Goal: Transaction & Acquisition: Purchase product/service

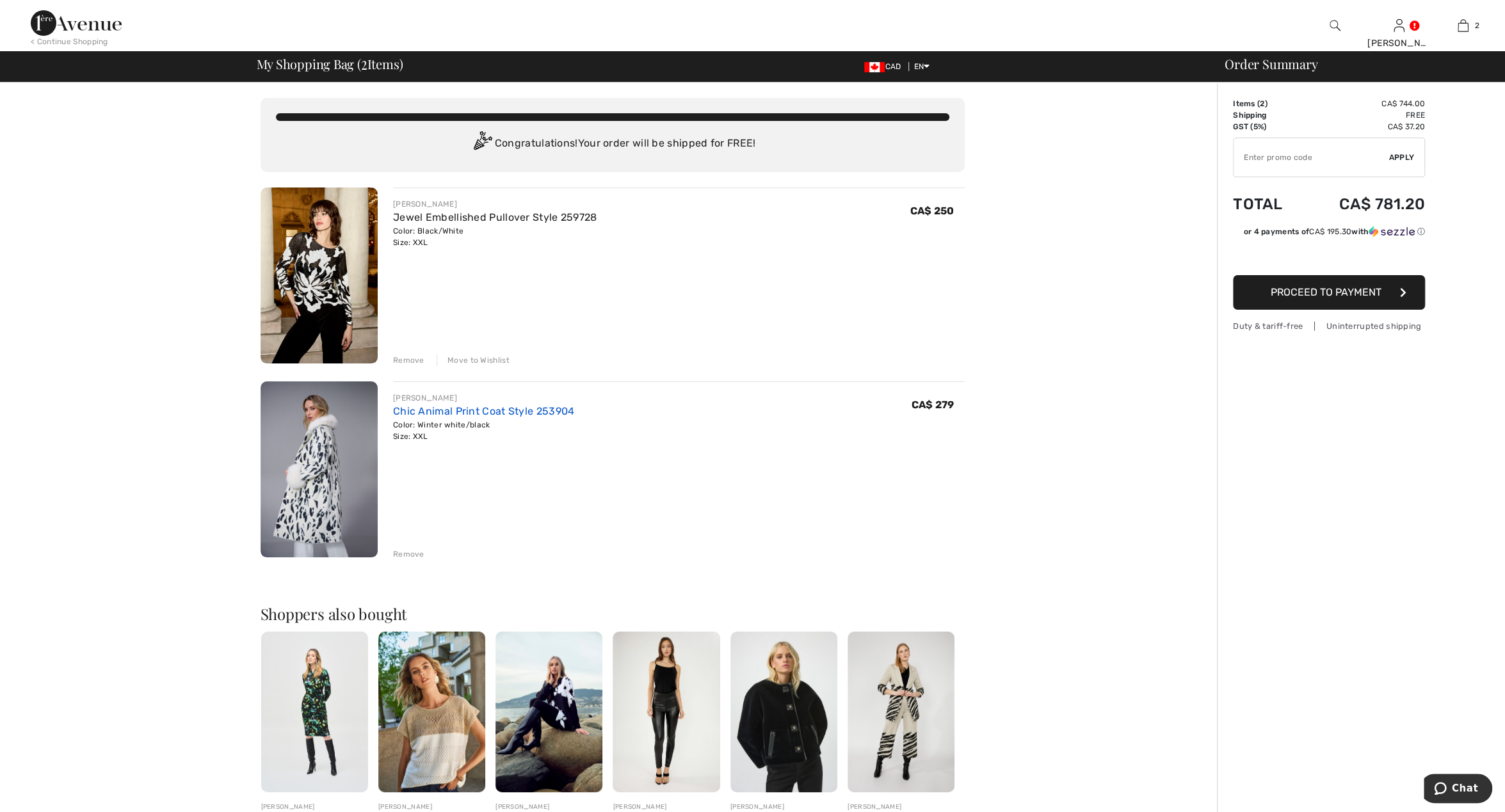
click at [468, 409] on link "Chic Animal Print Coat Style 253904" at bounding box center [484, 411] width 182 height 12
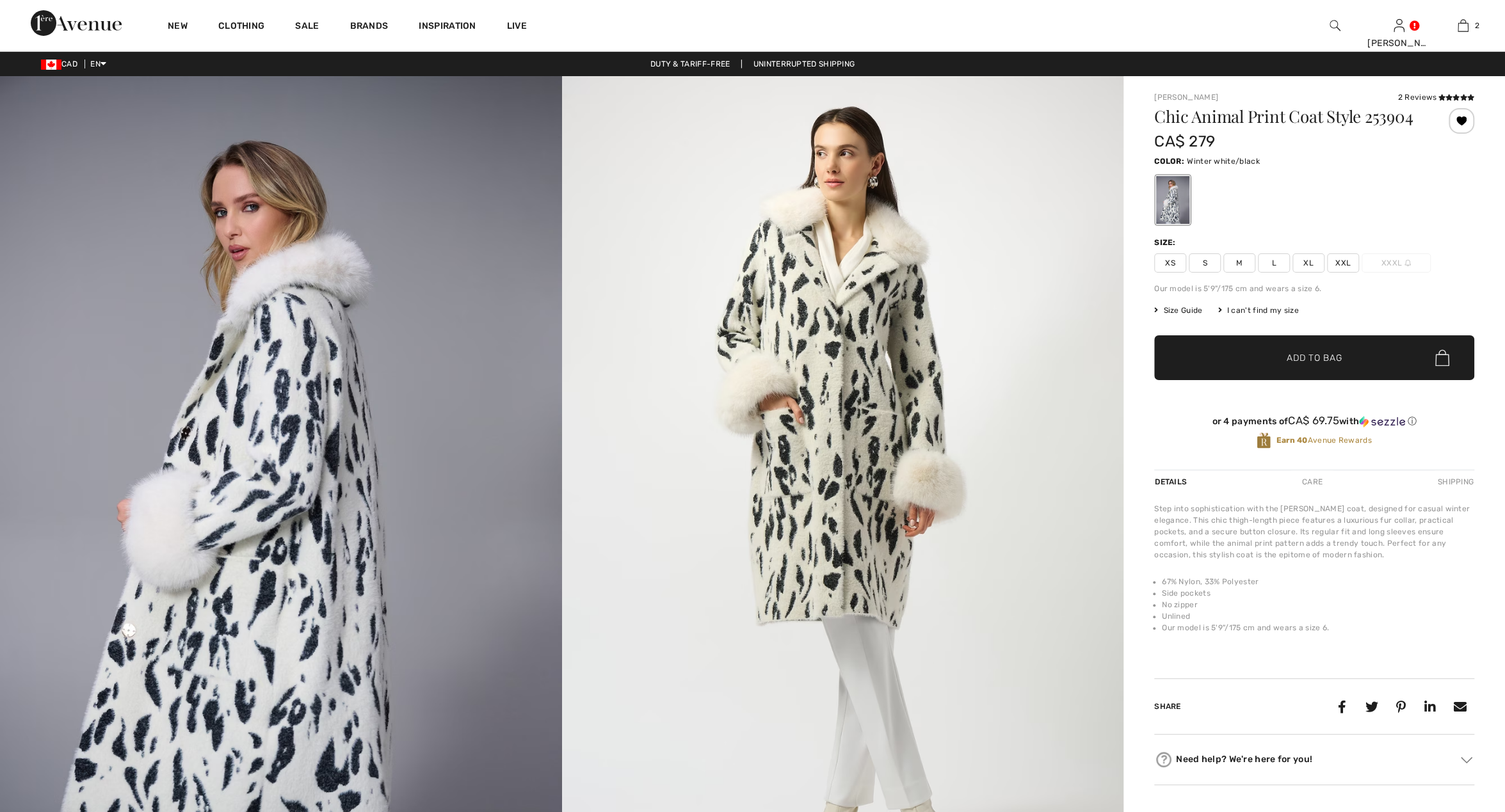
checkbox input "true"
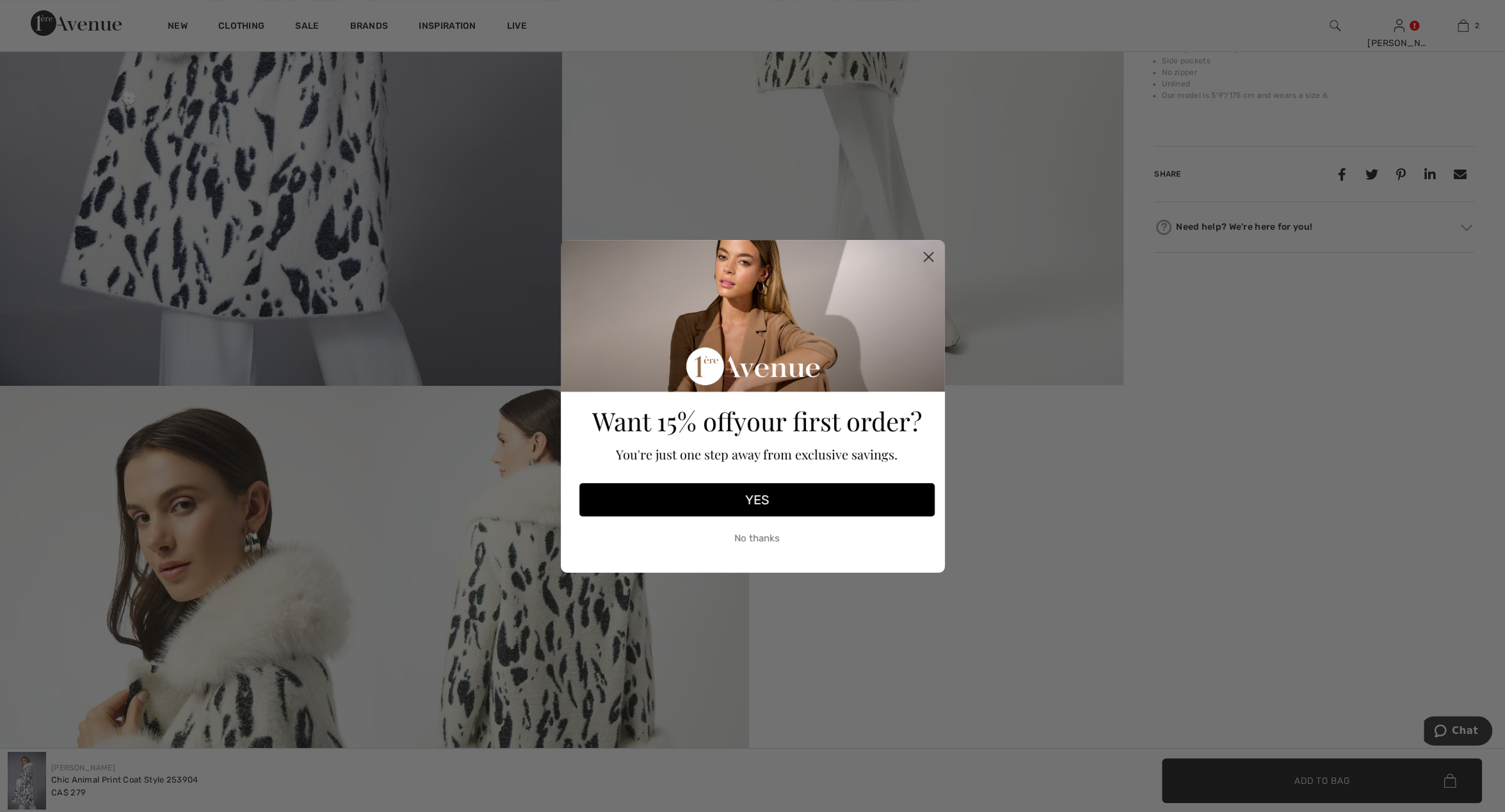
scroll to position [799, 0]
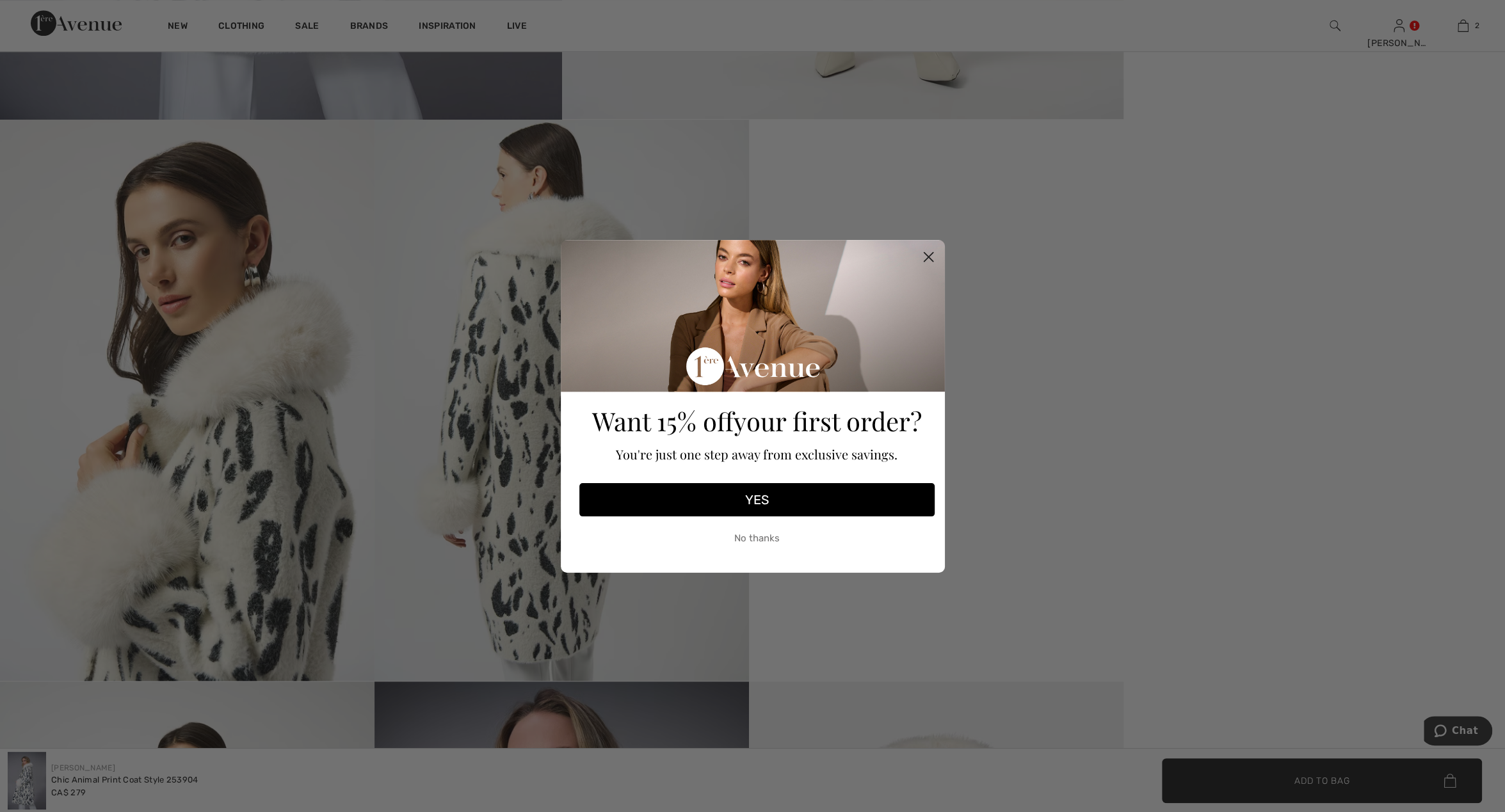
click at [931, 255] on circle "Close dialog" at bounding box center [927, 256] width 21 height 21
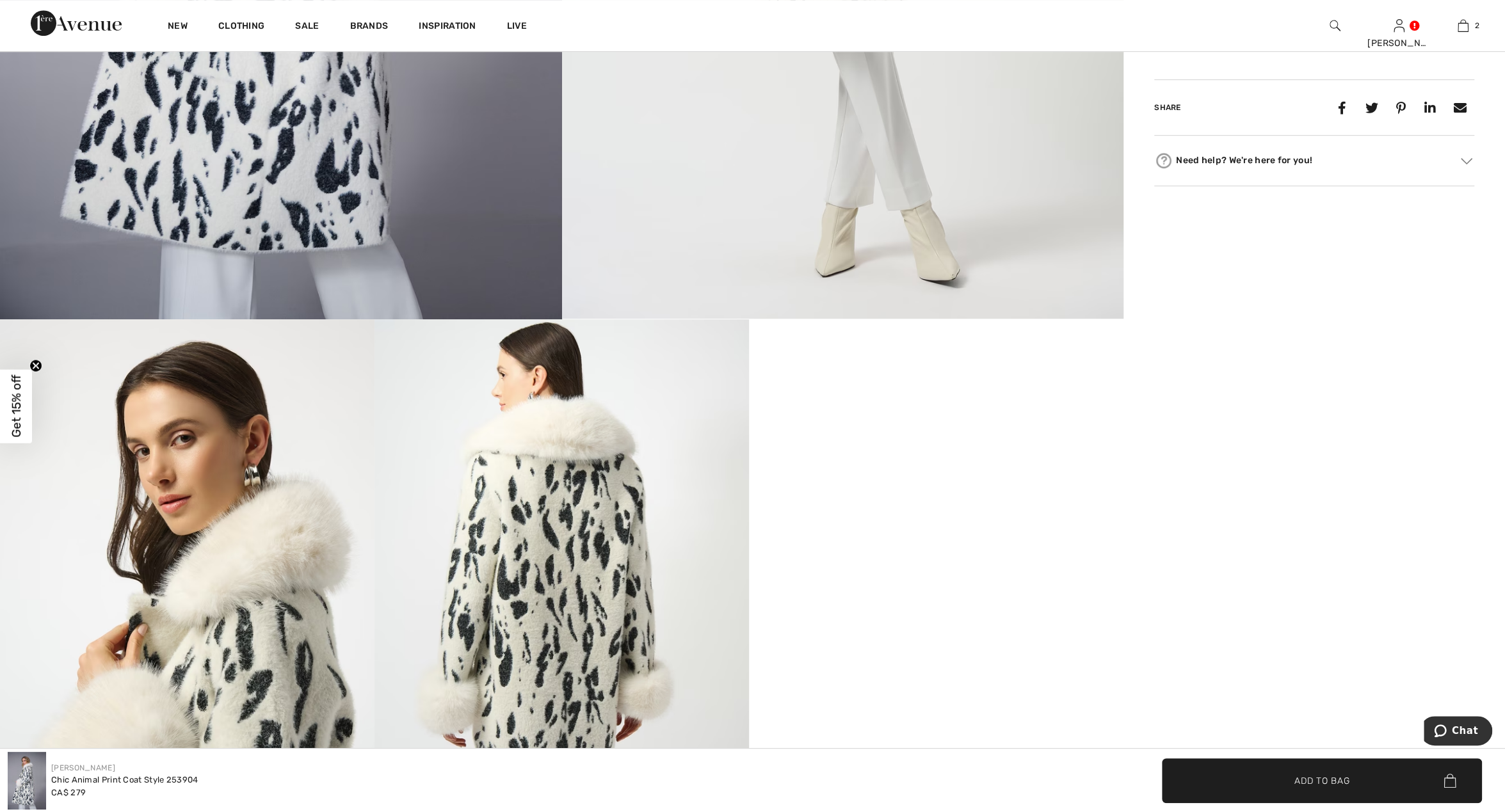
scroll to position [200, 0]
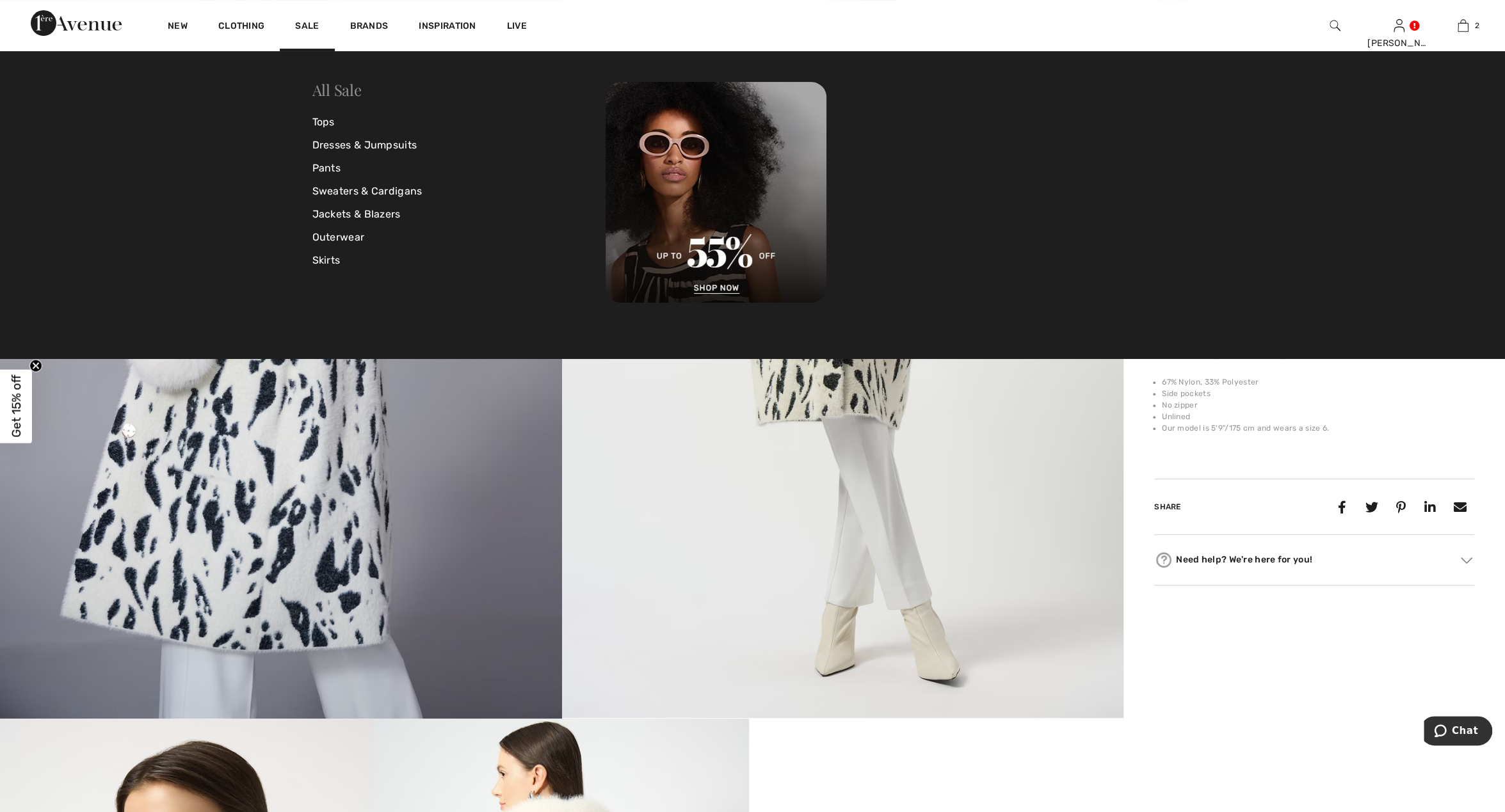
click at [328, 90] on link "All Sale" at bounding box center [337, 90] width 49 height 21
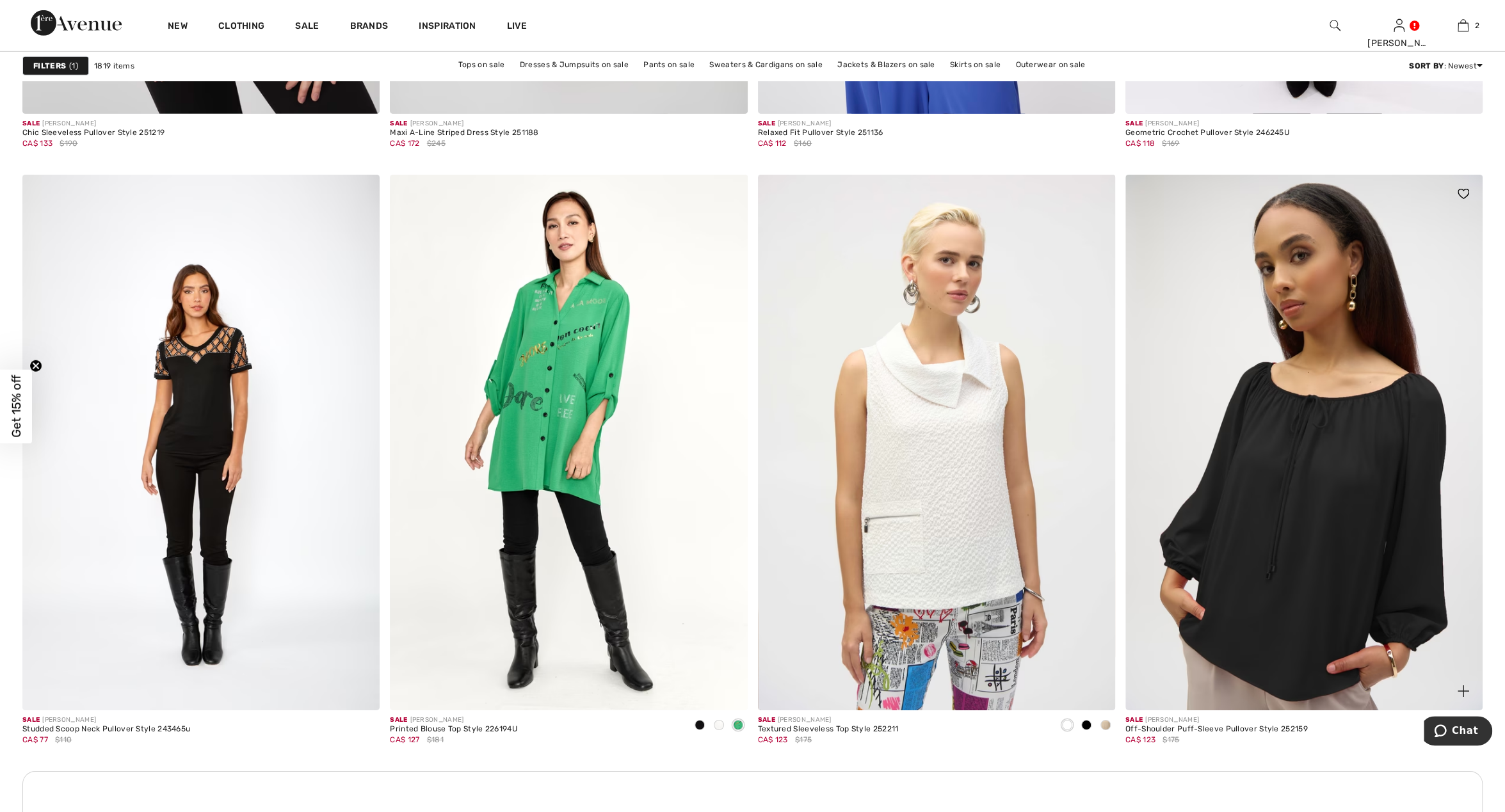
scroll to position [3860, 0]
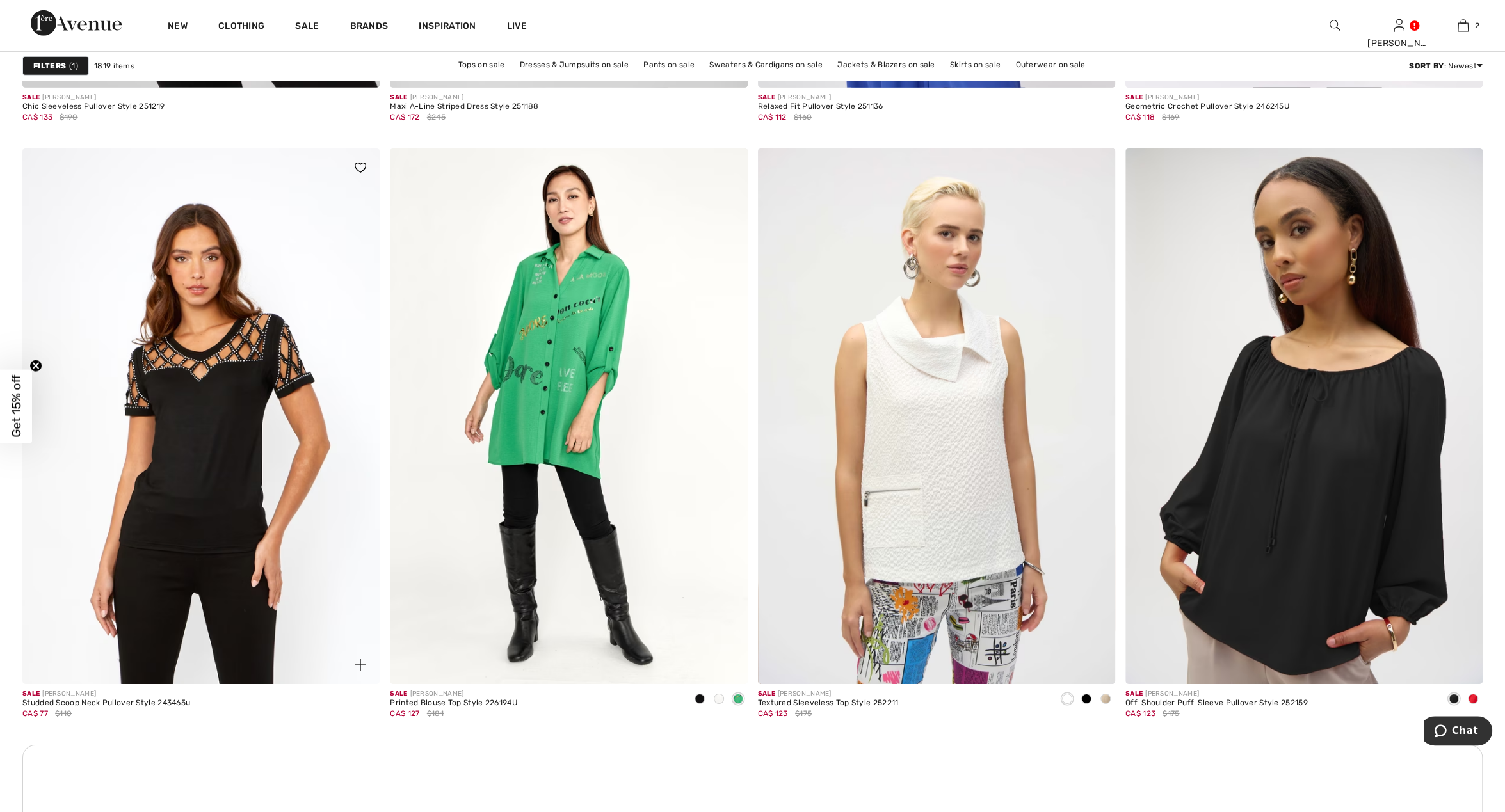
click at [272, 464] on img at bounding box center [201, 416] width 358 height 536
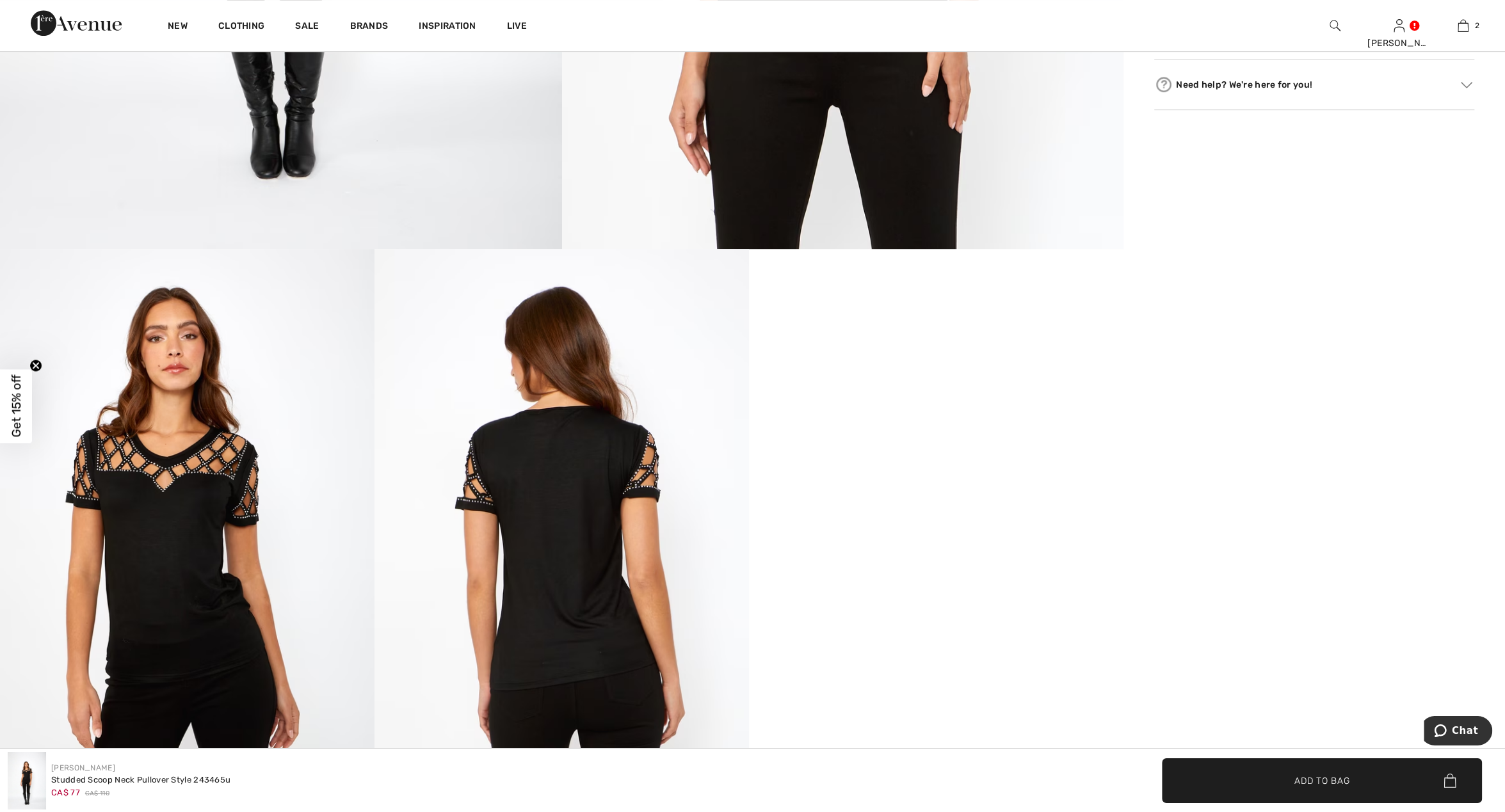
scroll to position [799, 0]
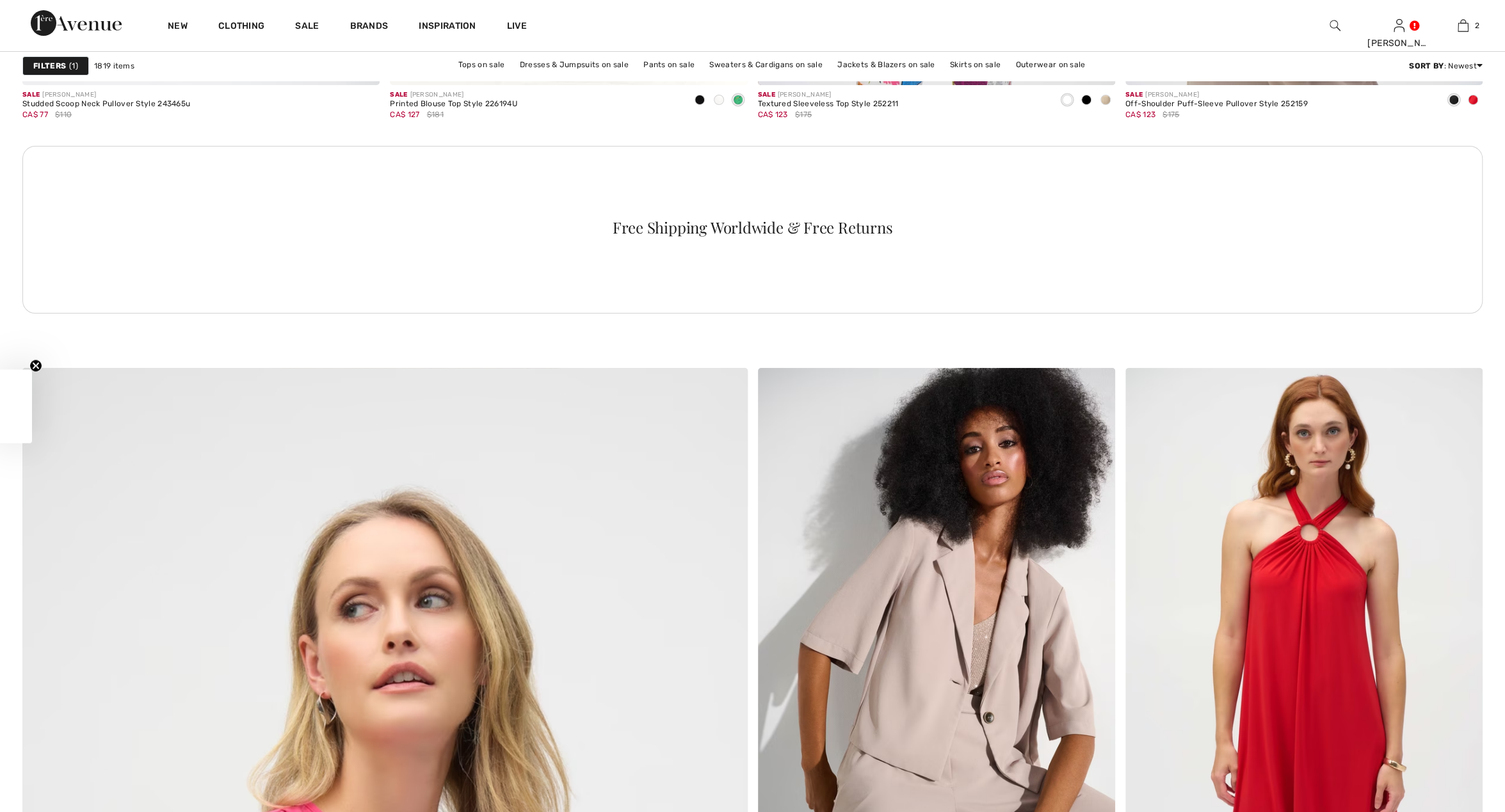
scroll to position [4726, 0]
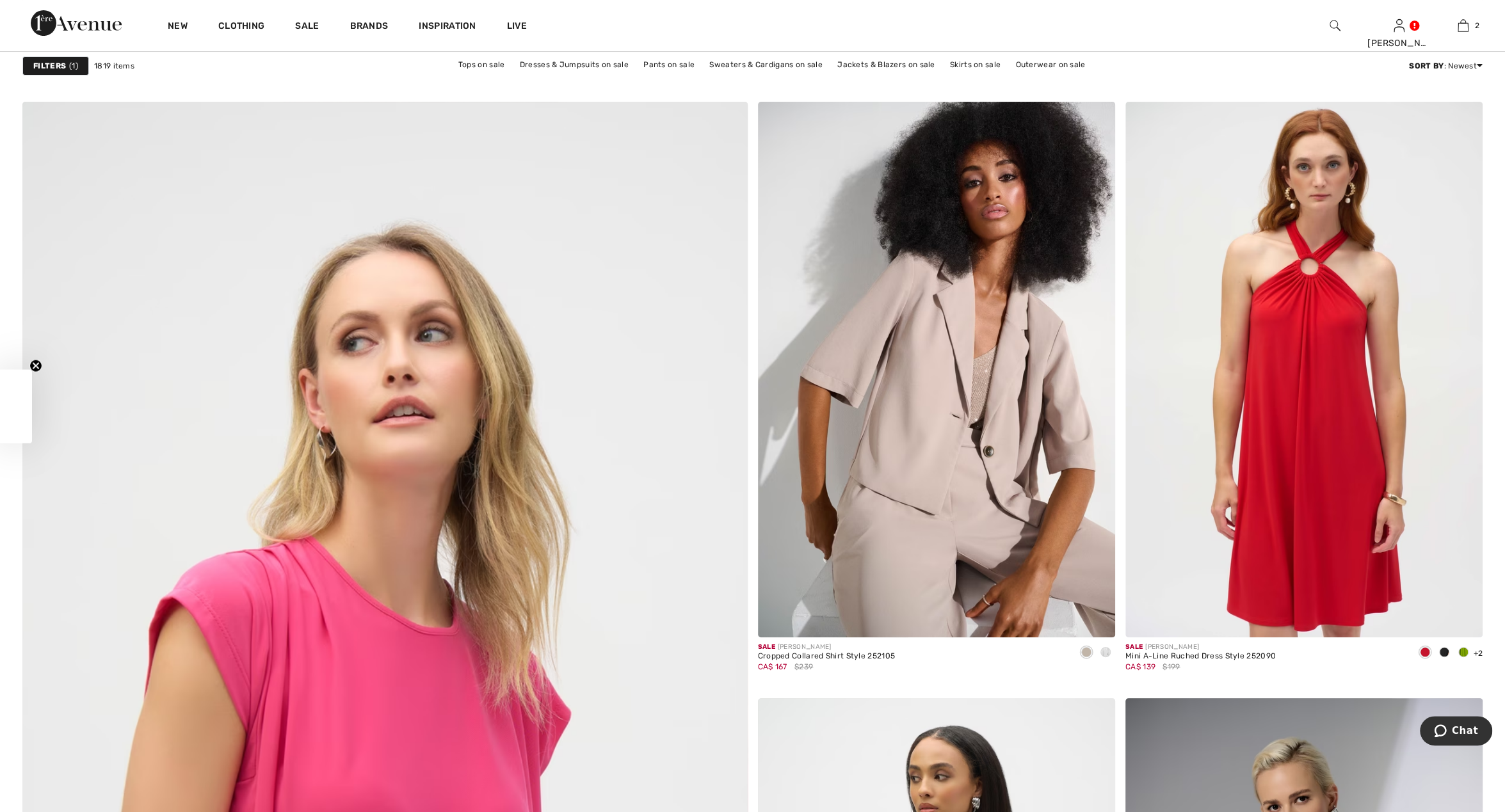
checkbox input "true"
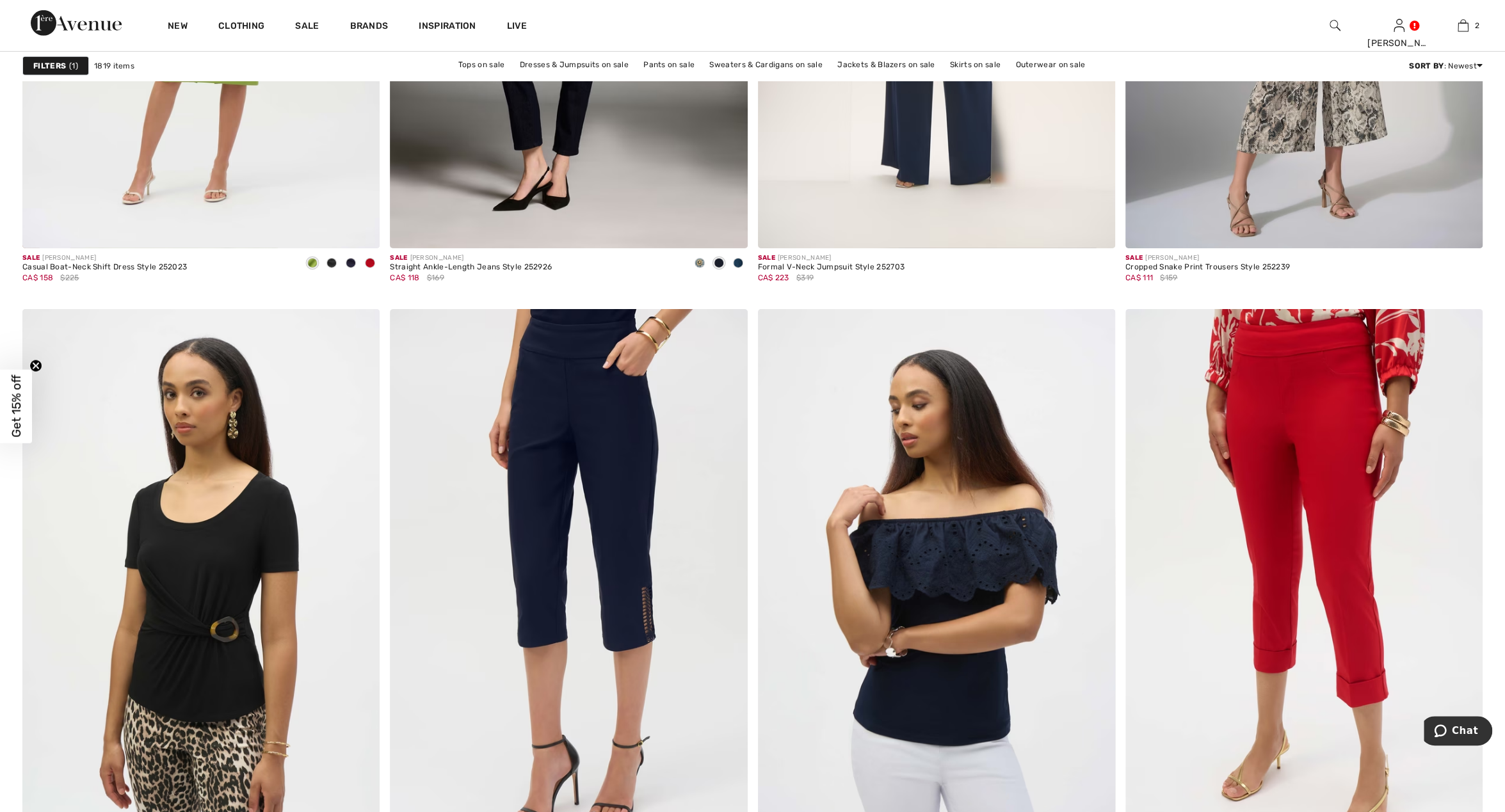
scroll to position [8519, 0]
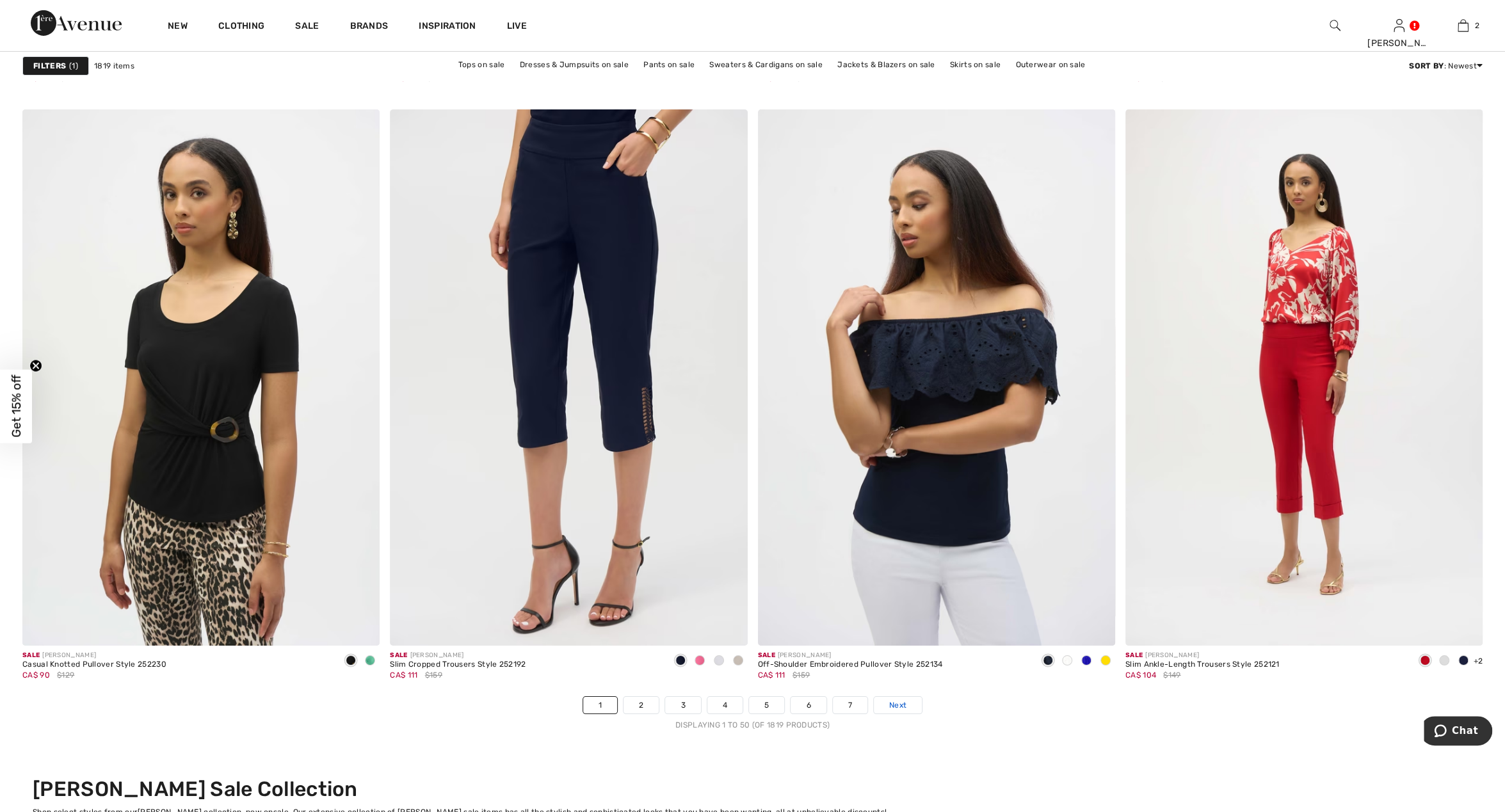
click at [902, 703] on span "Next" at bounding box center [898, 705] width 17 height 11
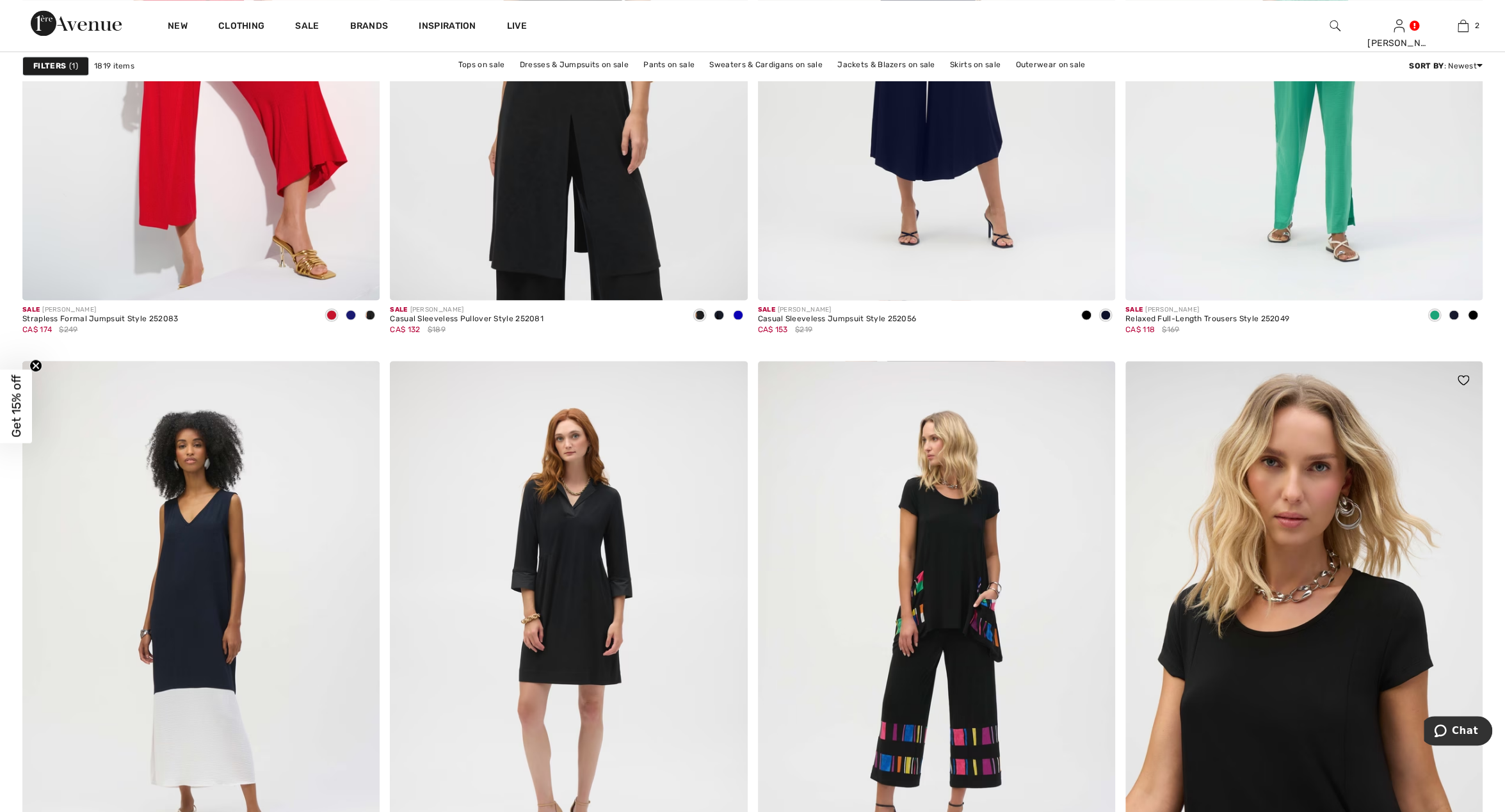
scroll to position [6523, 0]
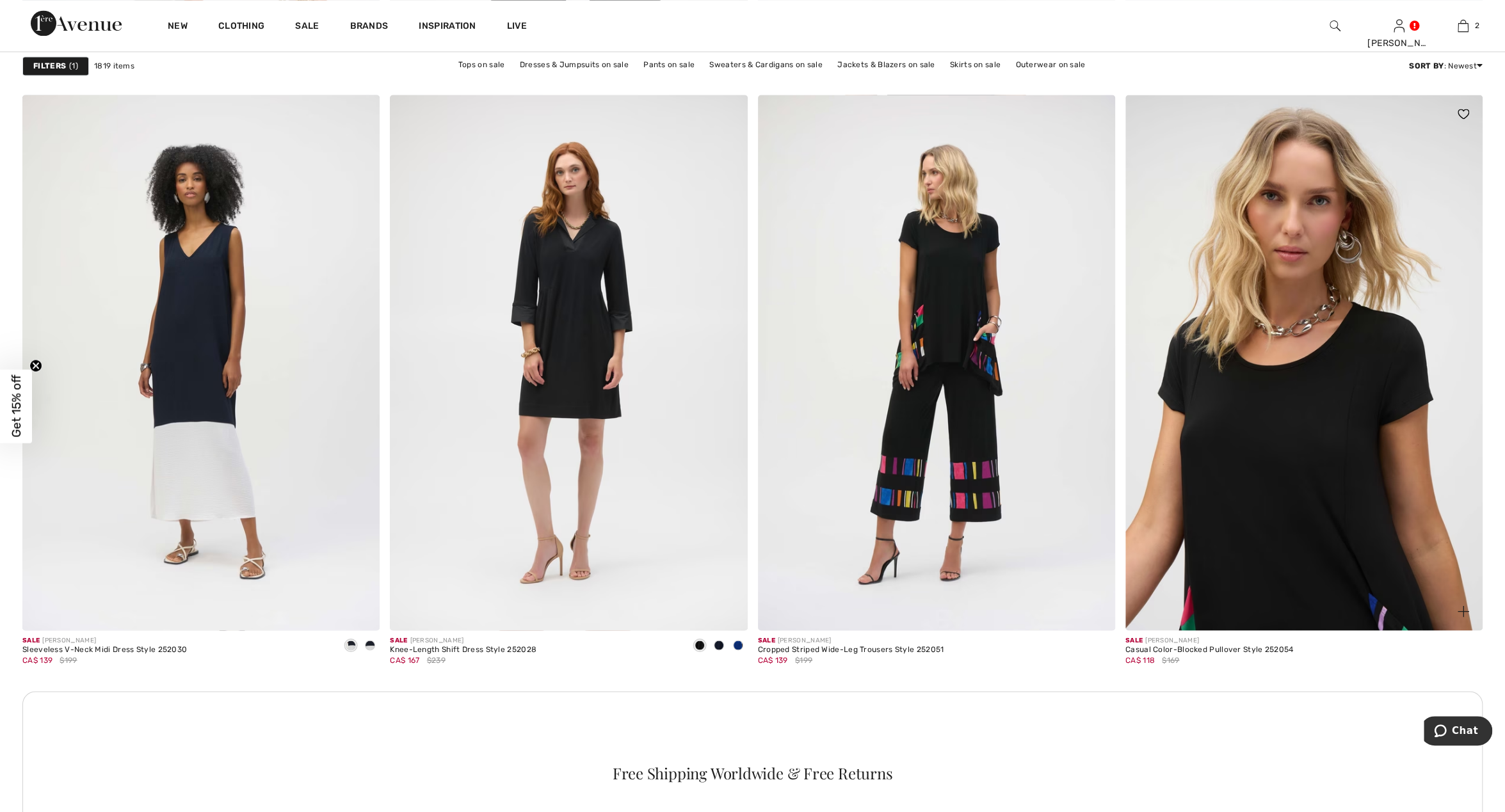
click at [1308, 535] on img at bounding box center [1304, 362] width 358 height 536
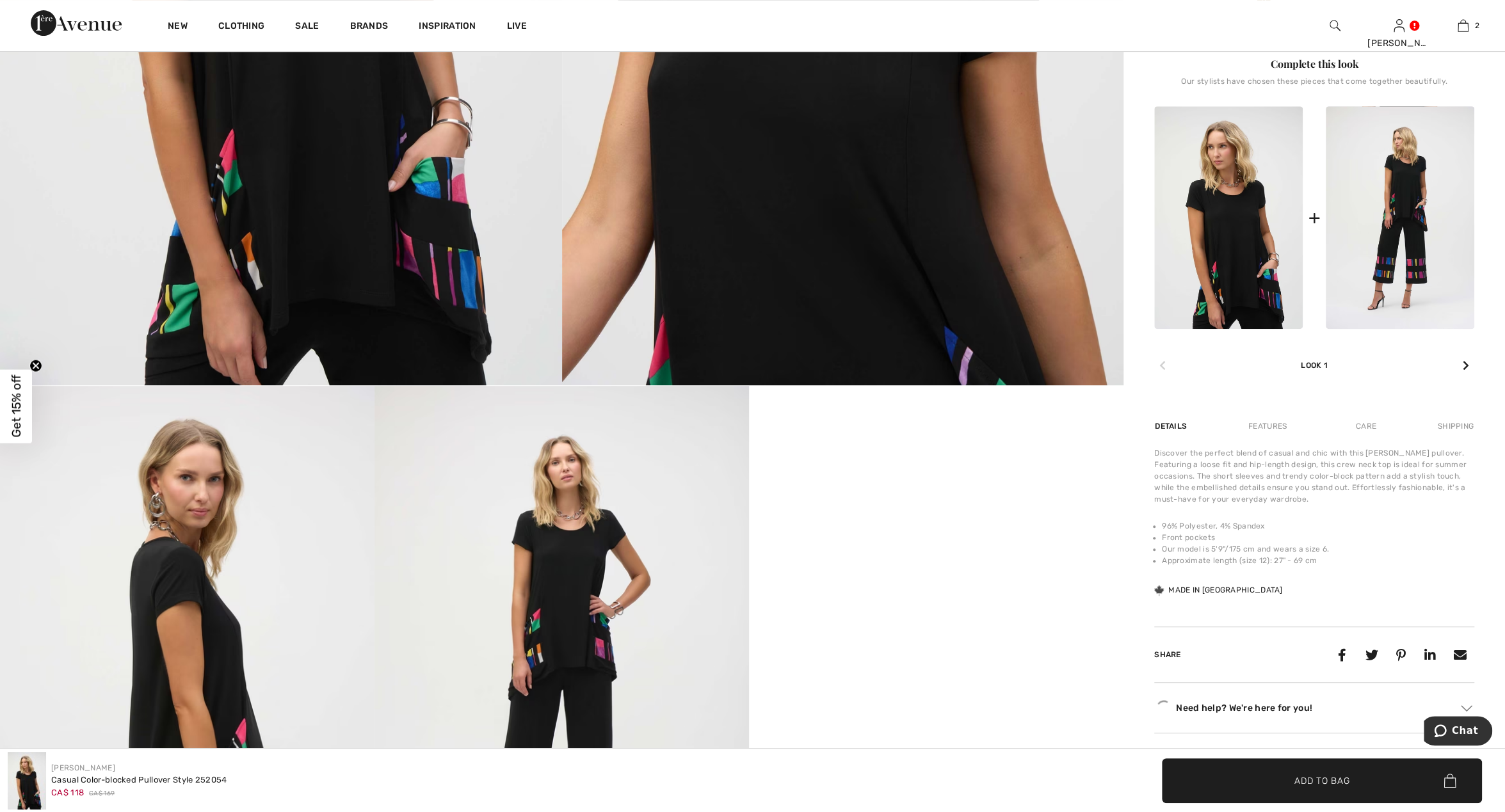
scroll to position [799, 0]
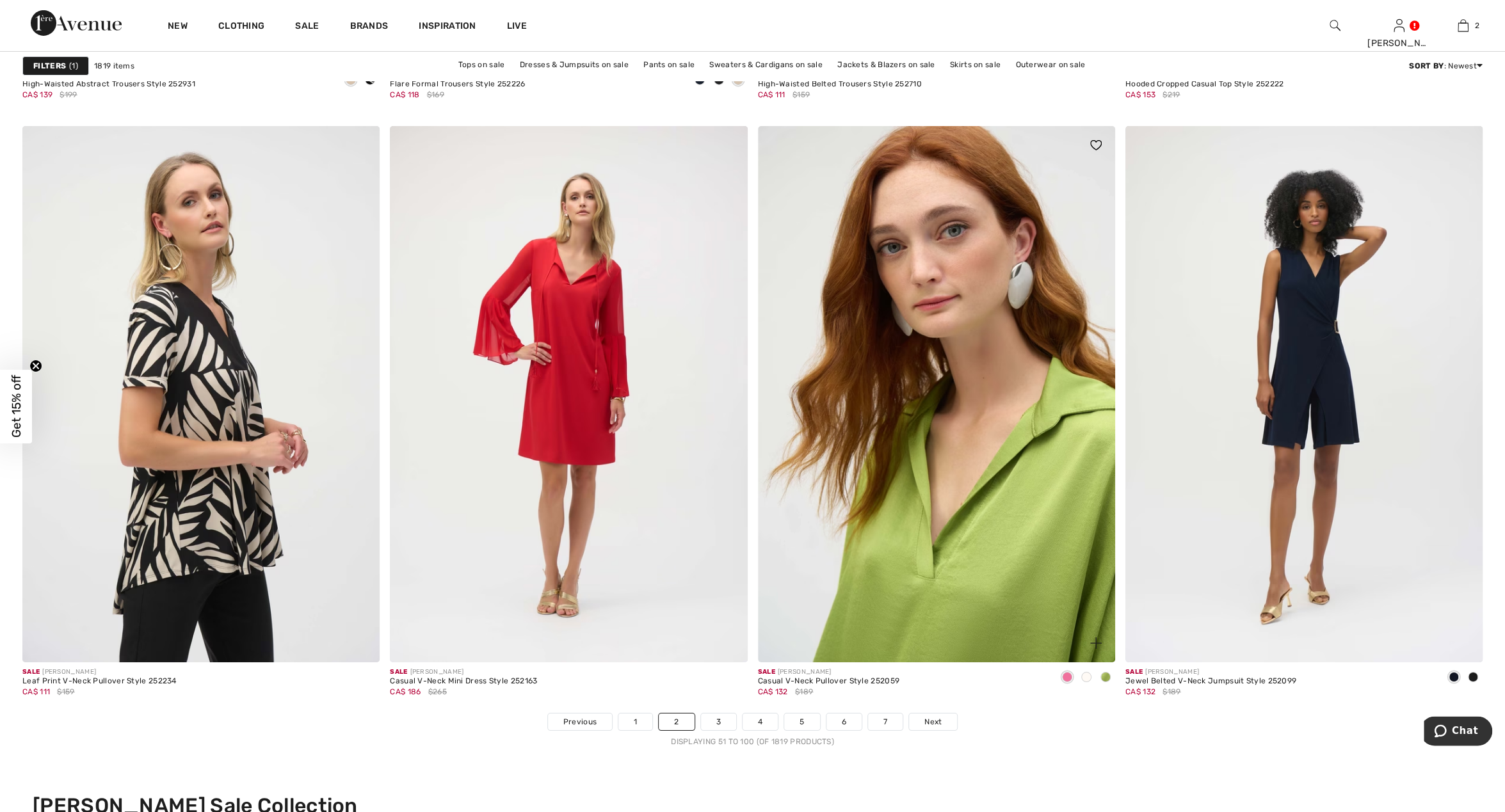
scroll to position [8519, 0]
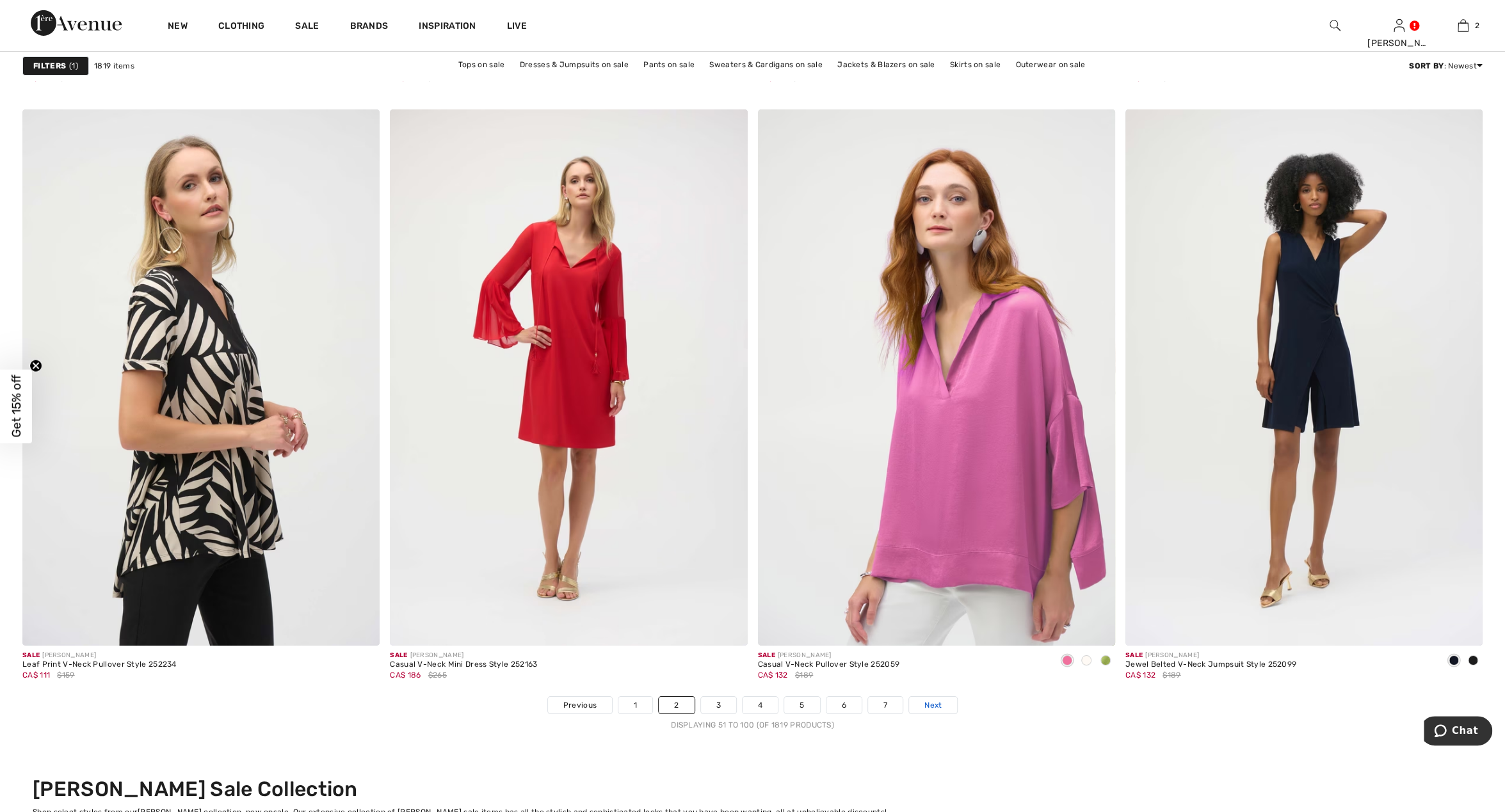
click at [934, 701] on span "Next" at bounding box center [933, 705] width 17 height 11
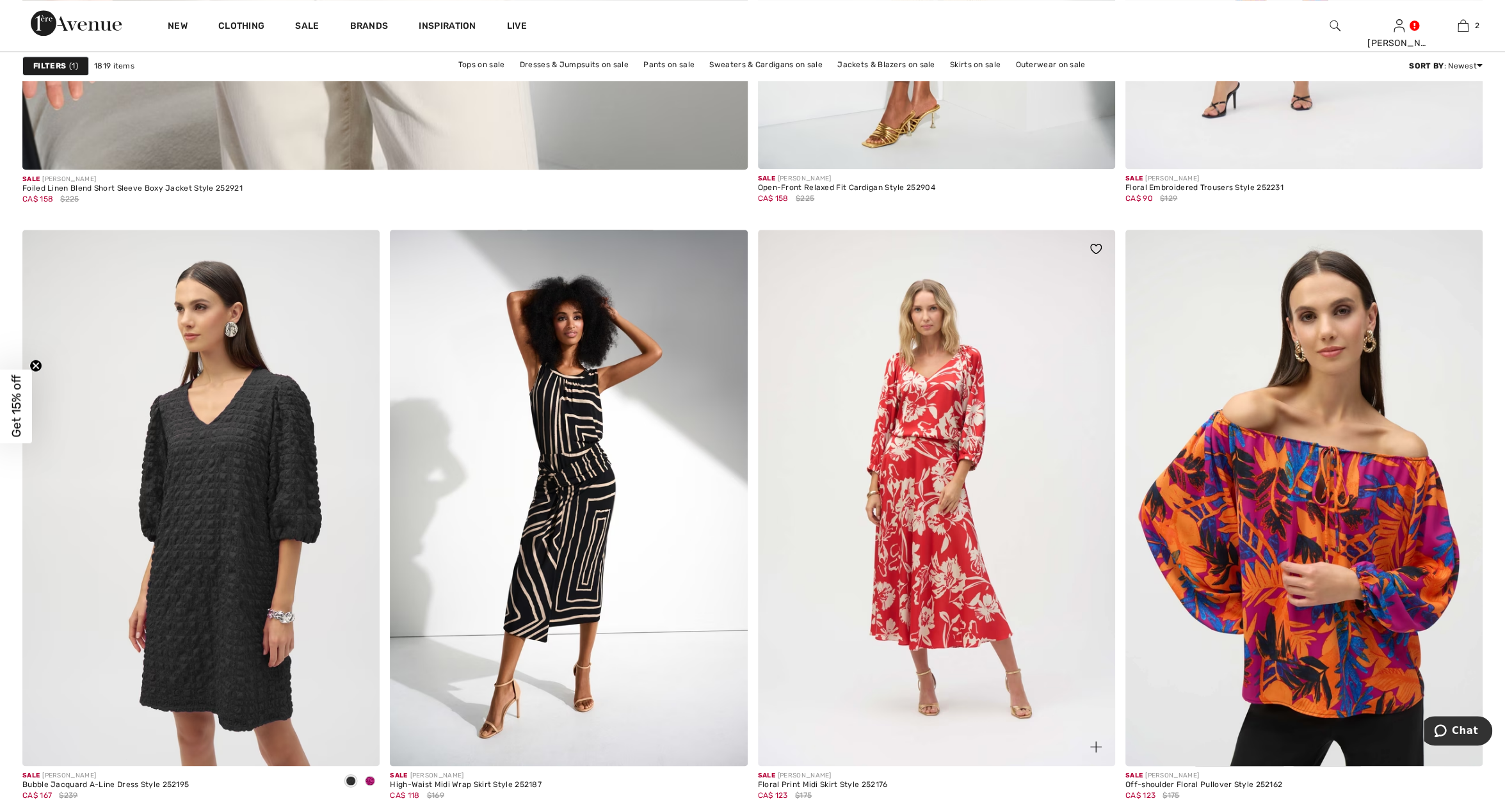
scroll to position [5990, 0]
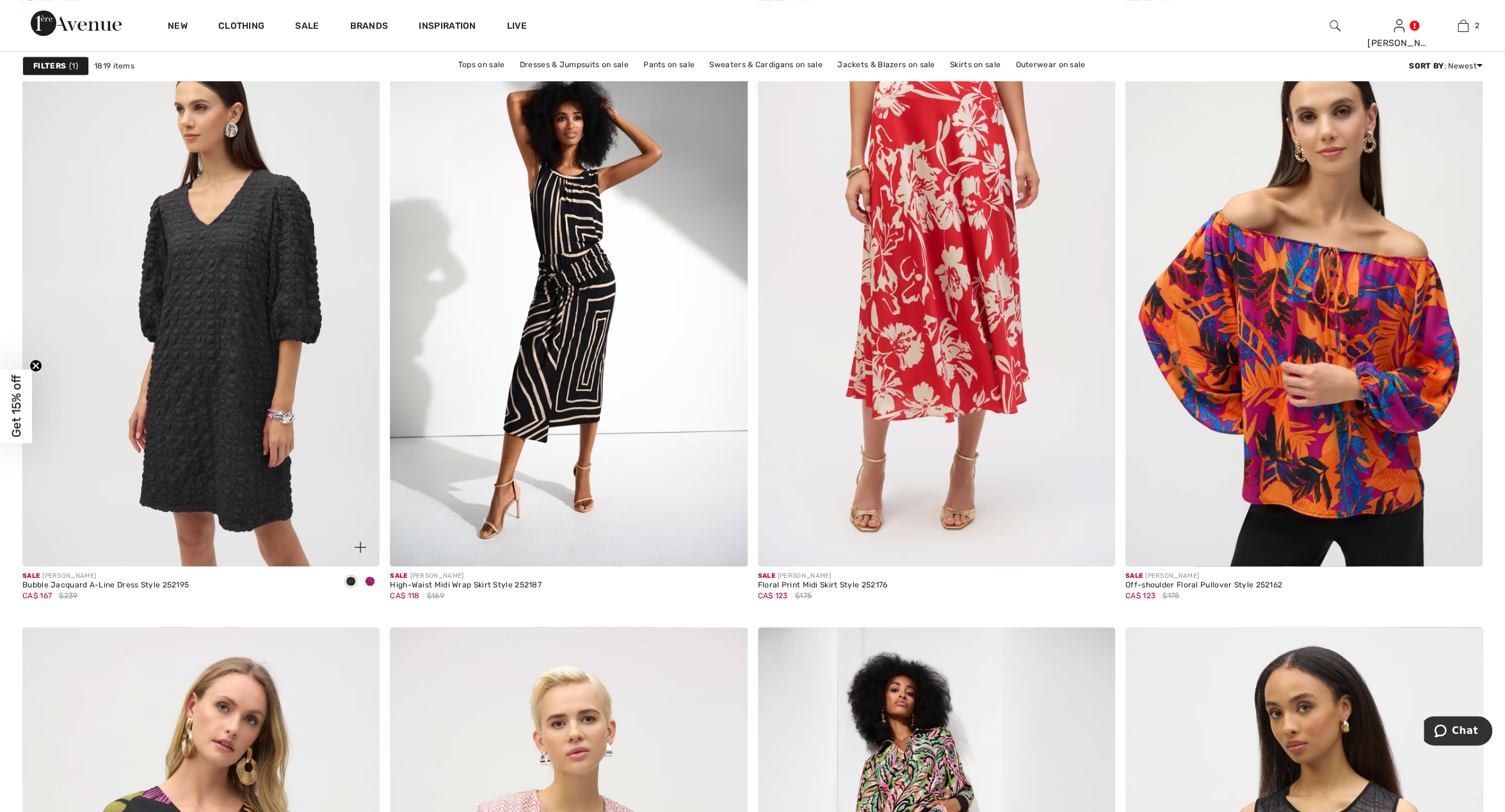
click at [370, 578] on span at bounding box center [370, 581] width 10 height 10
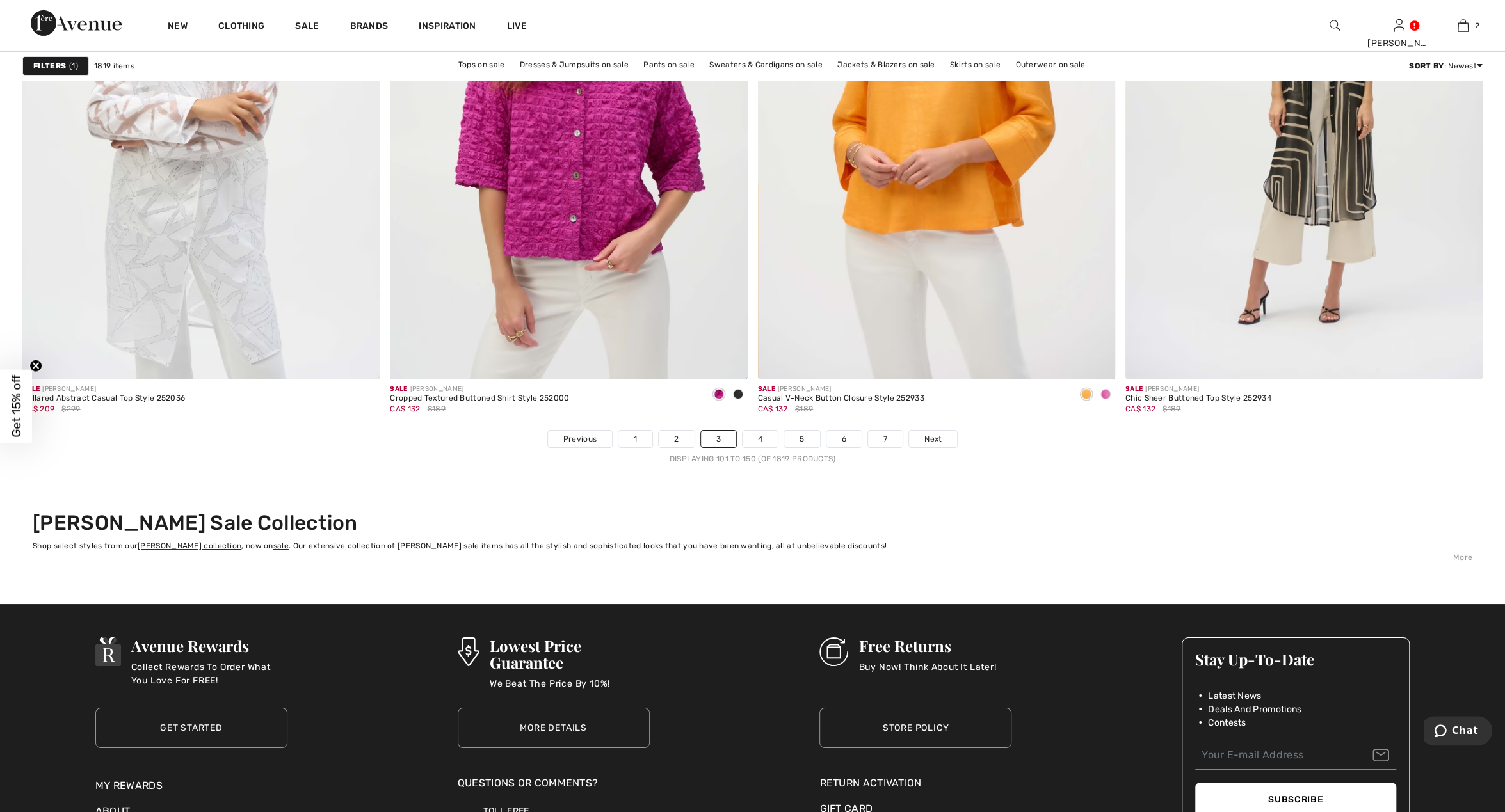
scroll to position [9027, 0]
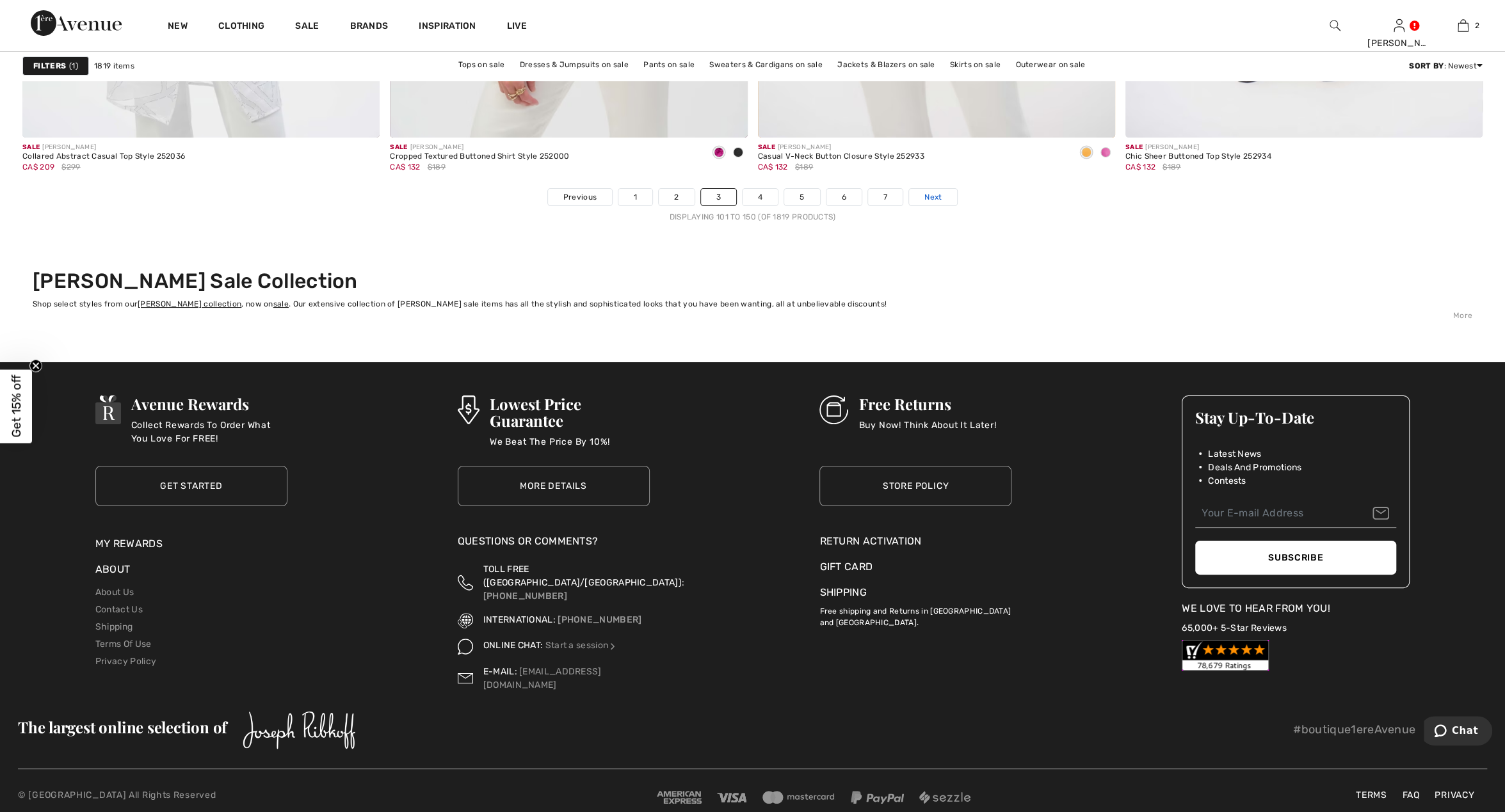
click at [937, 193] on span "Next" at bounding box center [933, 197] width 17 height 11
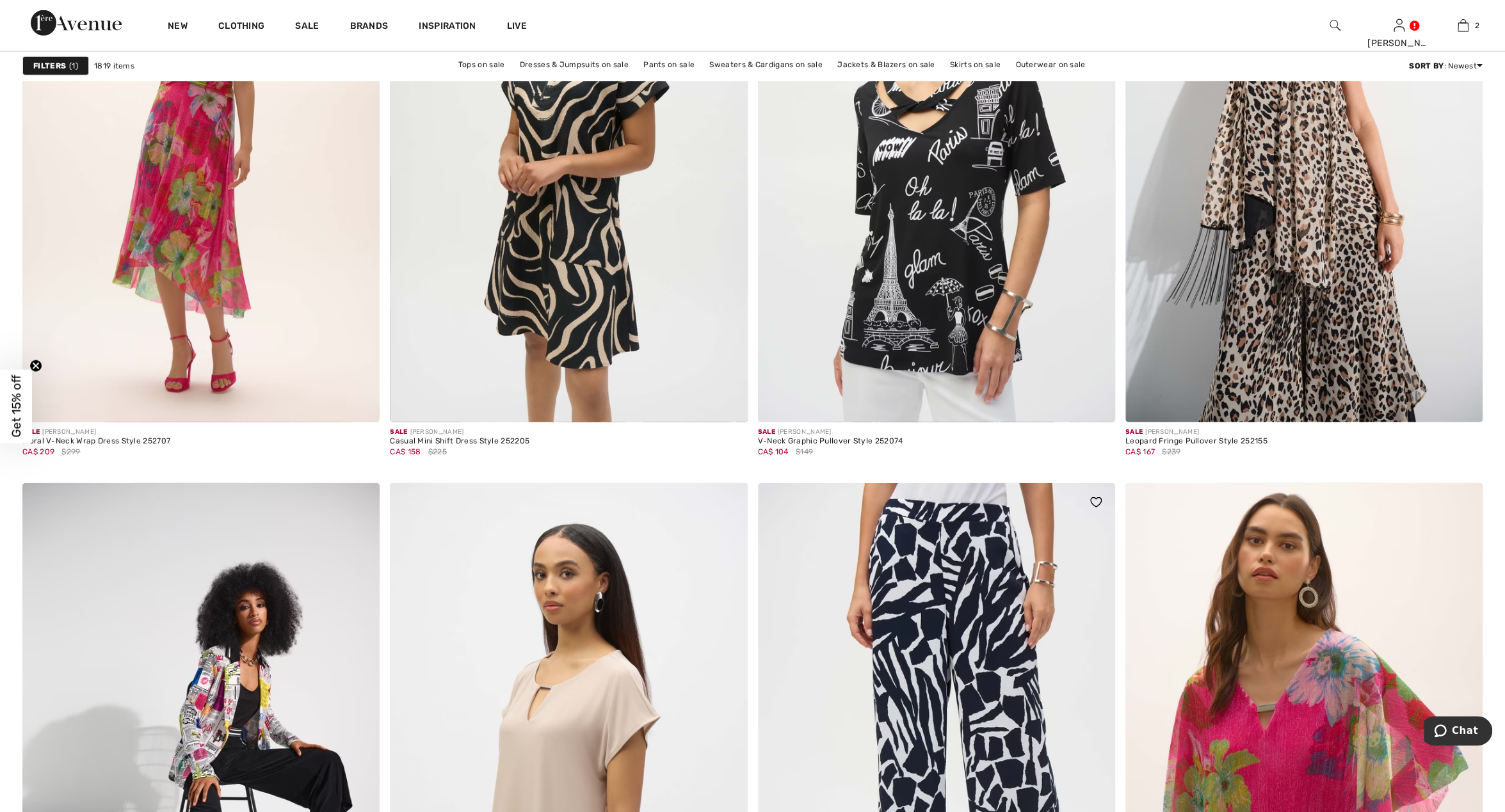
scroll to position [3195, 0]
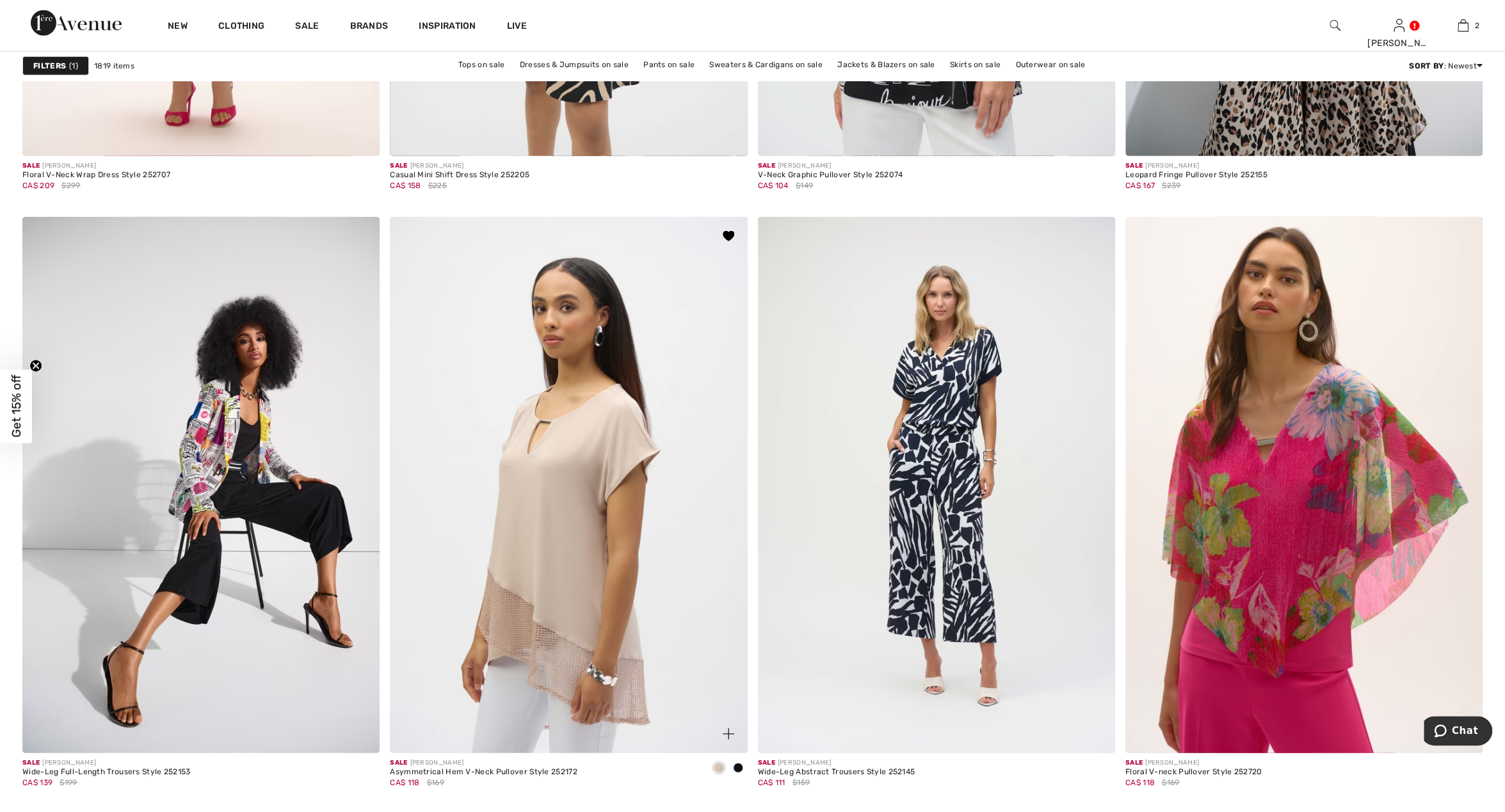
click at [734, 768] on span at bounding box center [738, 768] width 10 height 10
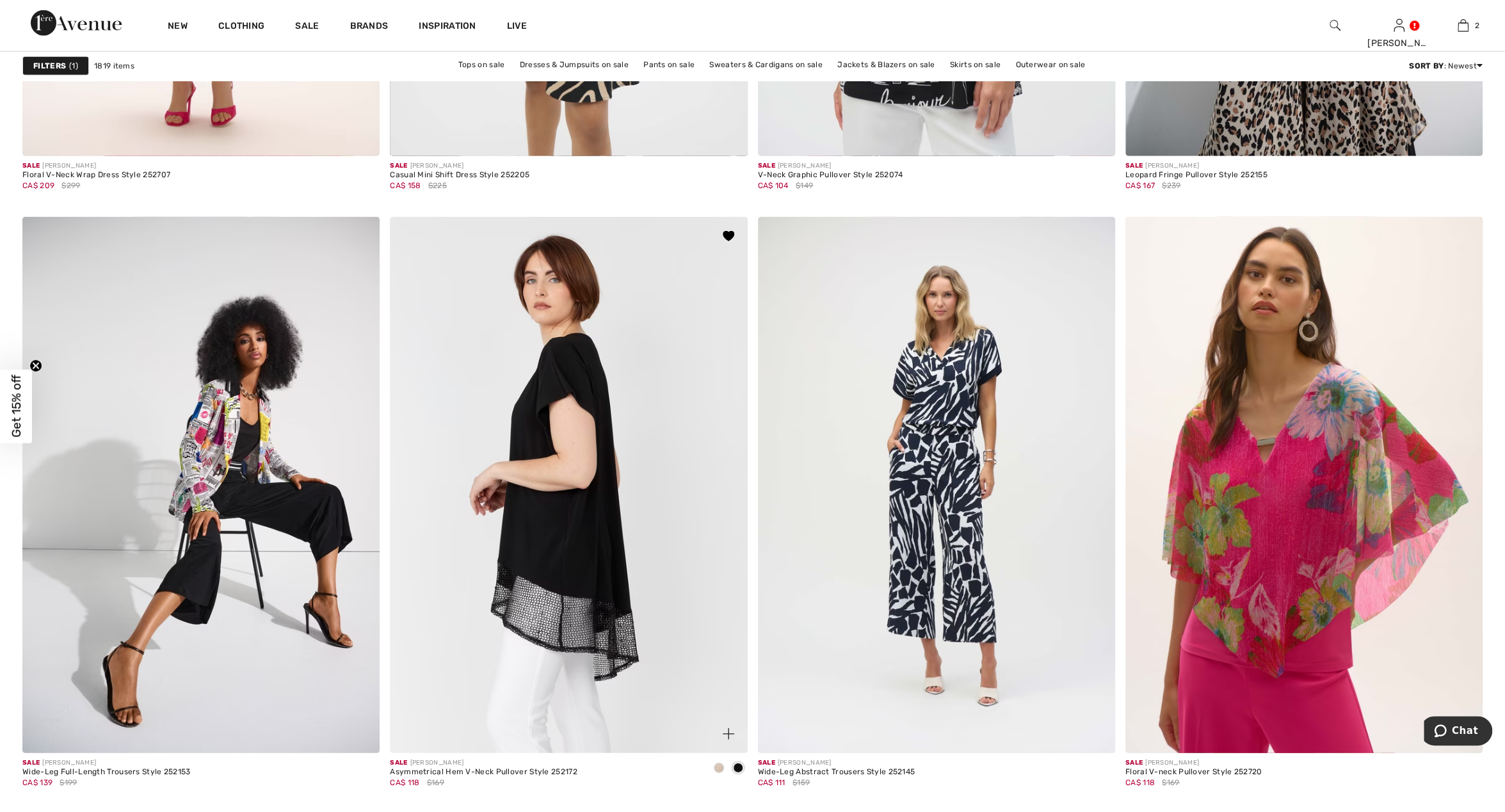
click at [552, 529] on img at bounding box center [568, 485] width 358 height 536
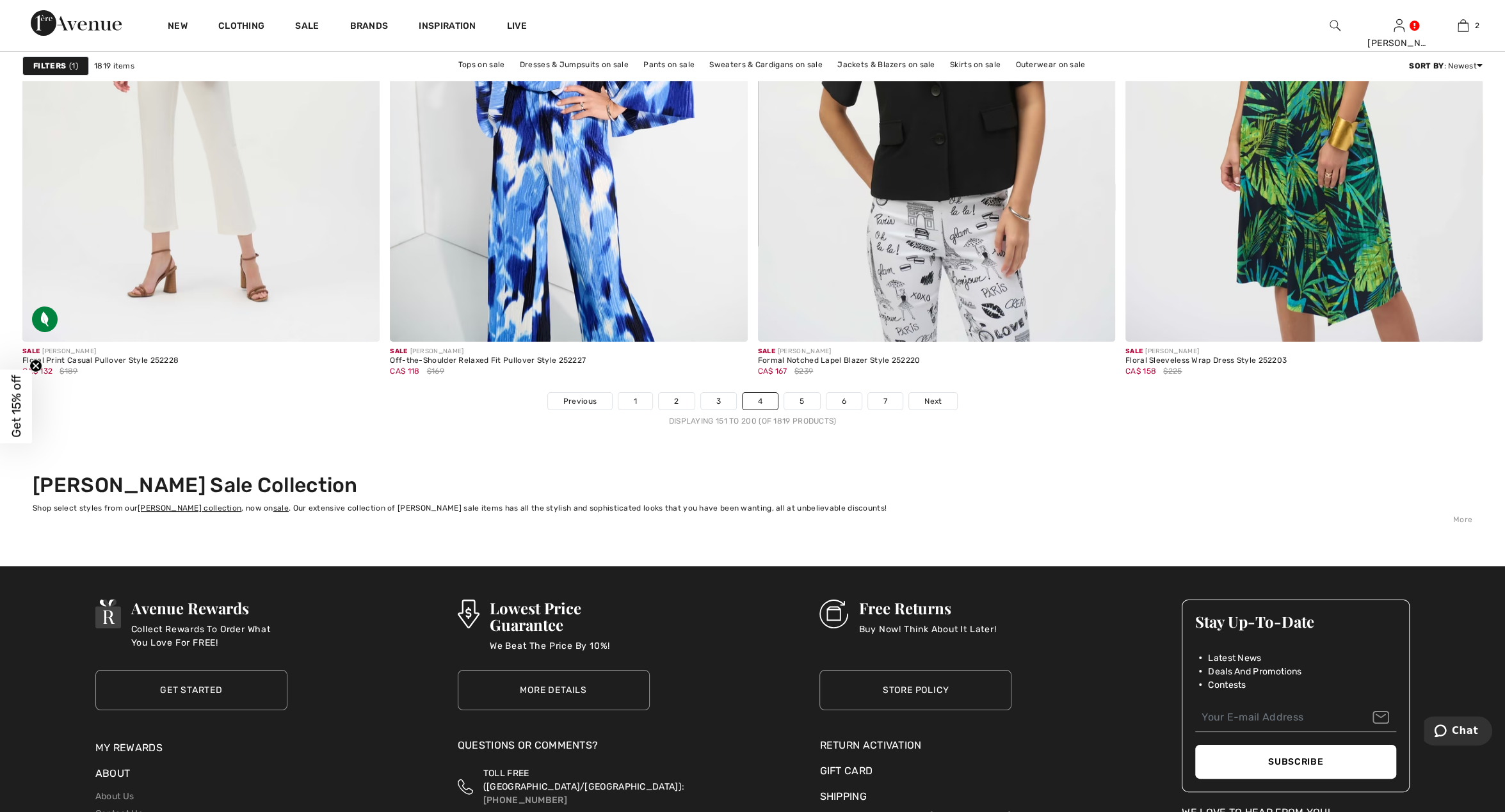
scroll to position [8852, 0]
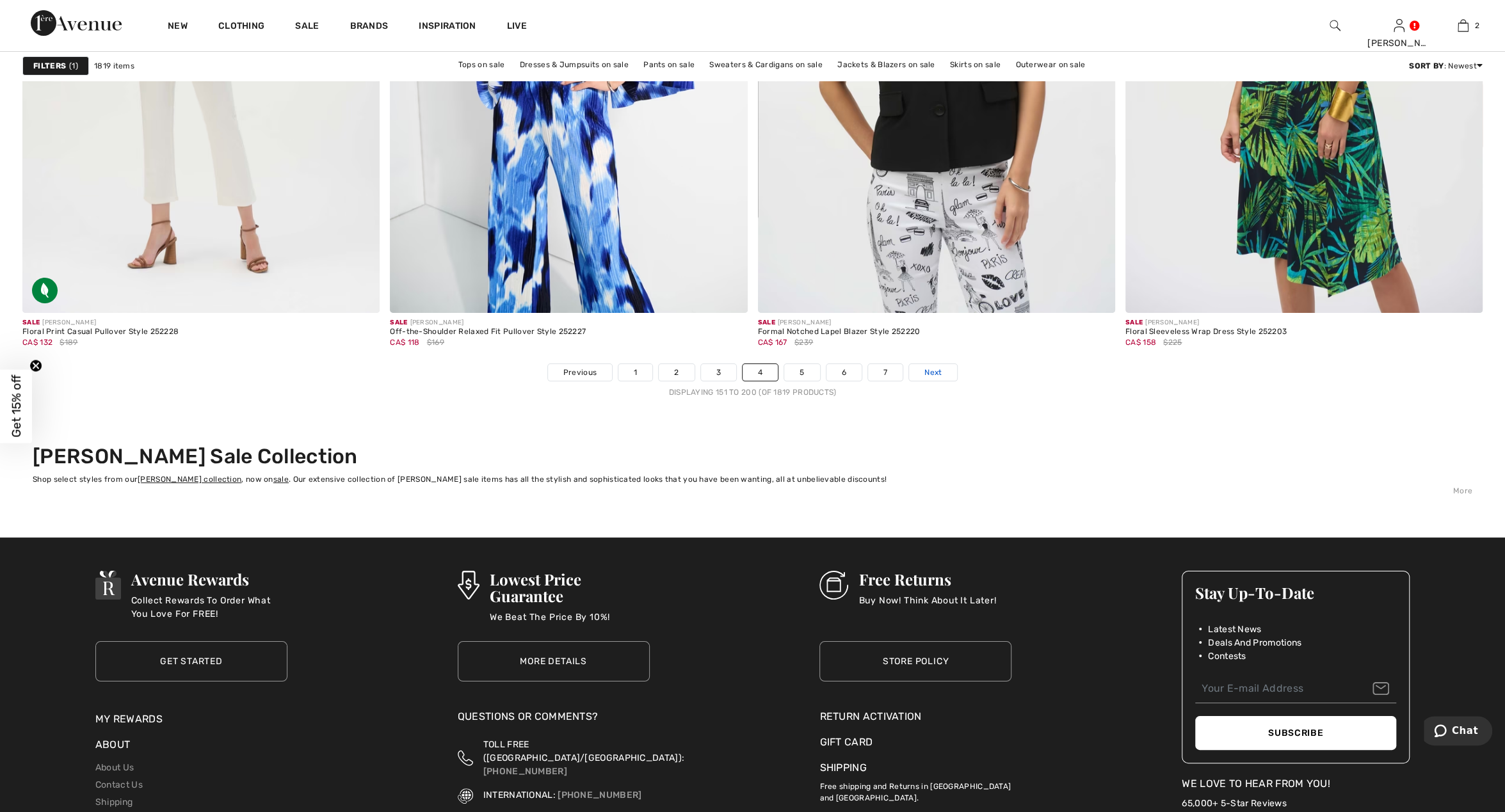
click at [925, 367] on span "Next" at bounding box center [933, 372] width 17 height 11
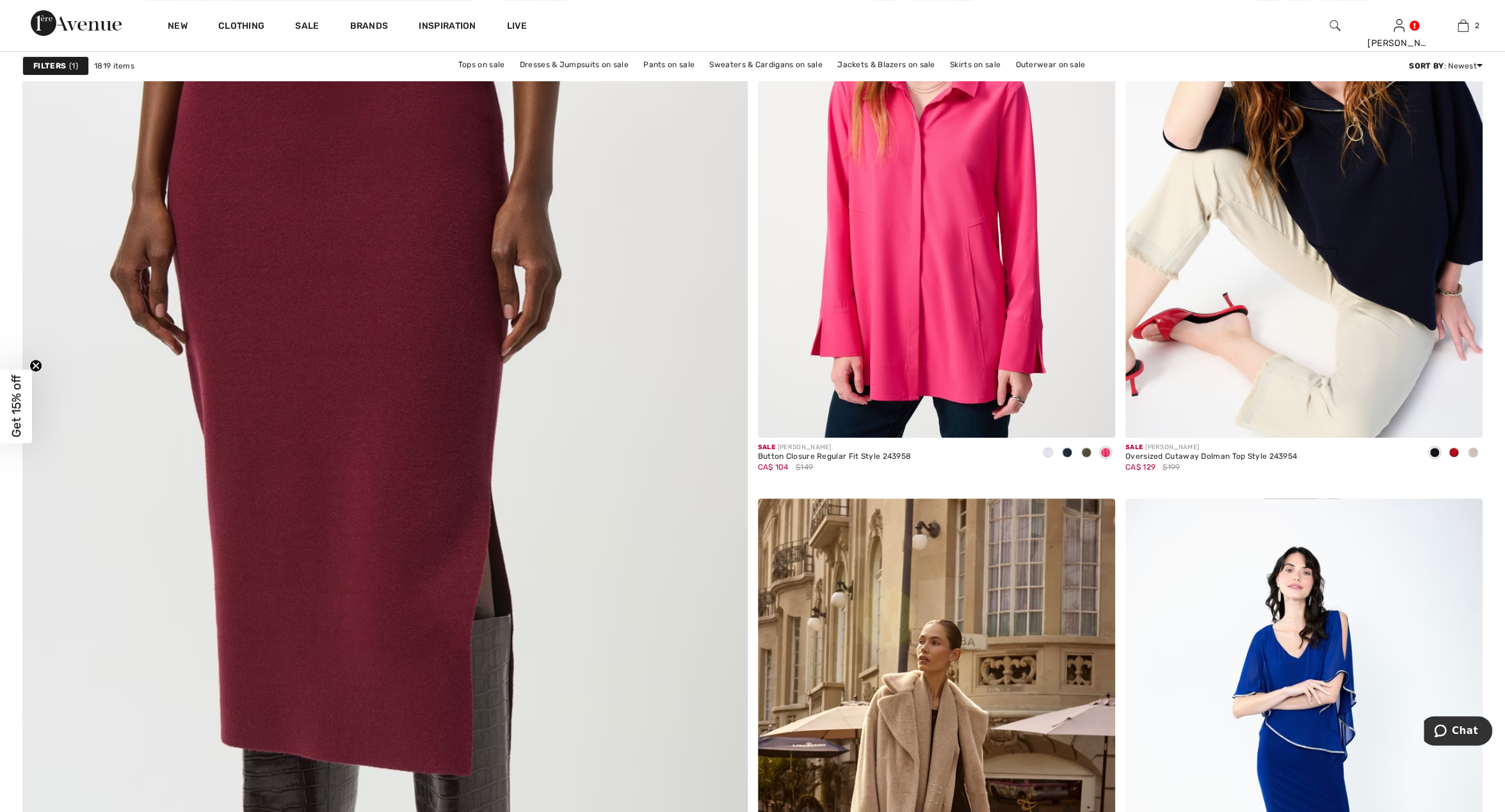
scroll to position [4592, 0]
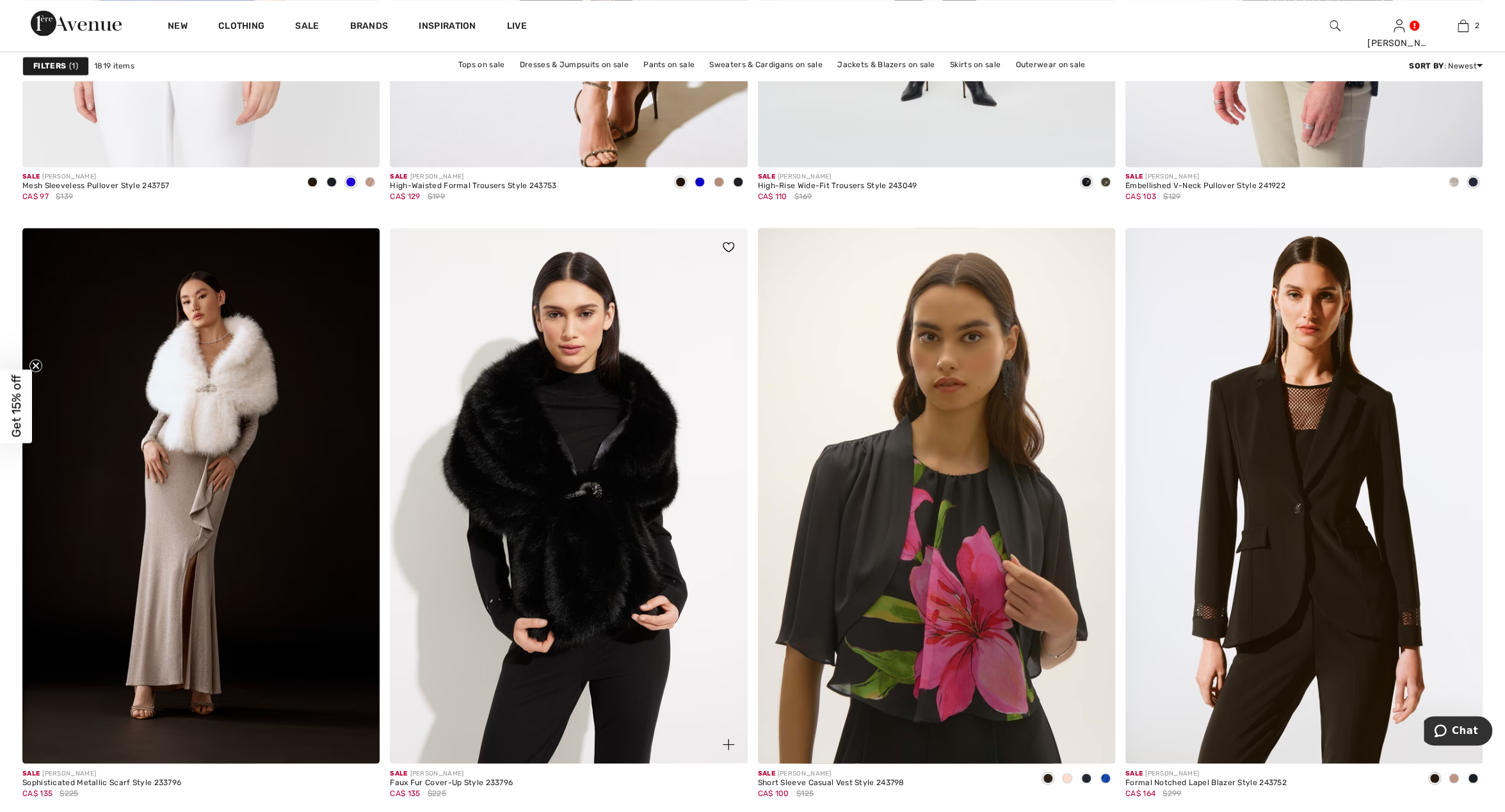
scroll to position [6589, 0]
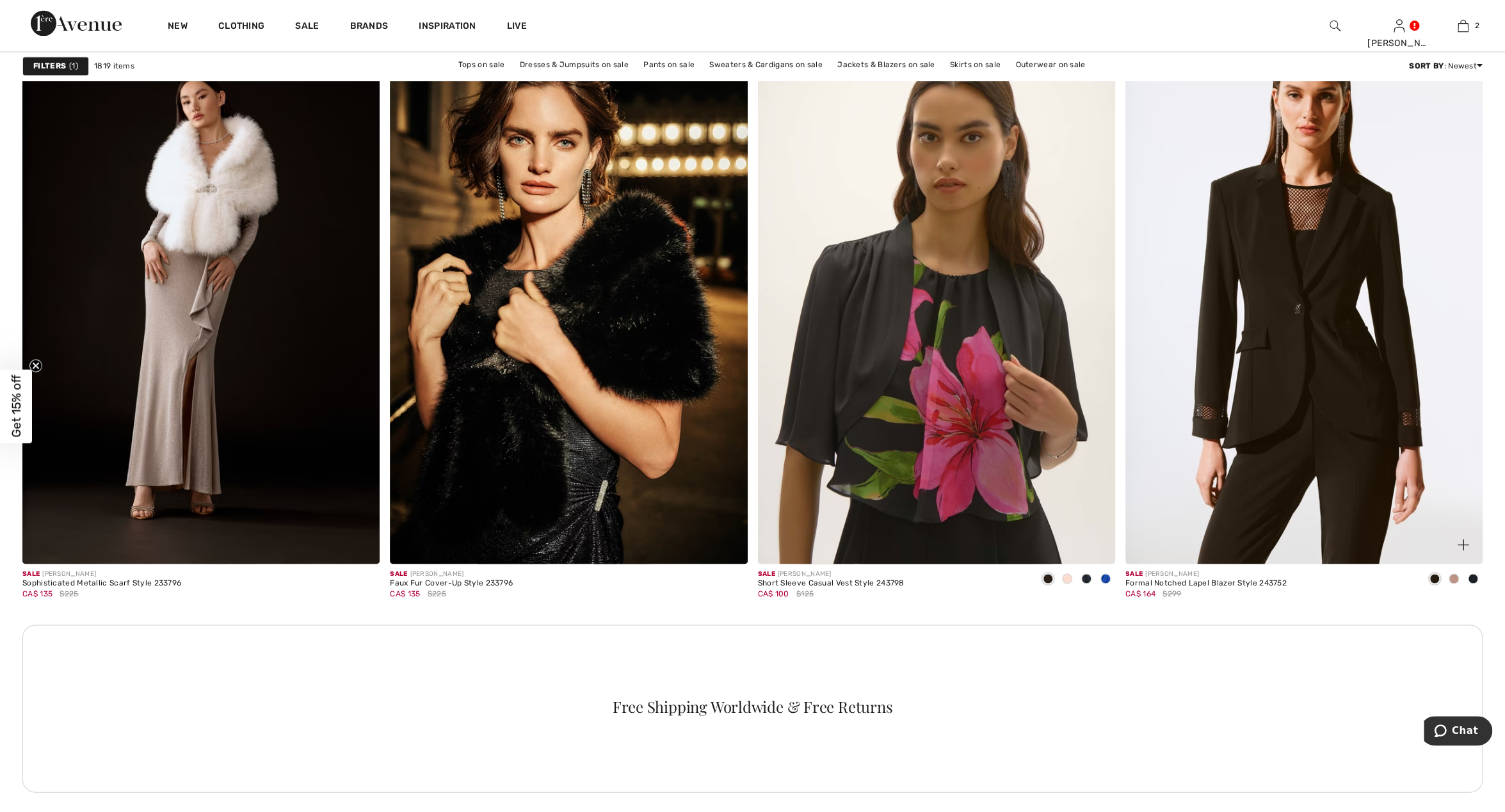
click at [1452, 577] on span at bounding box center [1454, 578] width 10 height 10
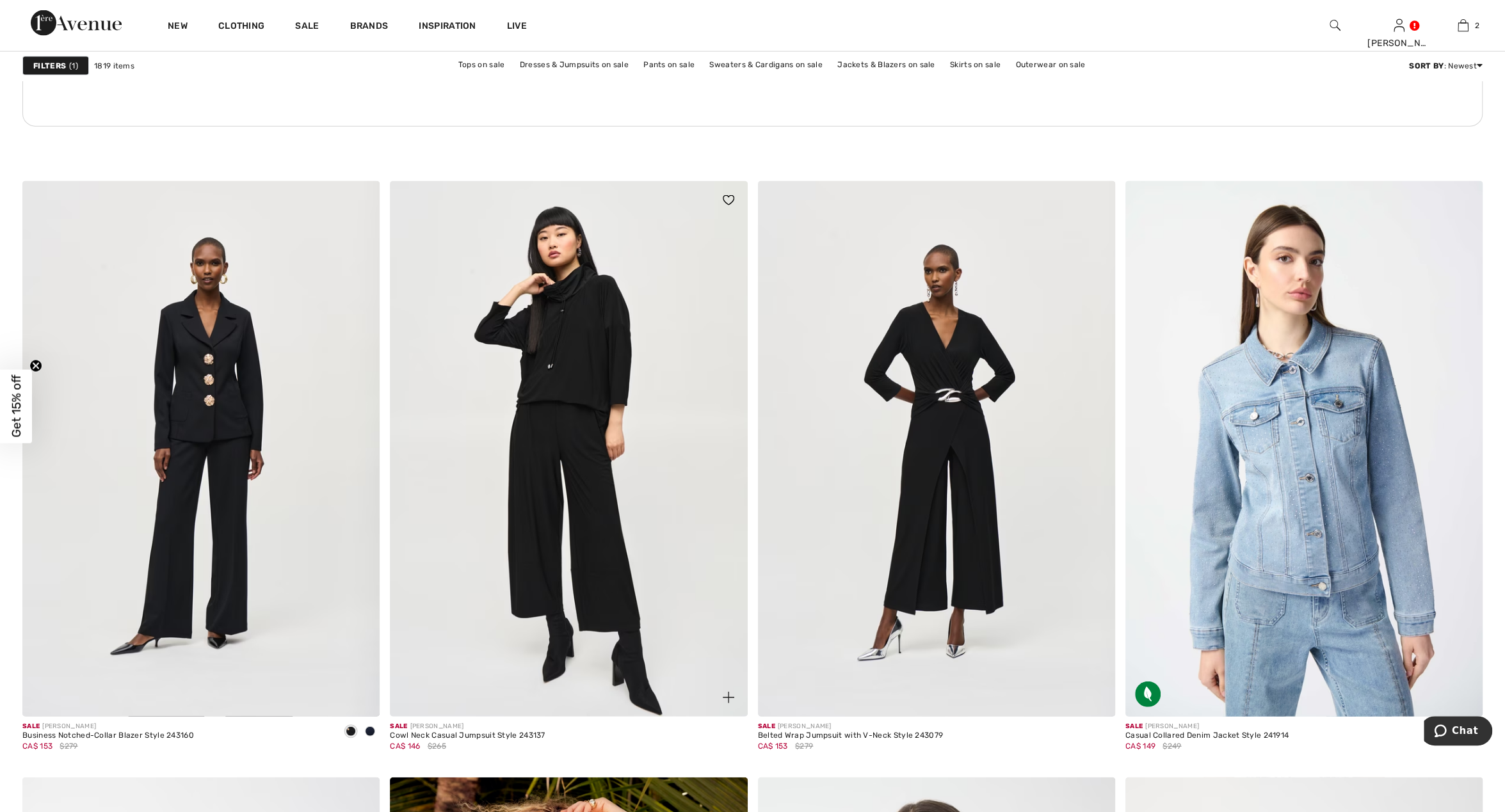
scroll to position [7321, 0]
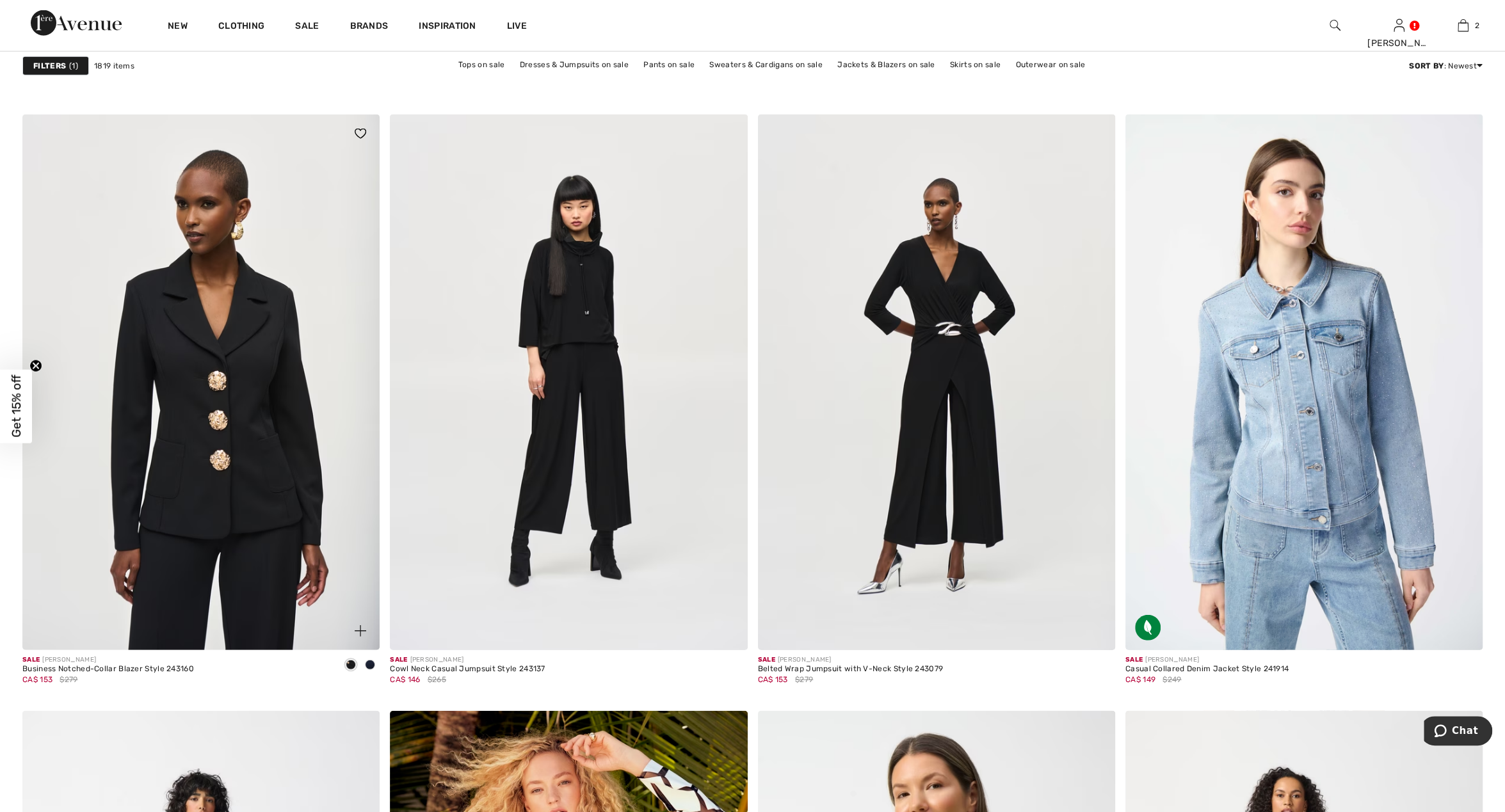
click at [272, 427] on img at bounding box center [201, 382] width 358 height 536
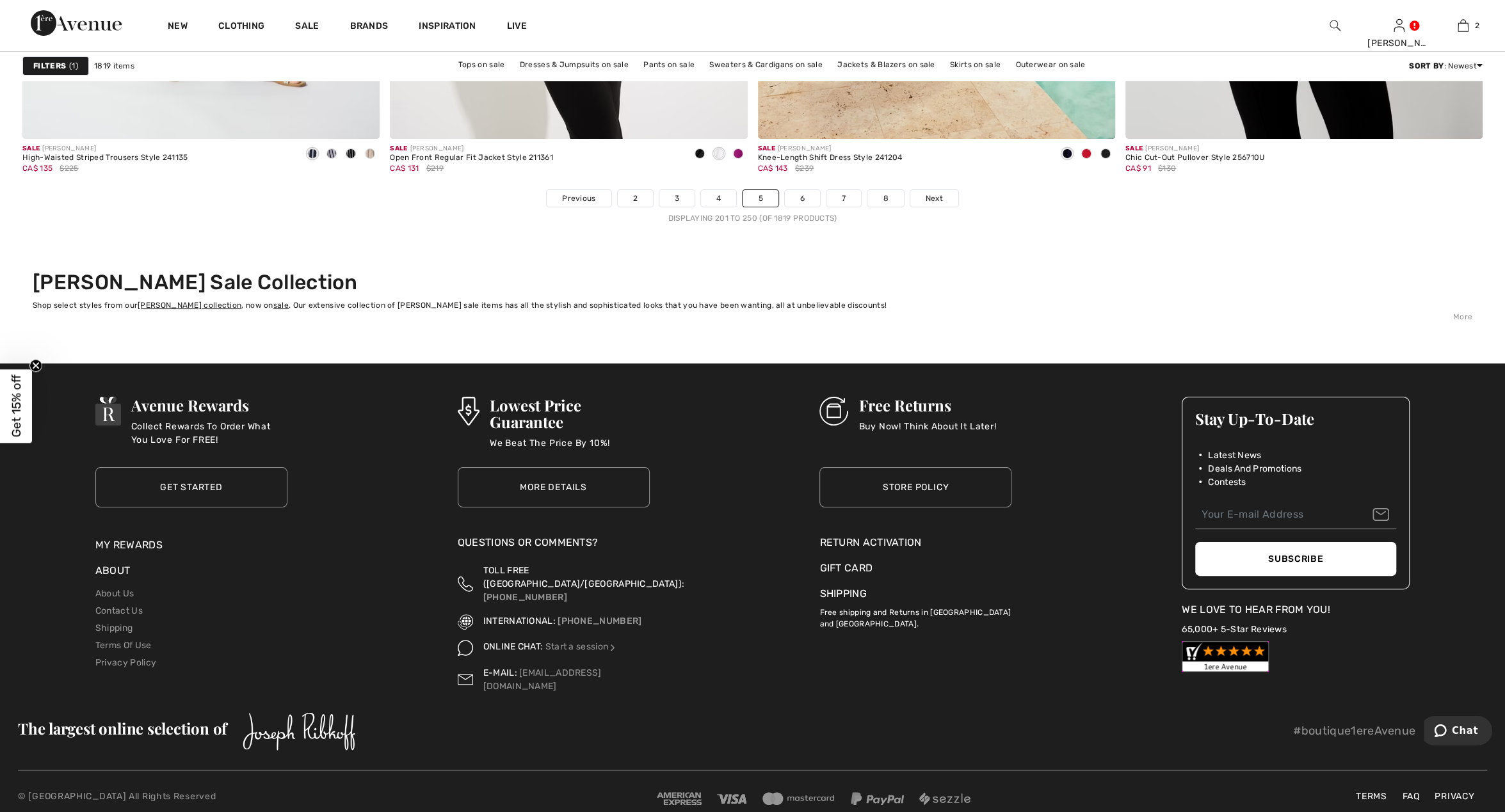
scroll to position [9027, 0]
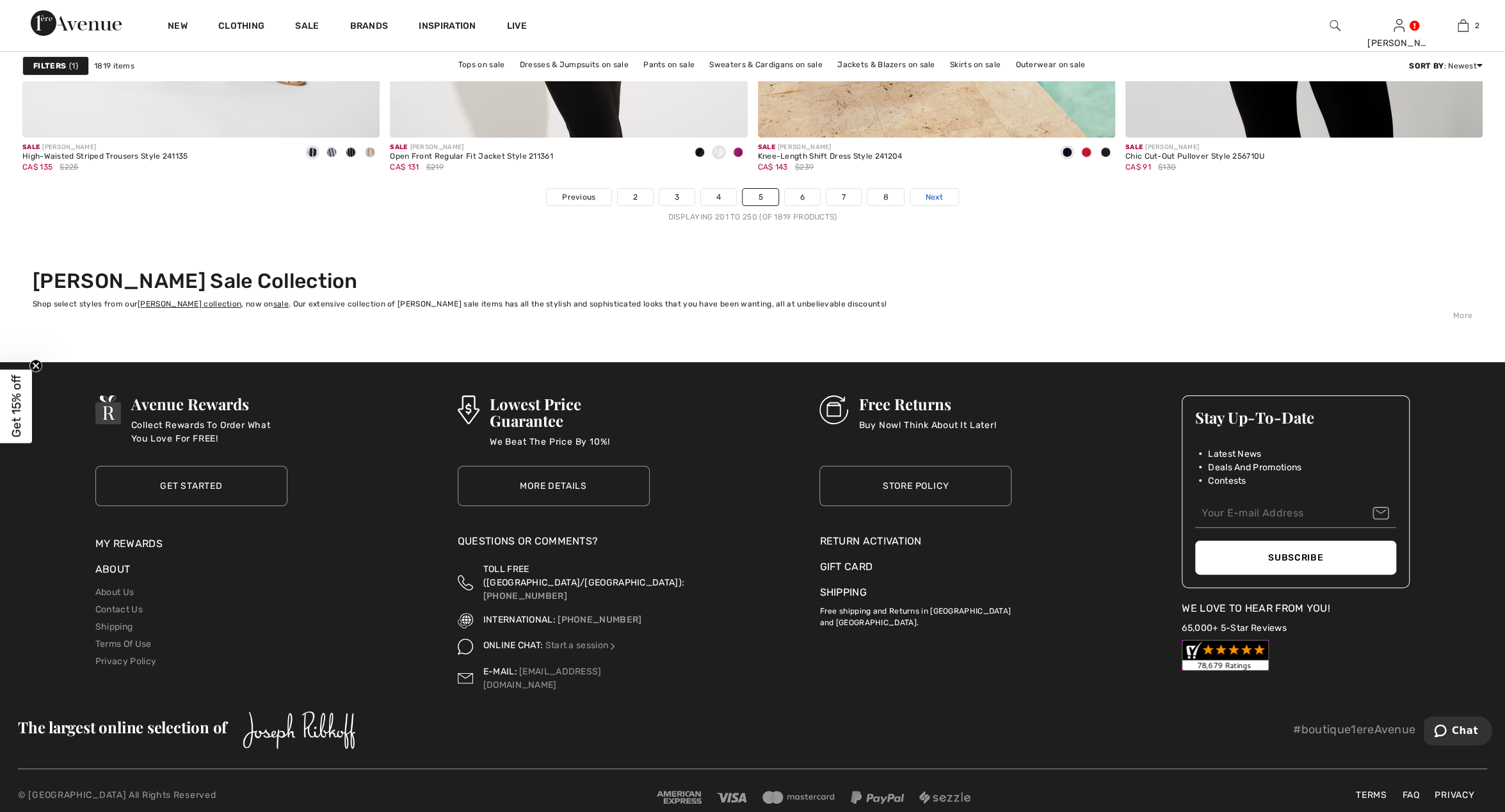
click at [929, 197] on span "Next" at bounding box center [934, 197] width 17 height 11
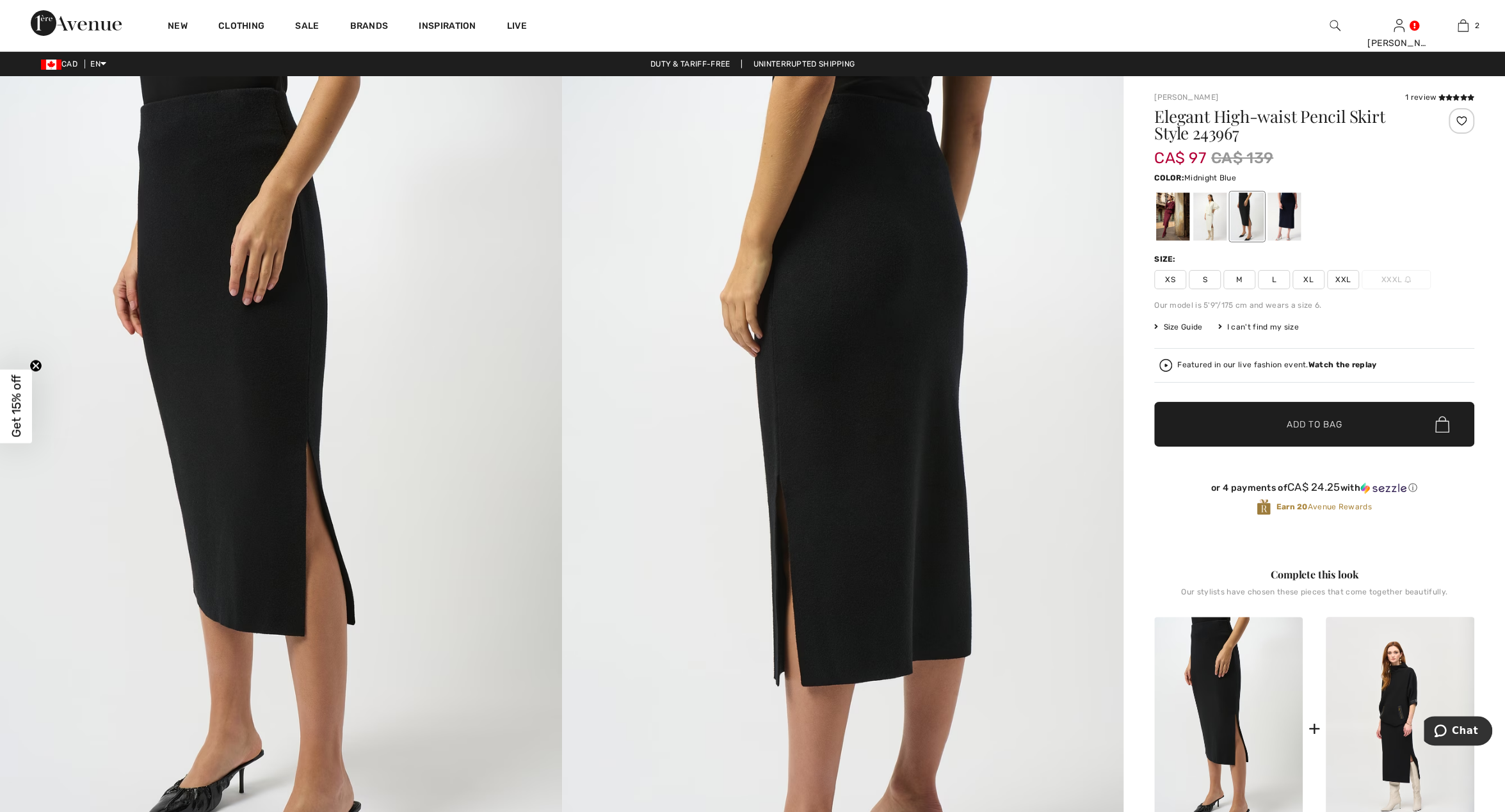
click at [1286, 222] on div at bounding box center [1284, 216] width 33 height 48
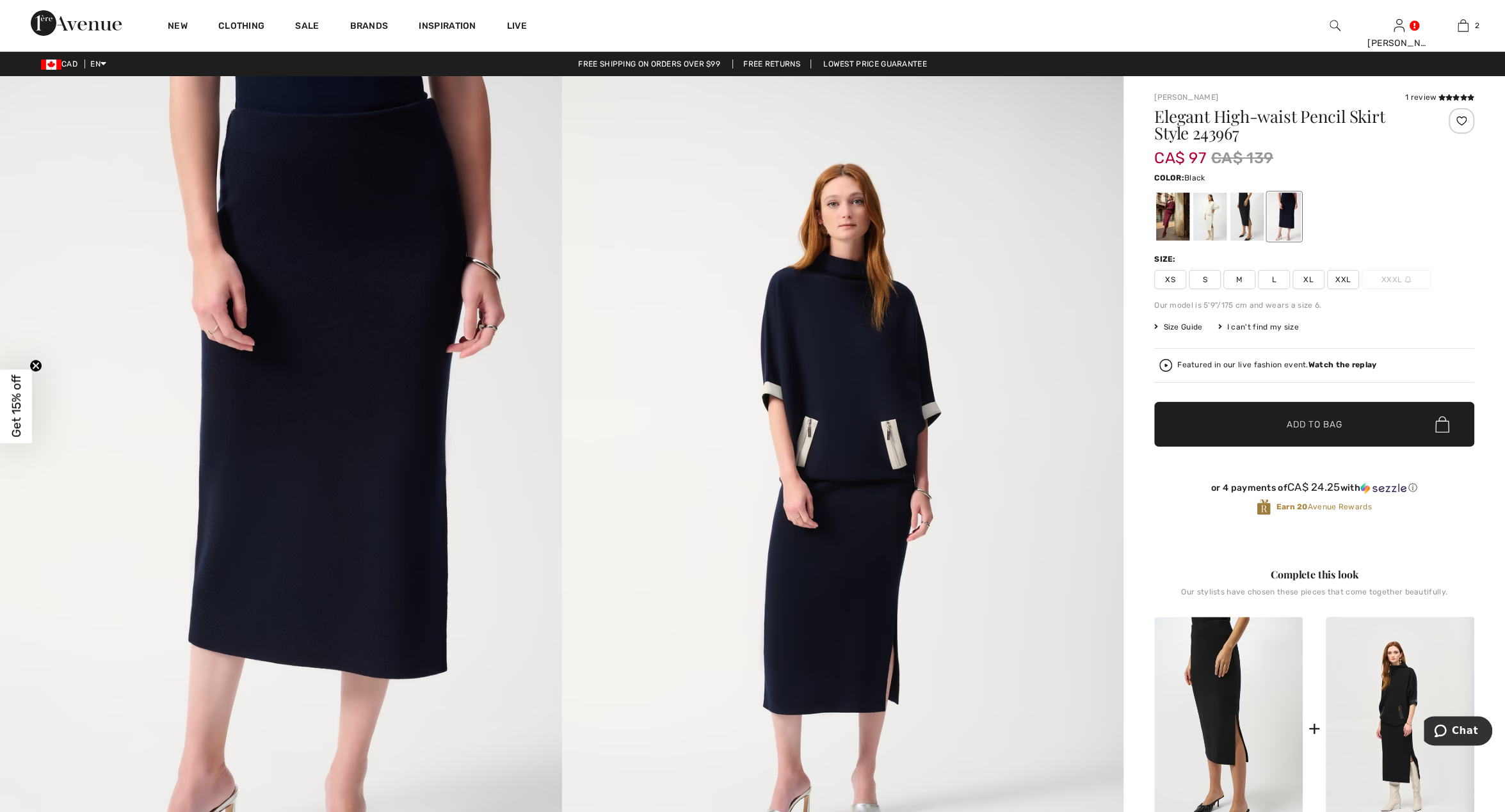
click at [1249, 220] on div at bounding box center [1247, 216] width 33 height 48
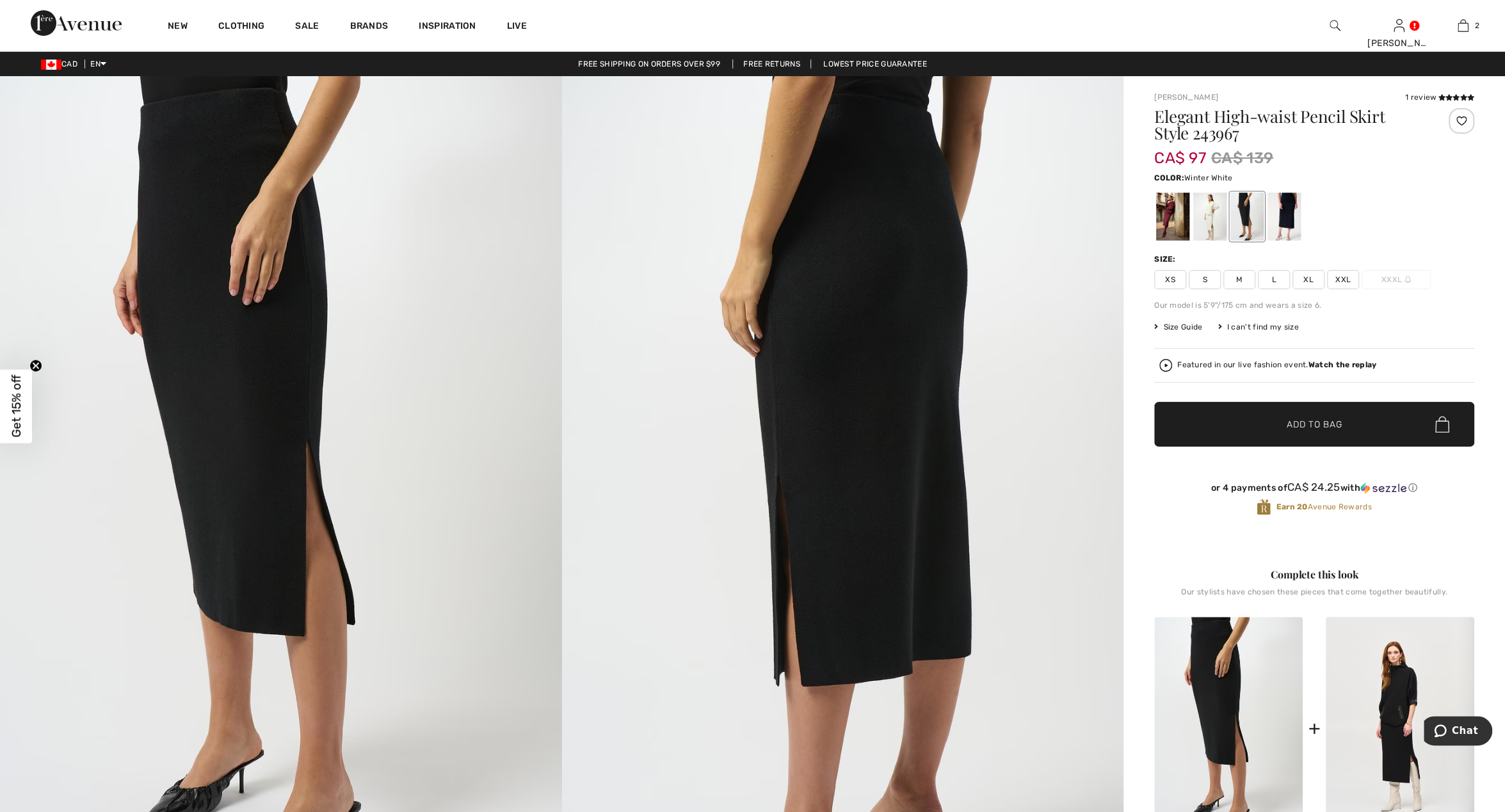
click at [1214, 216] on div at bounding box center [1210, 216] width 33 height 48
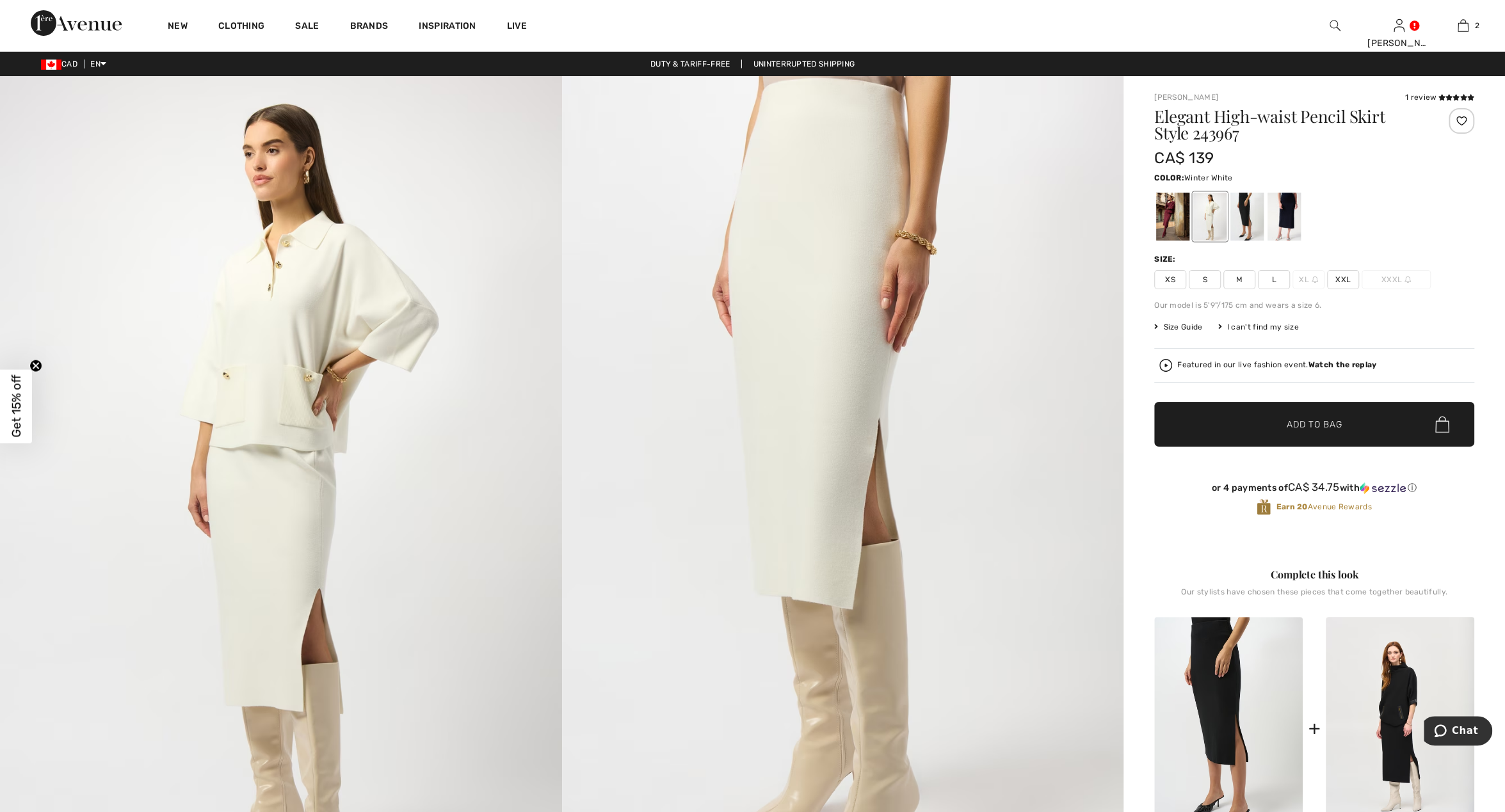
click at [831, 379] on img at bounding box center [843, 497] width 562 height 841
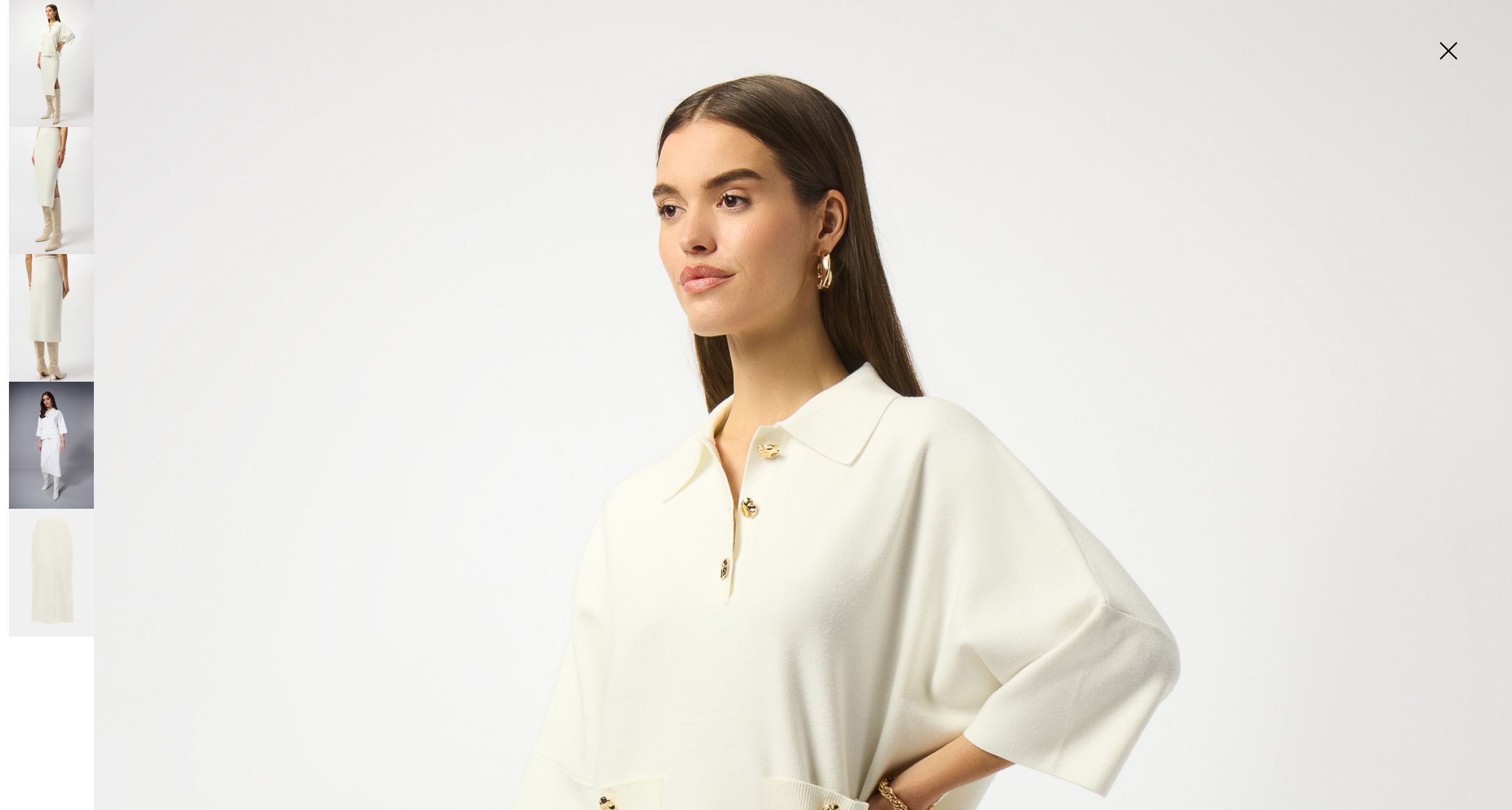
click at [1447, 54] on img at bounding box center [1448, 52] width 64 height 66
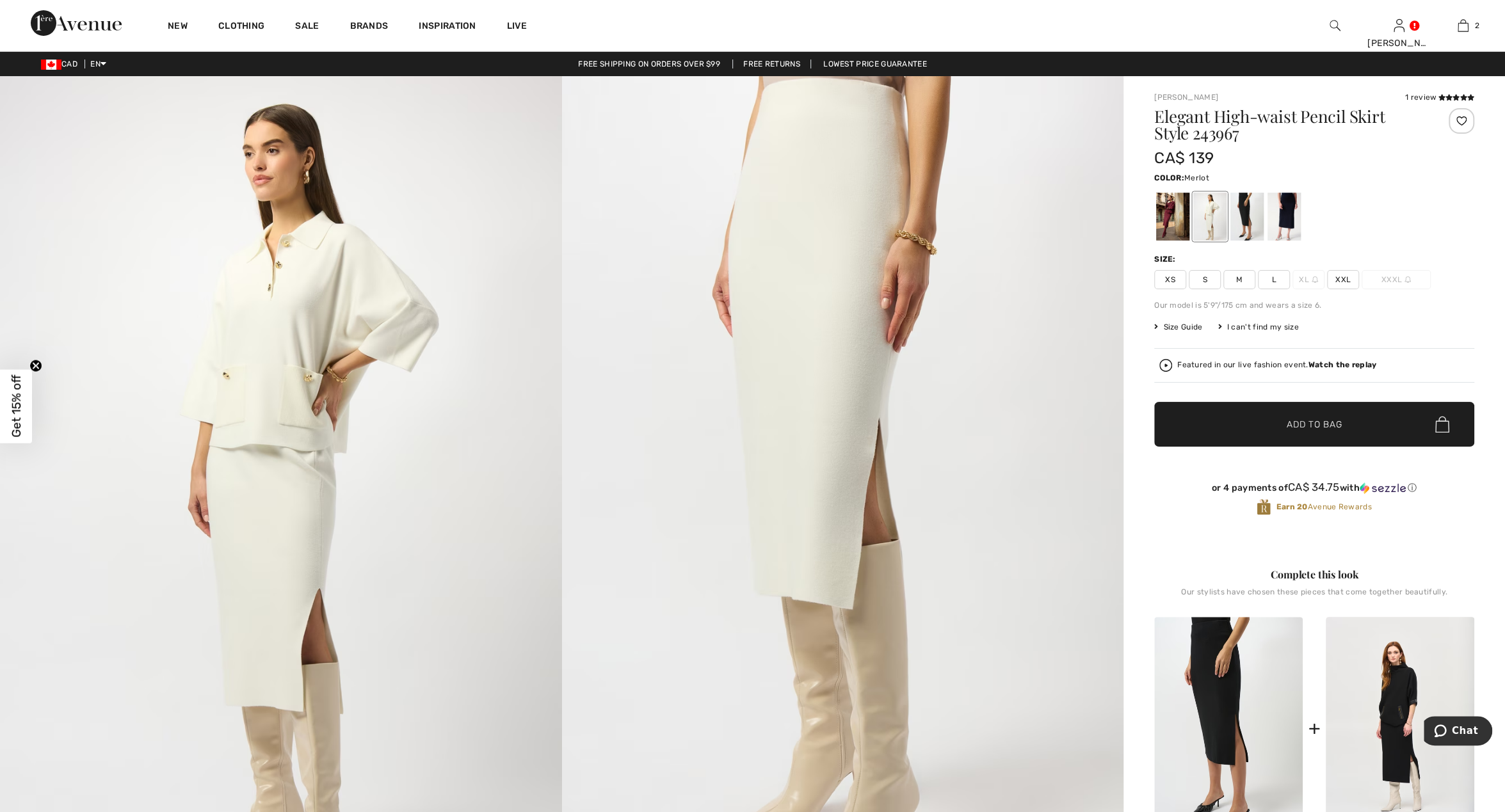
click at [1170, 215] on div at bounding box center [1172, 216] width 33 height 48
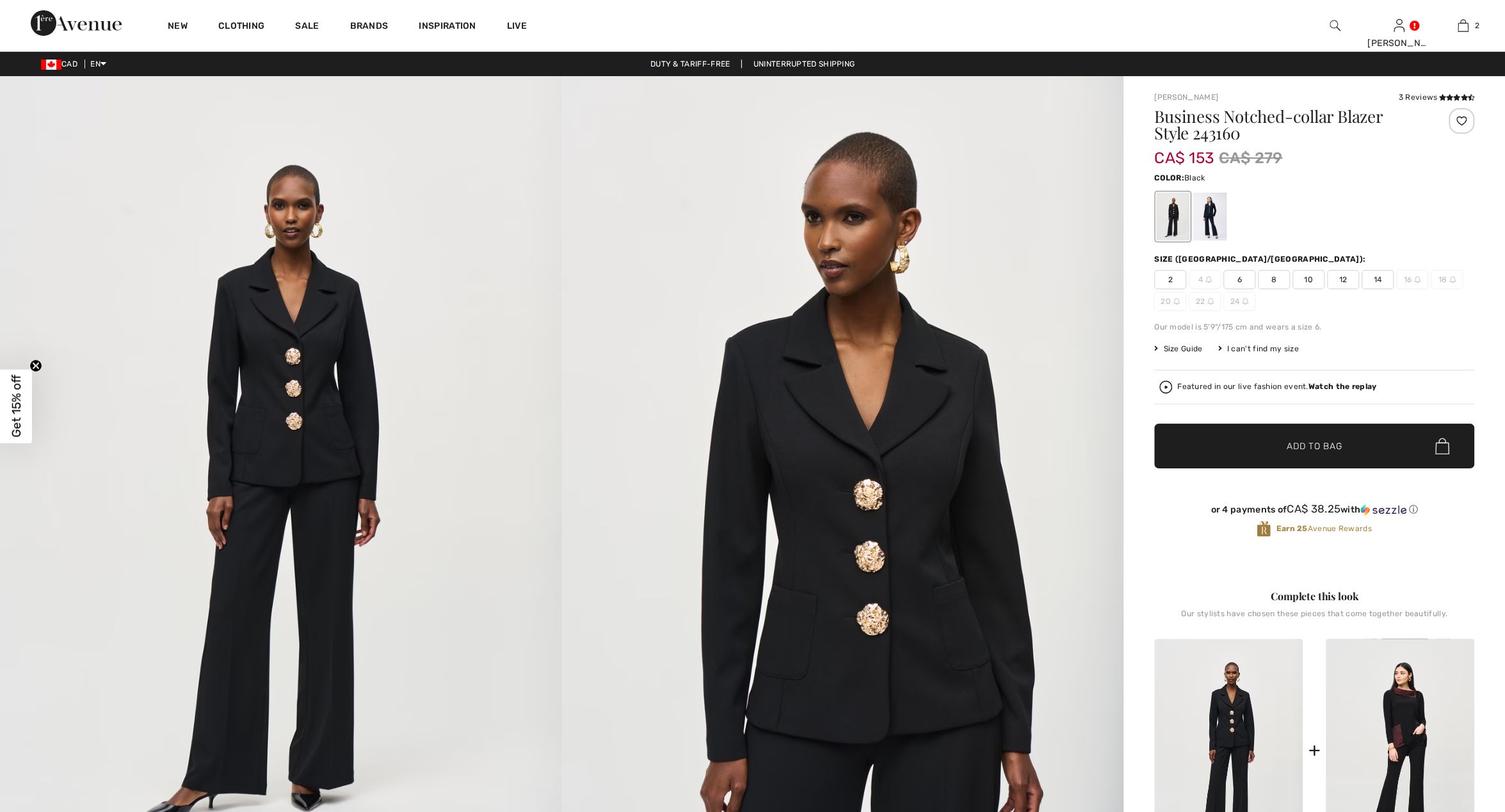
checkbox input "true"
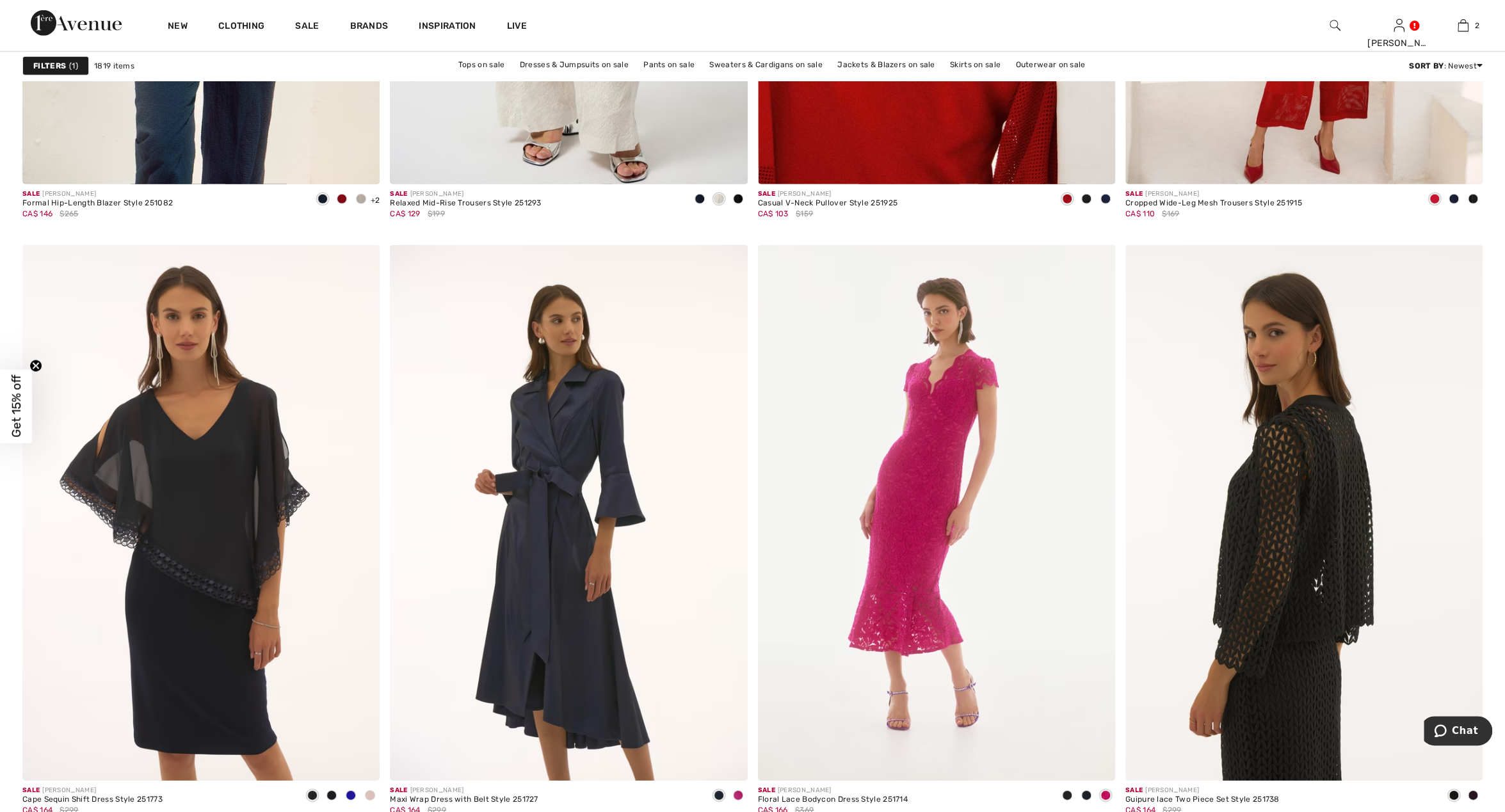
scroll to position [7987, 0]
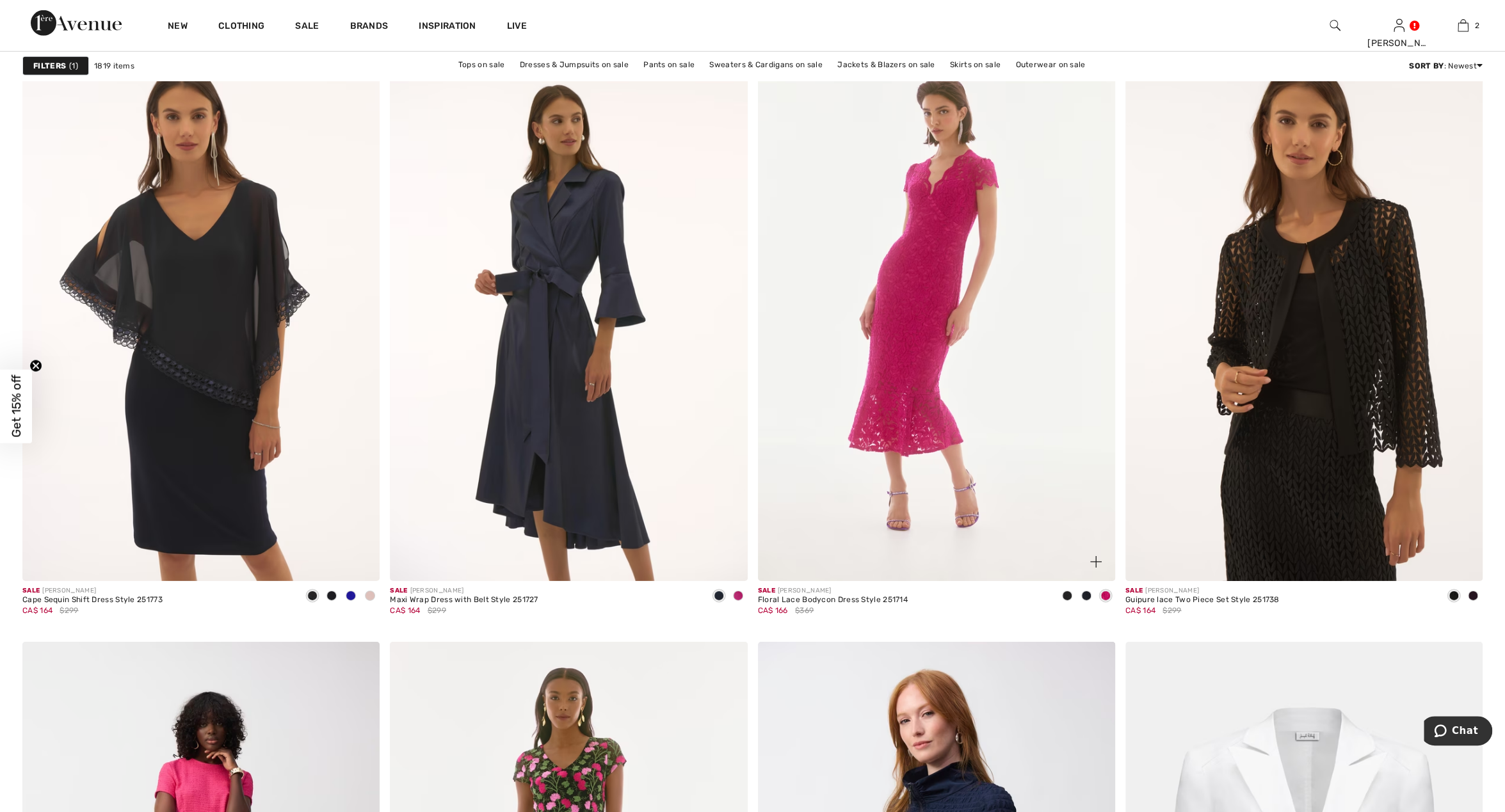
click at [1084, 590] on span at bounding box center [1087, 596] width 10 height 10
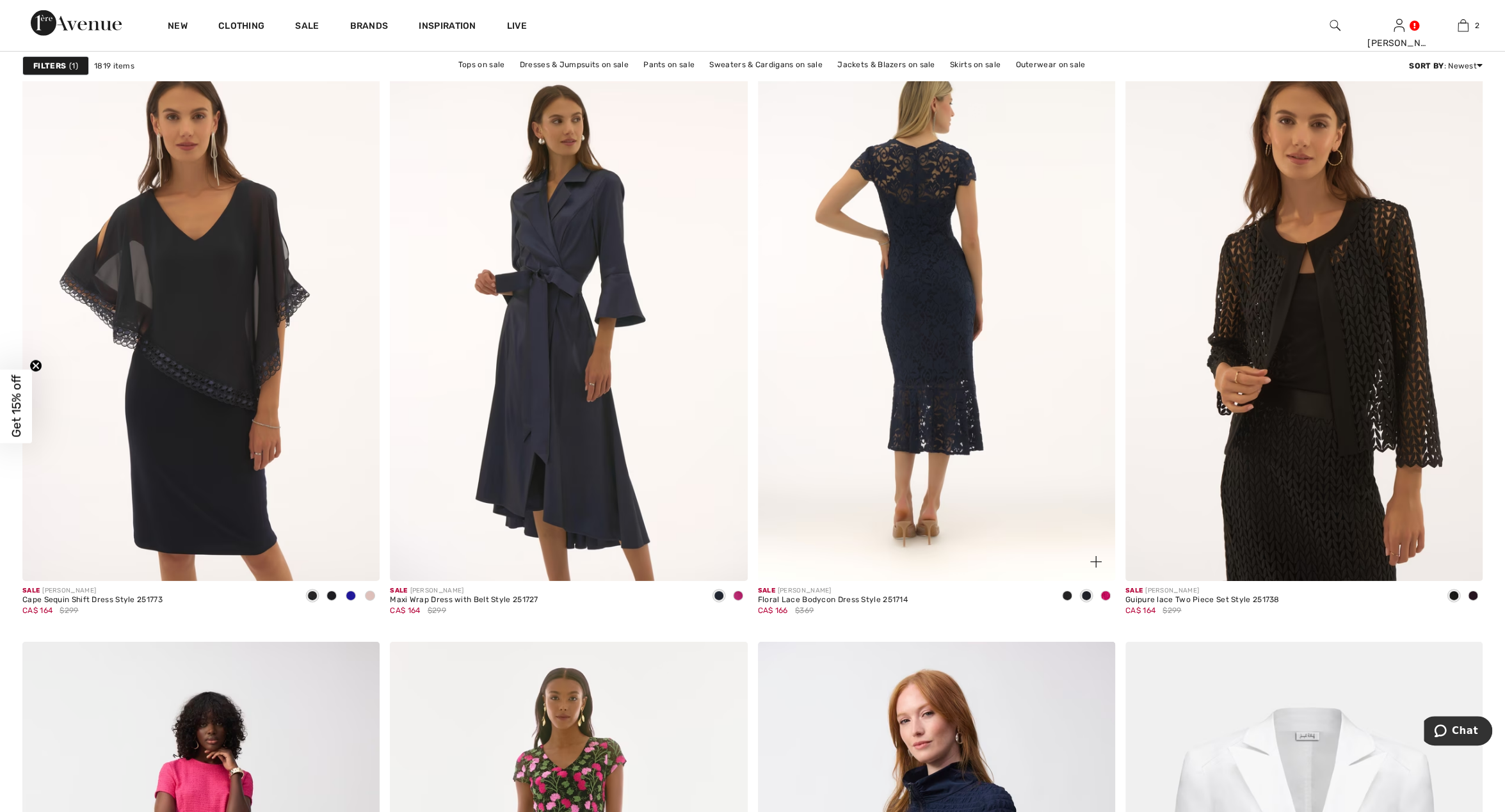
click at [969, 418] on img at bounding box center [936, 313] width 358 height 536
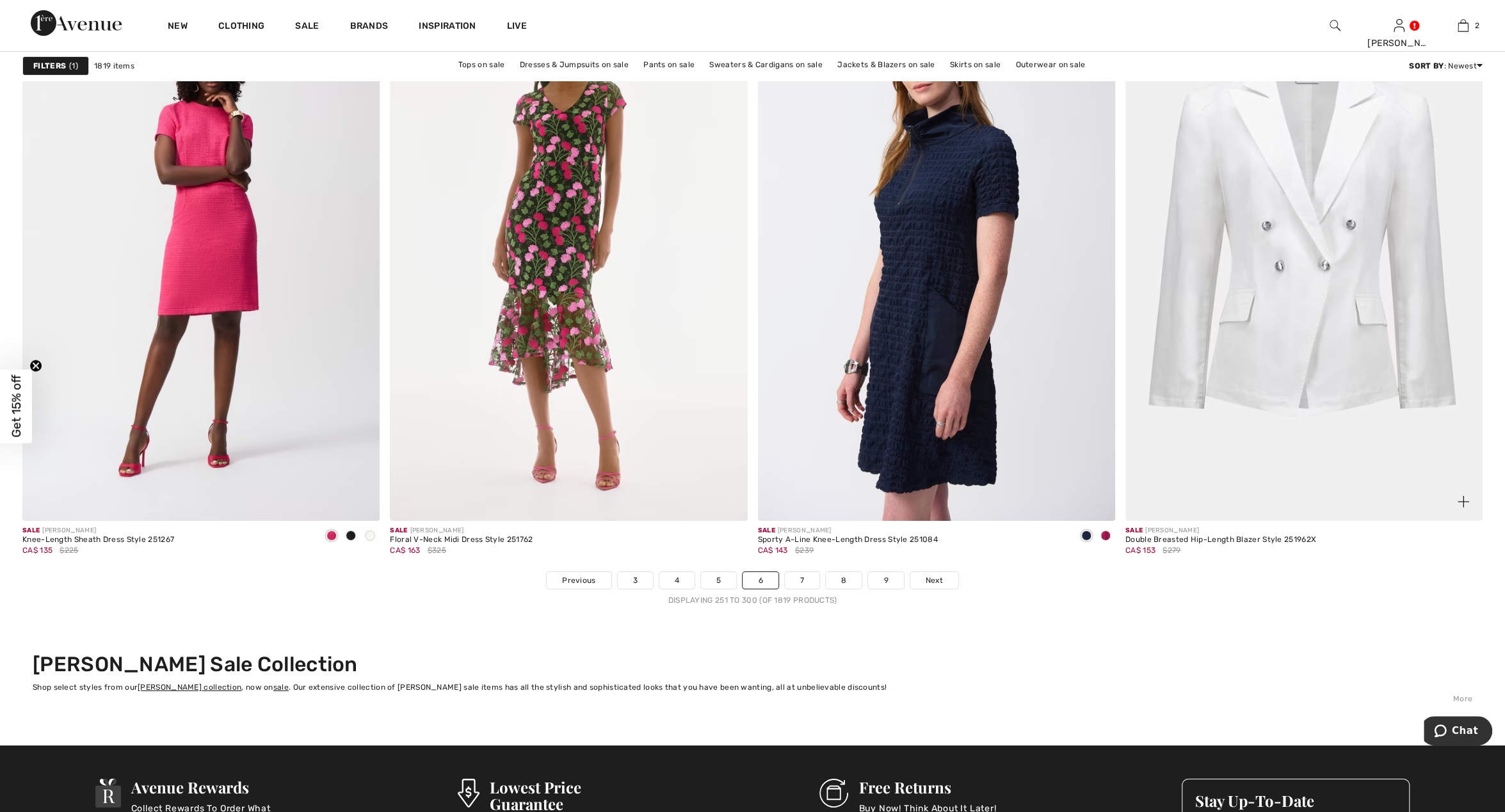
scroll to position [8652, 0]
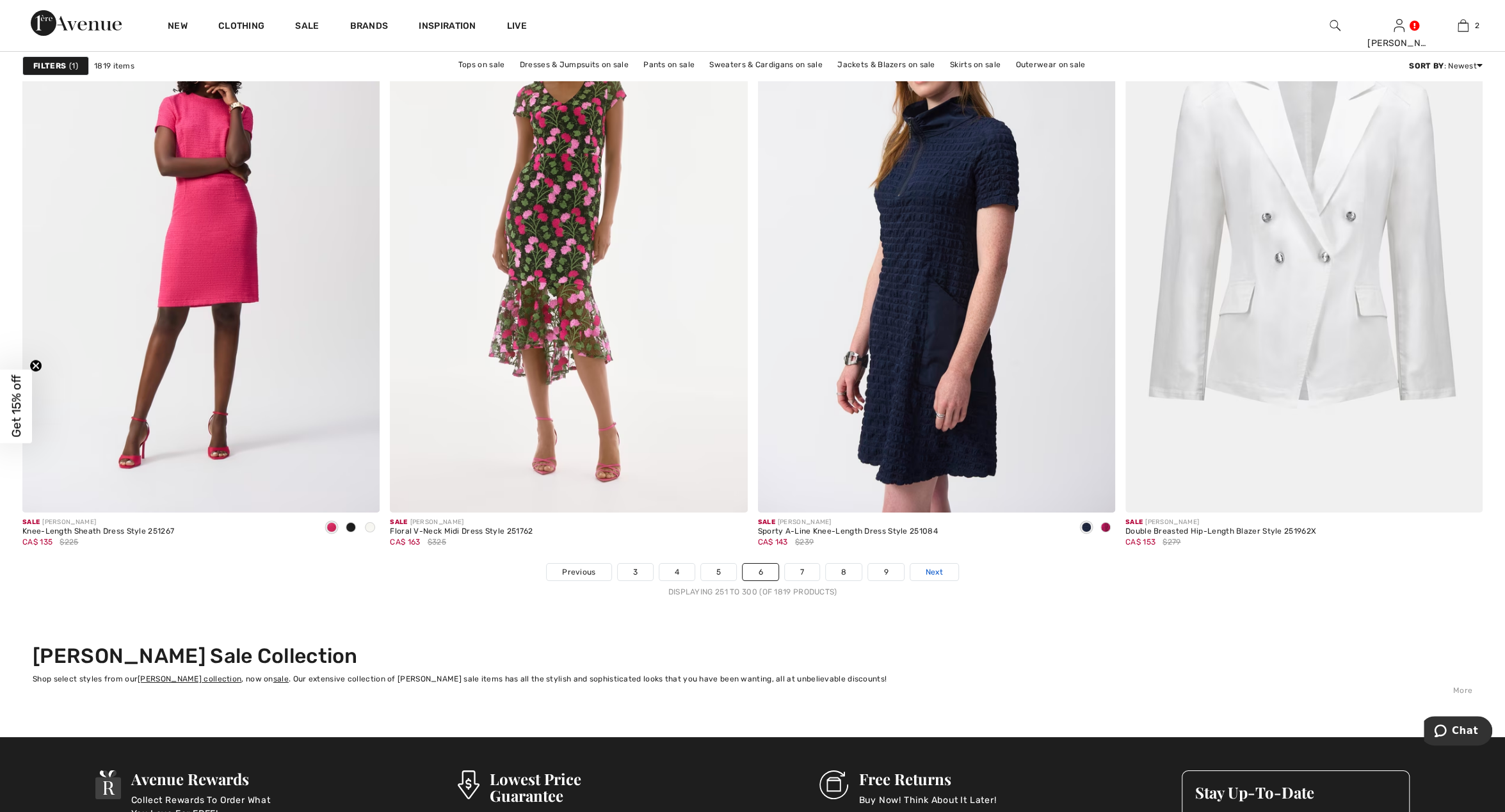
click at [929, 570] on span "Next" at bounding box center [934, 571] width 17 height 11
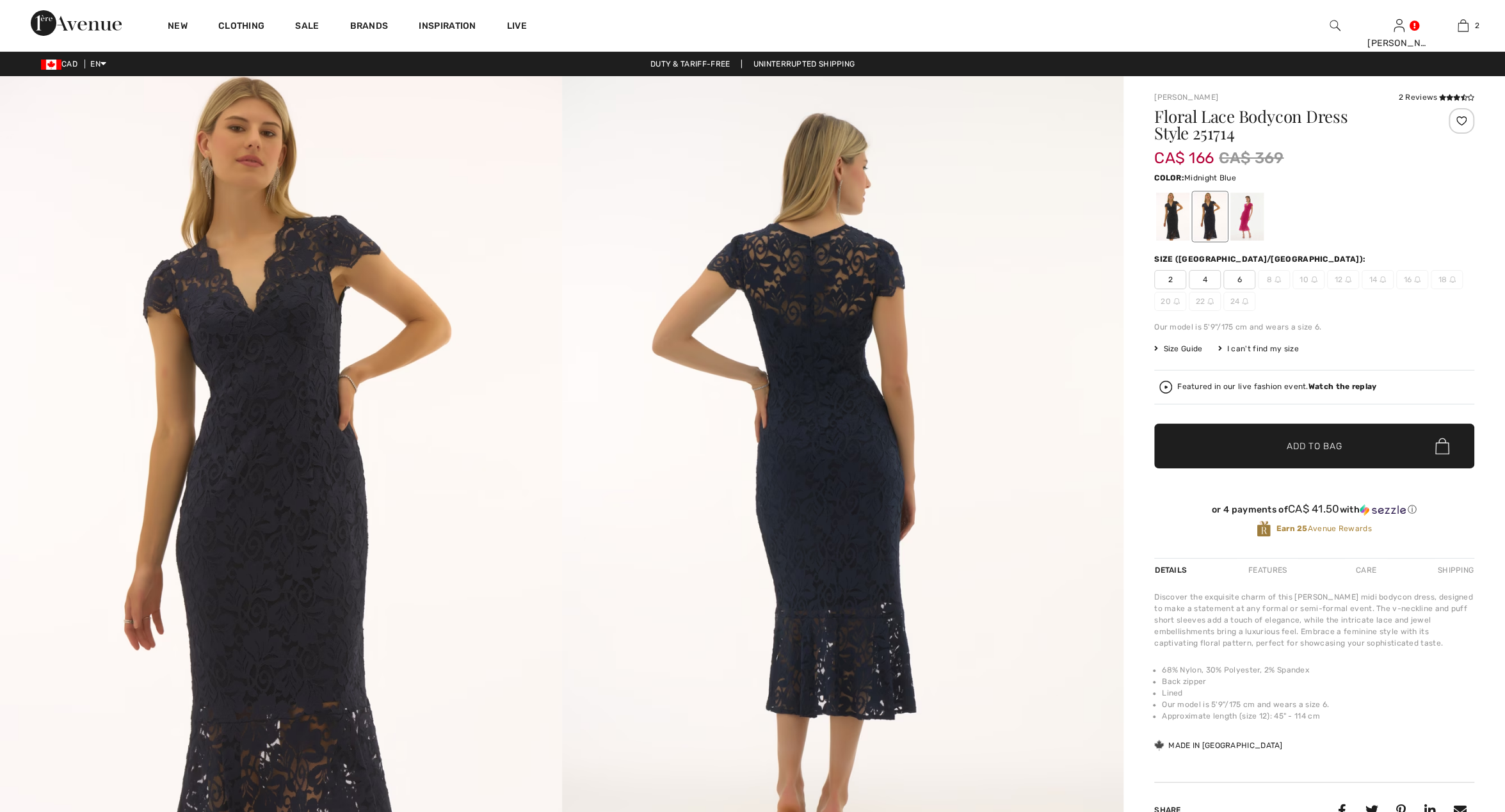
checkbox input "true"
click at [295, 470] on img at bounding box center [281, 497] width 562 height 841
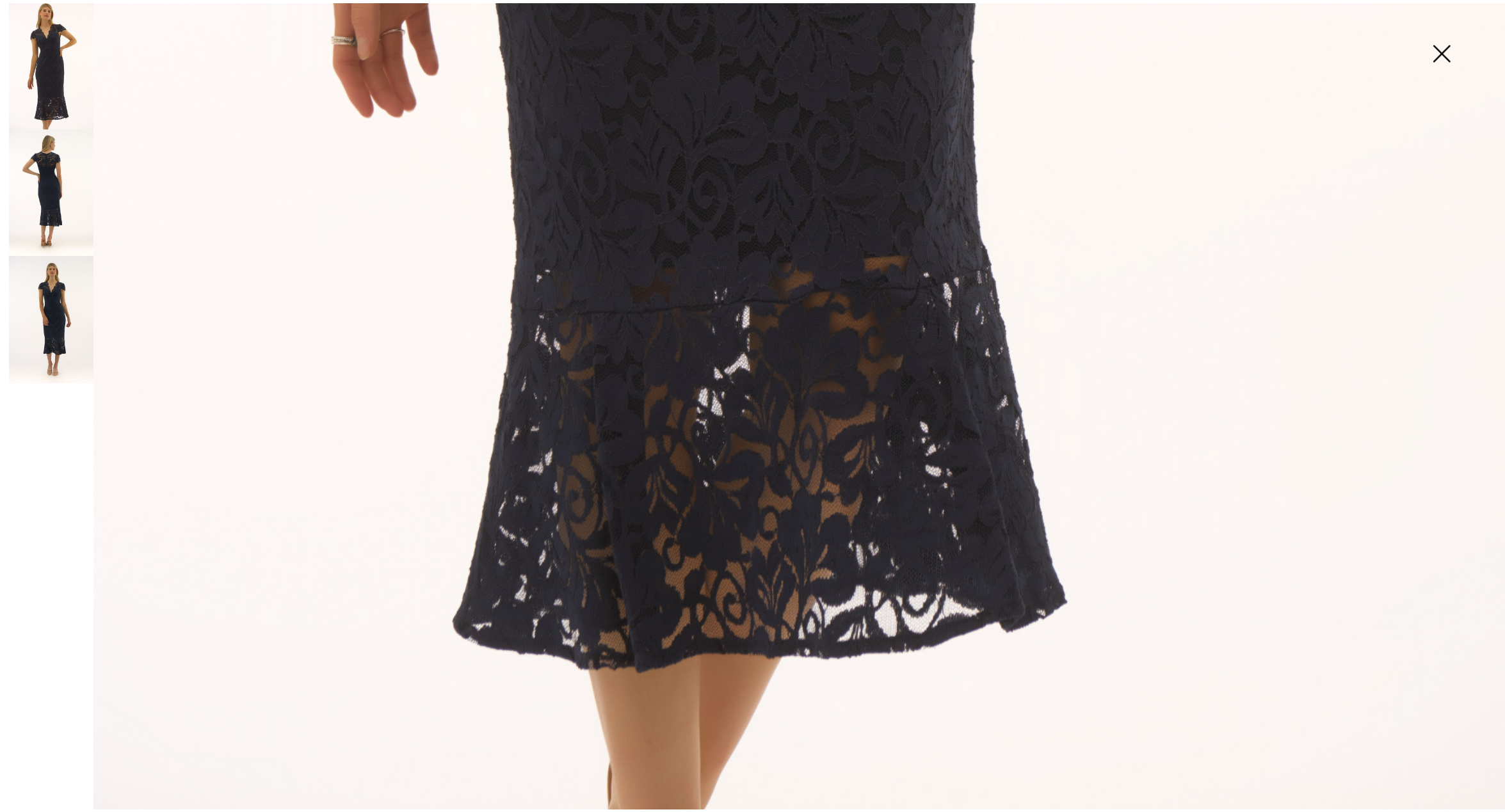
scroll to position [1075, 0]
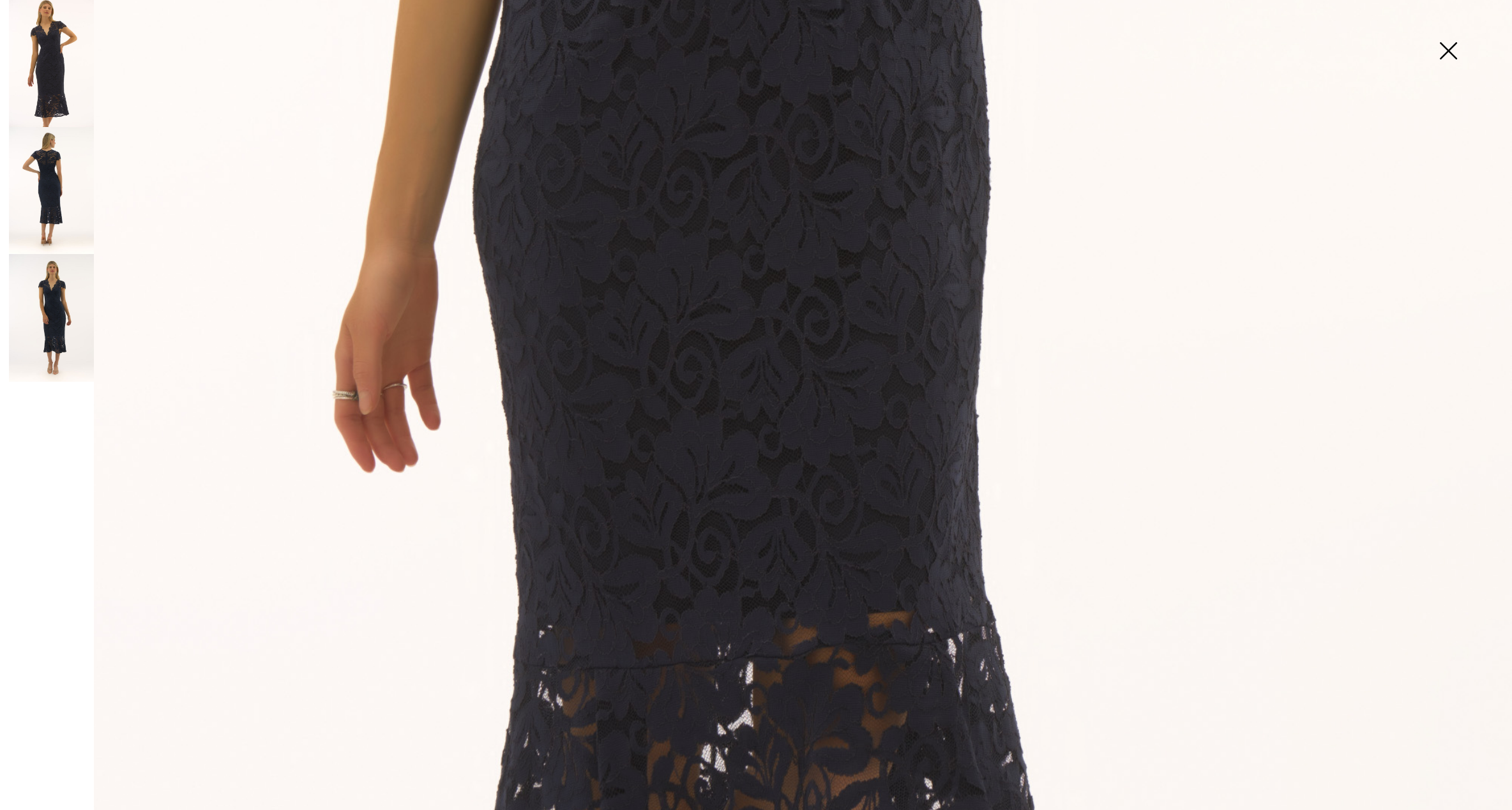
click at [1453, 47] on img at bounding box center [1448, 52] width 64 height 66
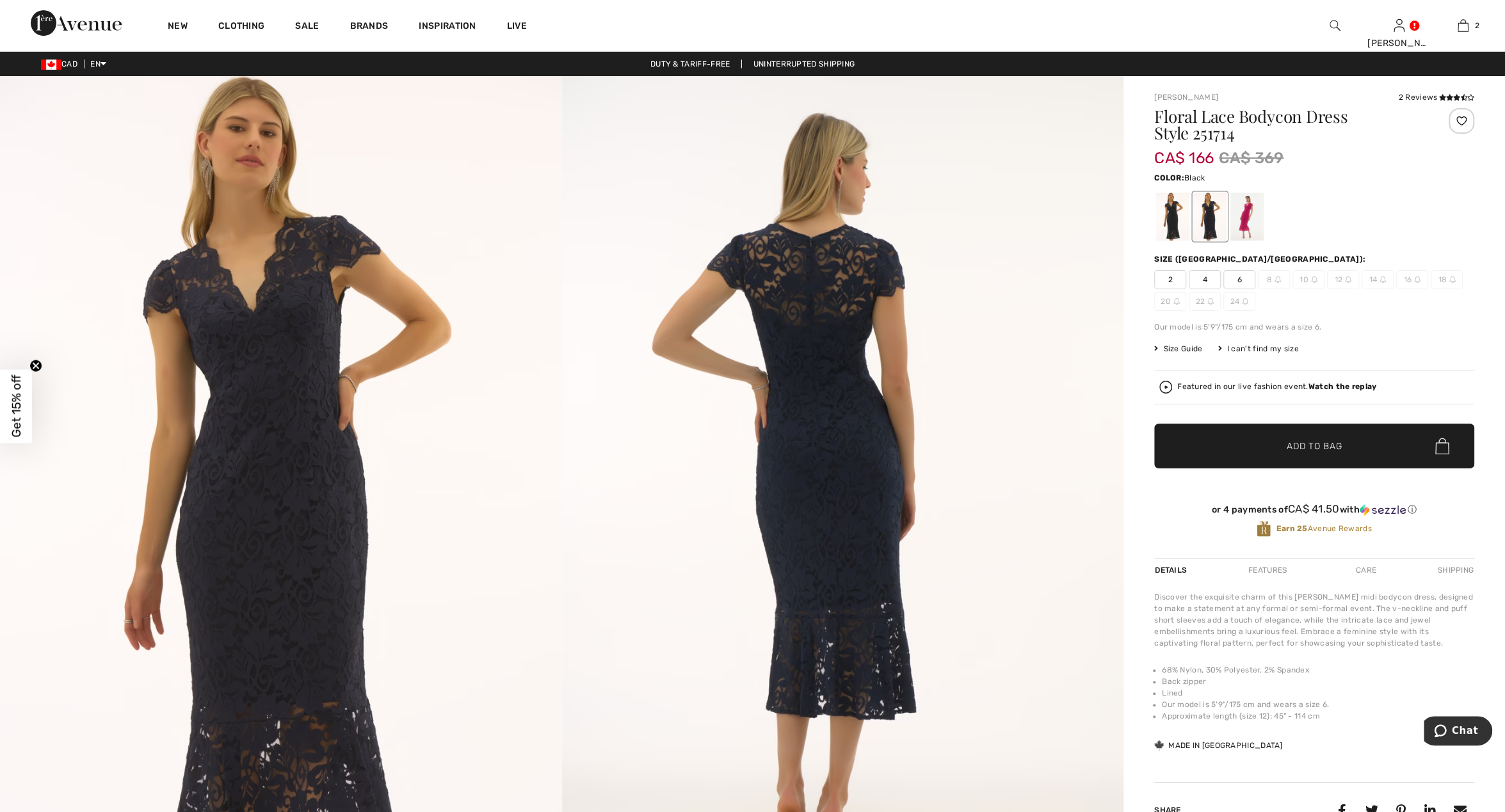
click at [1175, 224] on div at bounding box center [1172, 216] width 33 height 48
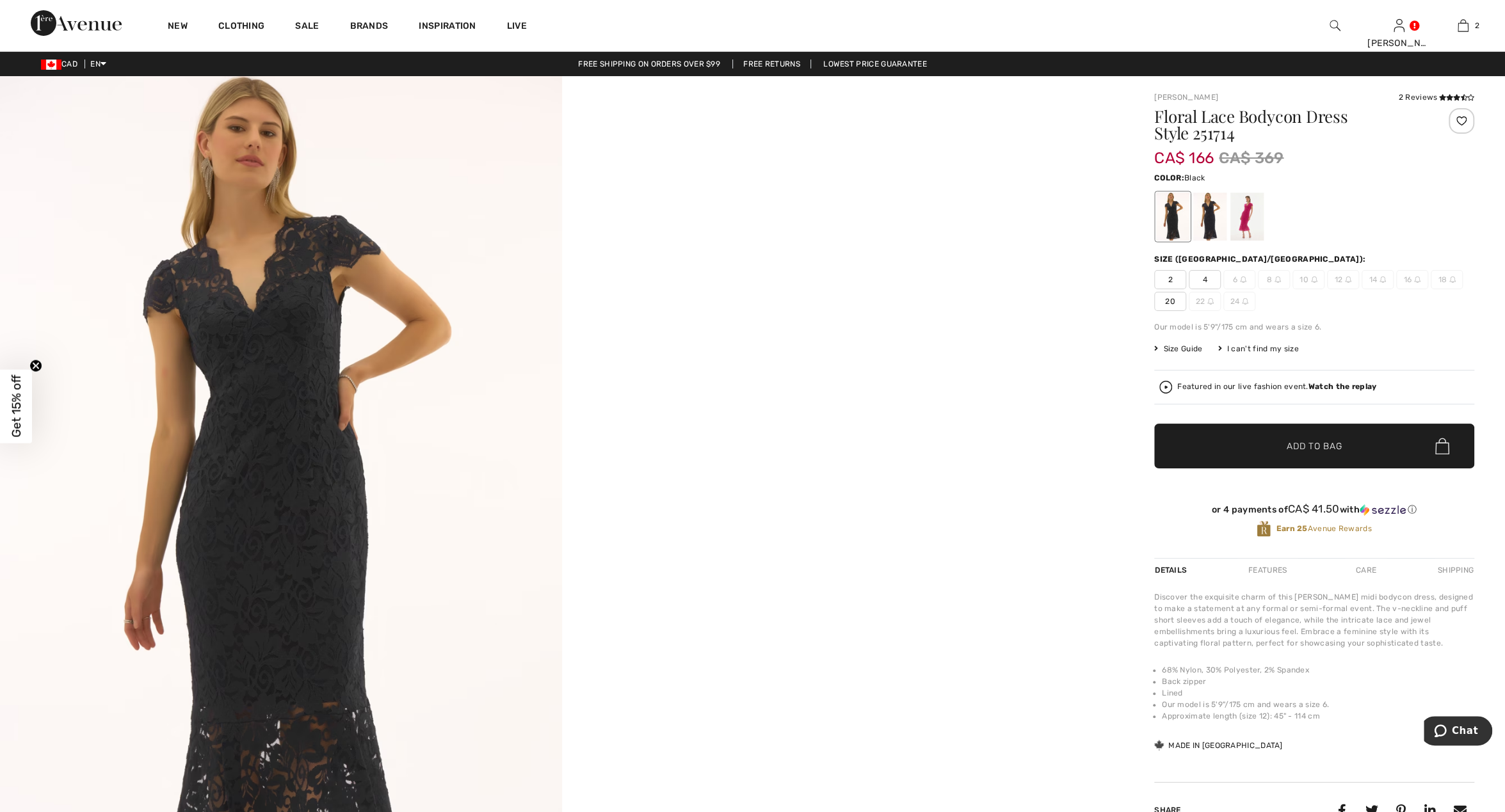
click at [1205, 275] on span "4" at bounding box center [1205, 280] width 32 height 19
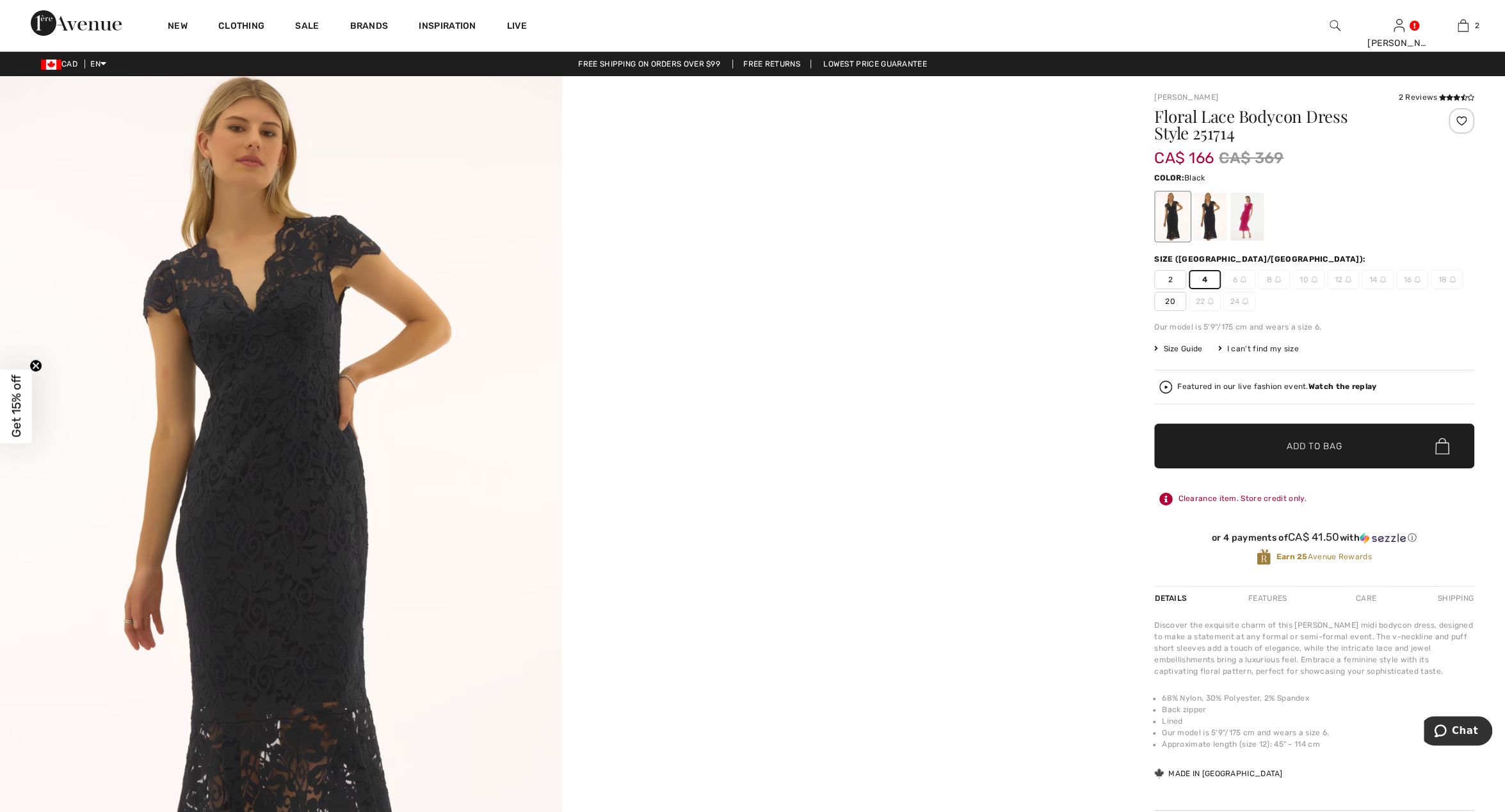
click at [1315, 449] on span "Add to Bag" at bounding box center [1314, 447] width 55 height 14
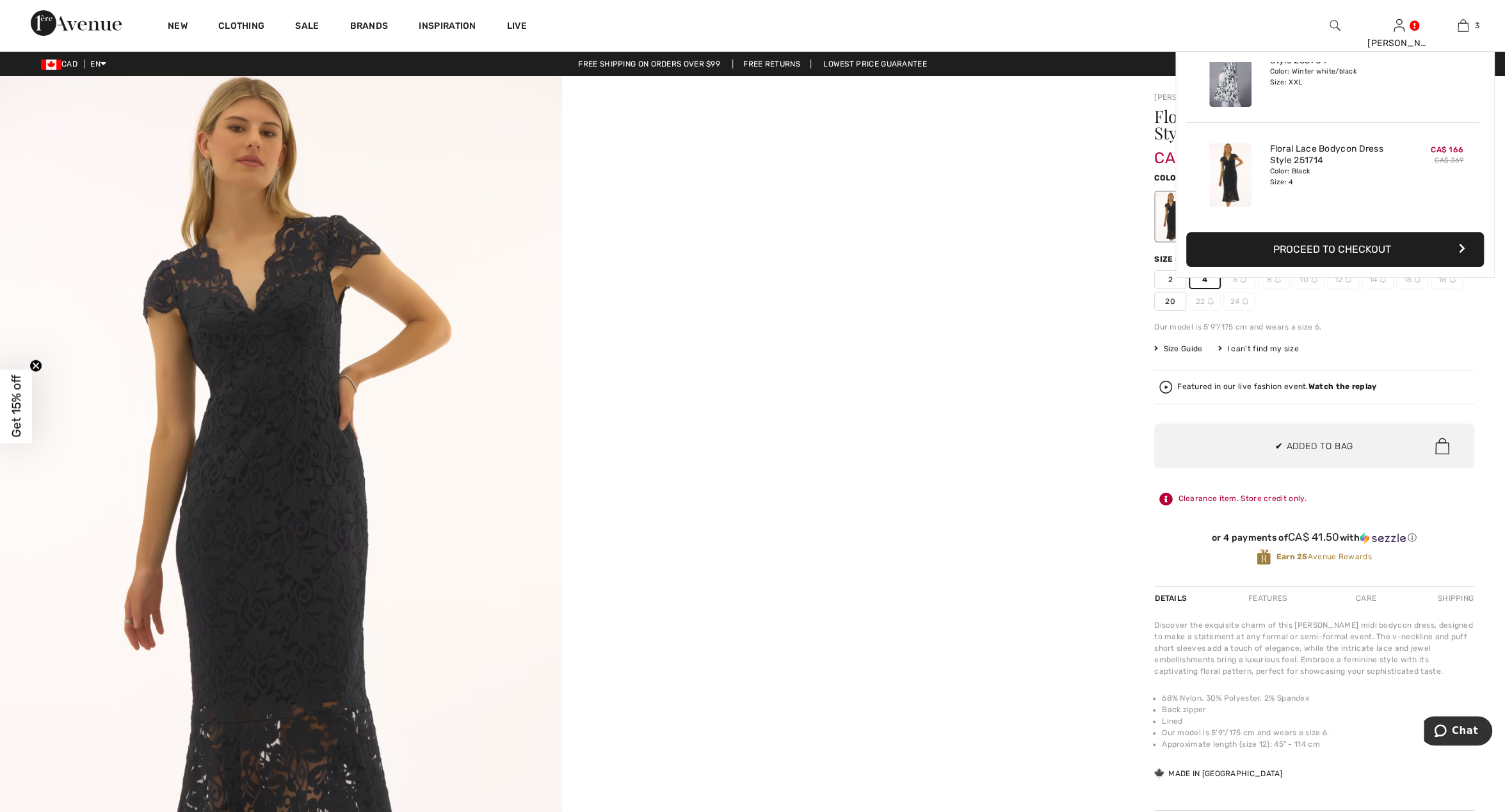
scroll to position [139, 0]
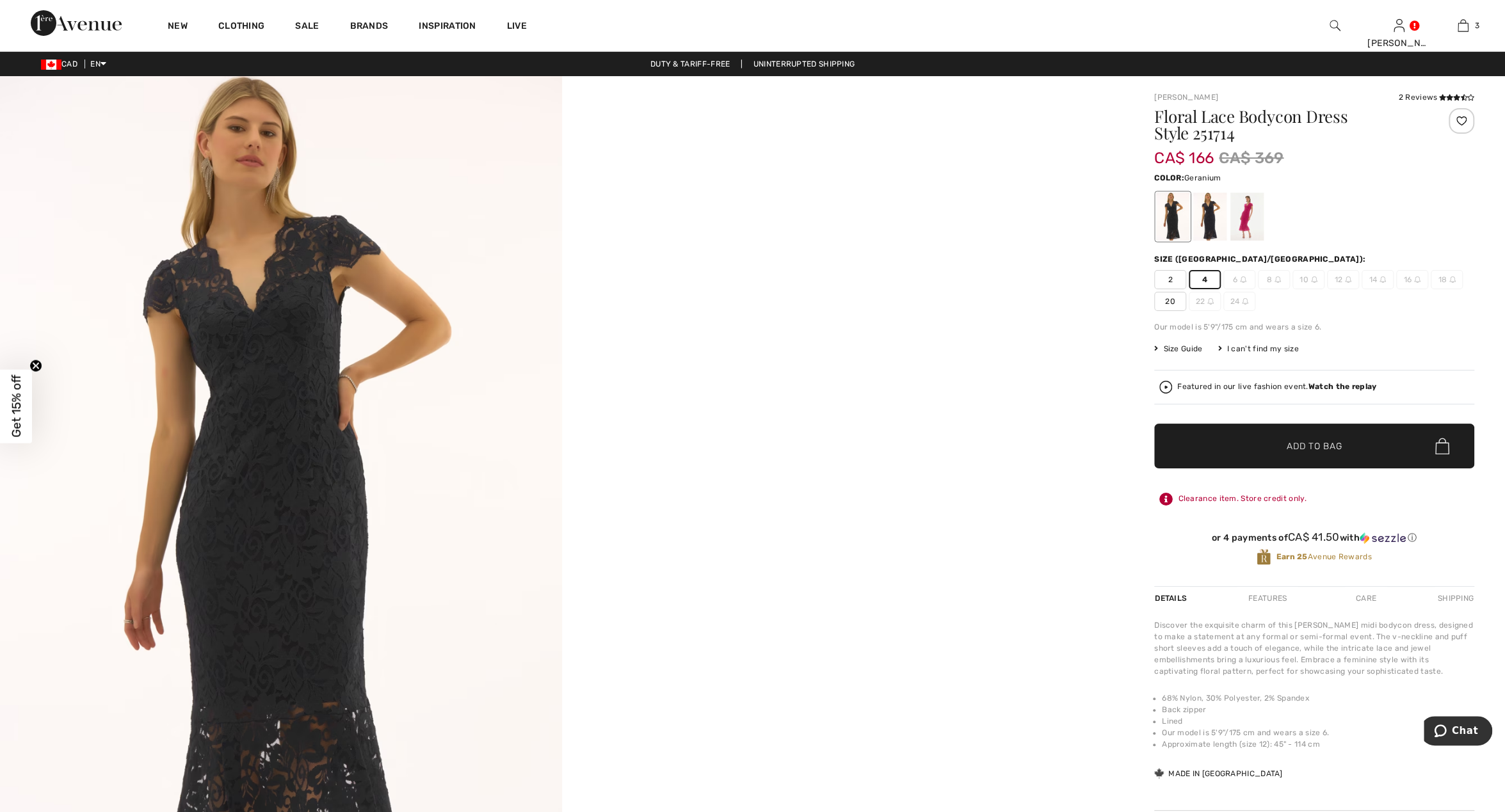
click at [1249, 216] on div at bounding box center [1247, 216] width 33 height 48
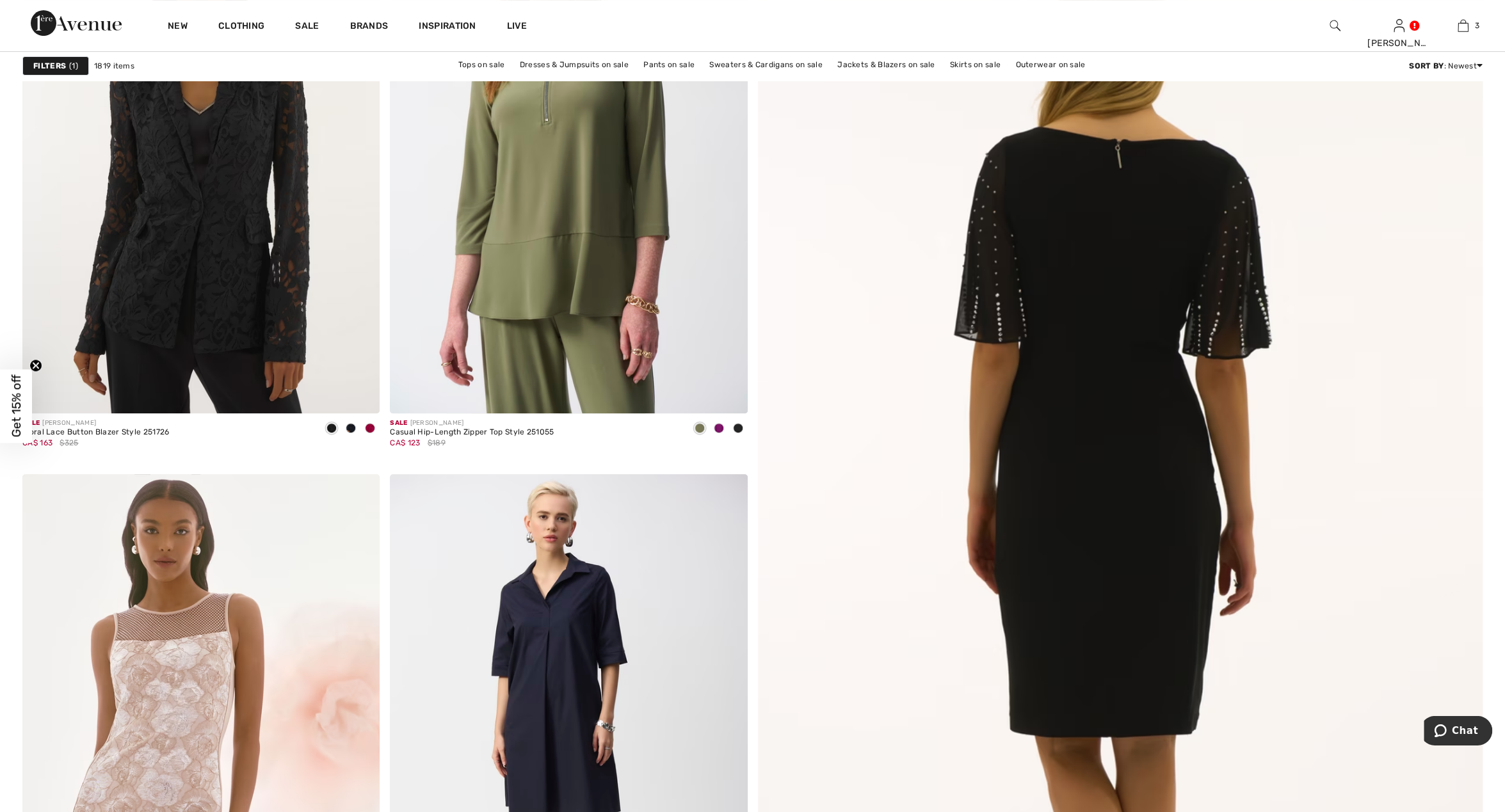
scroll to position [332, 0]
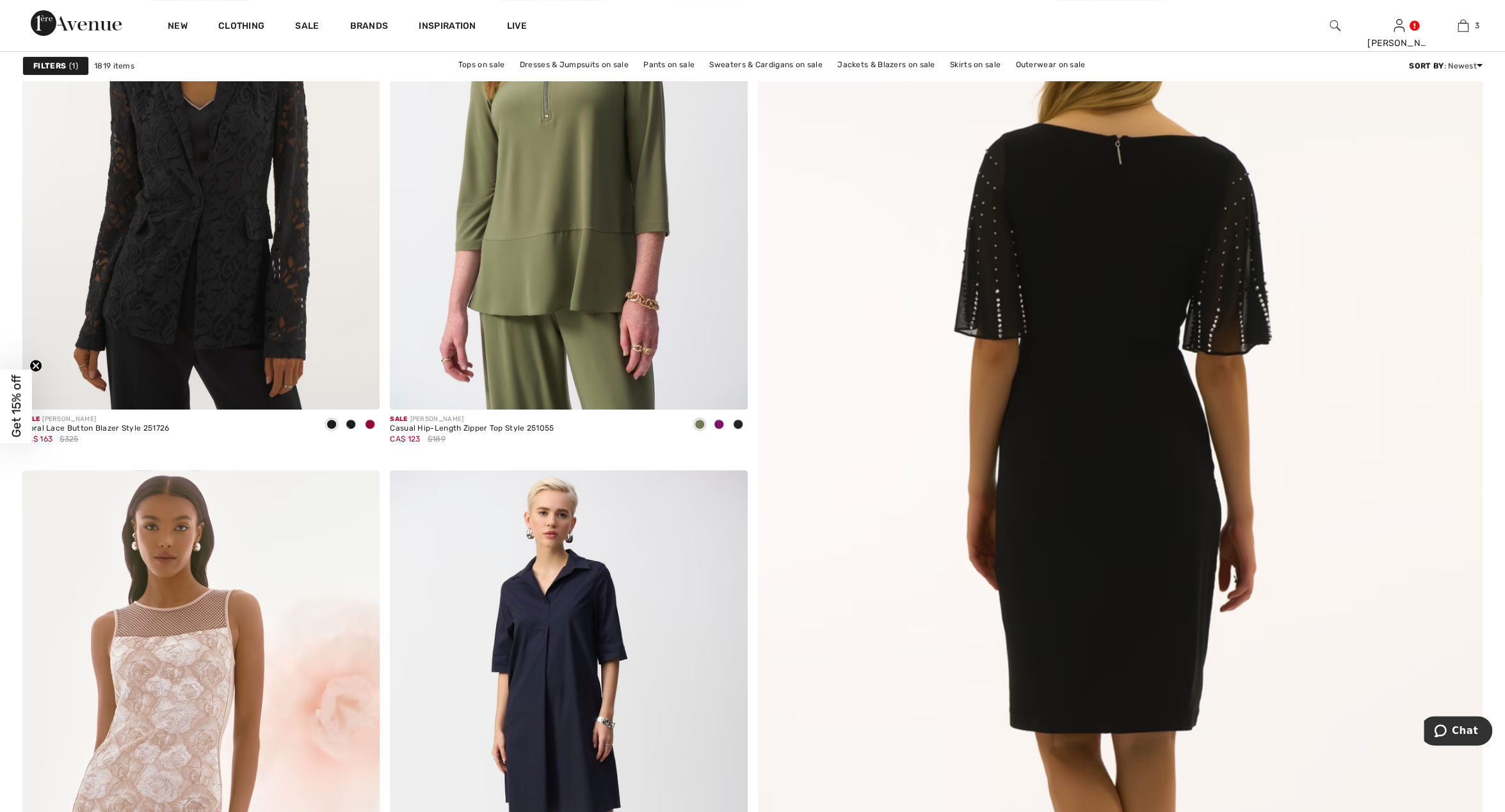
click at [1272, 410] on img at bounding box center [1120, 525] width 870 height 1305
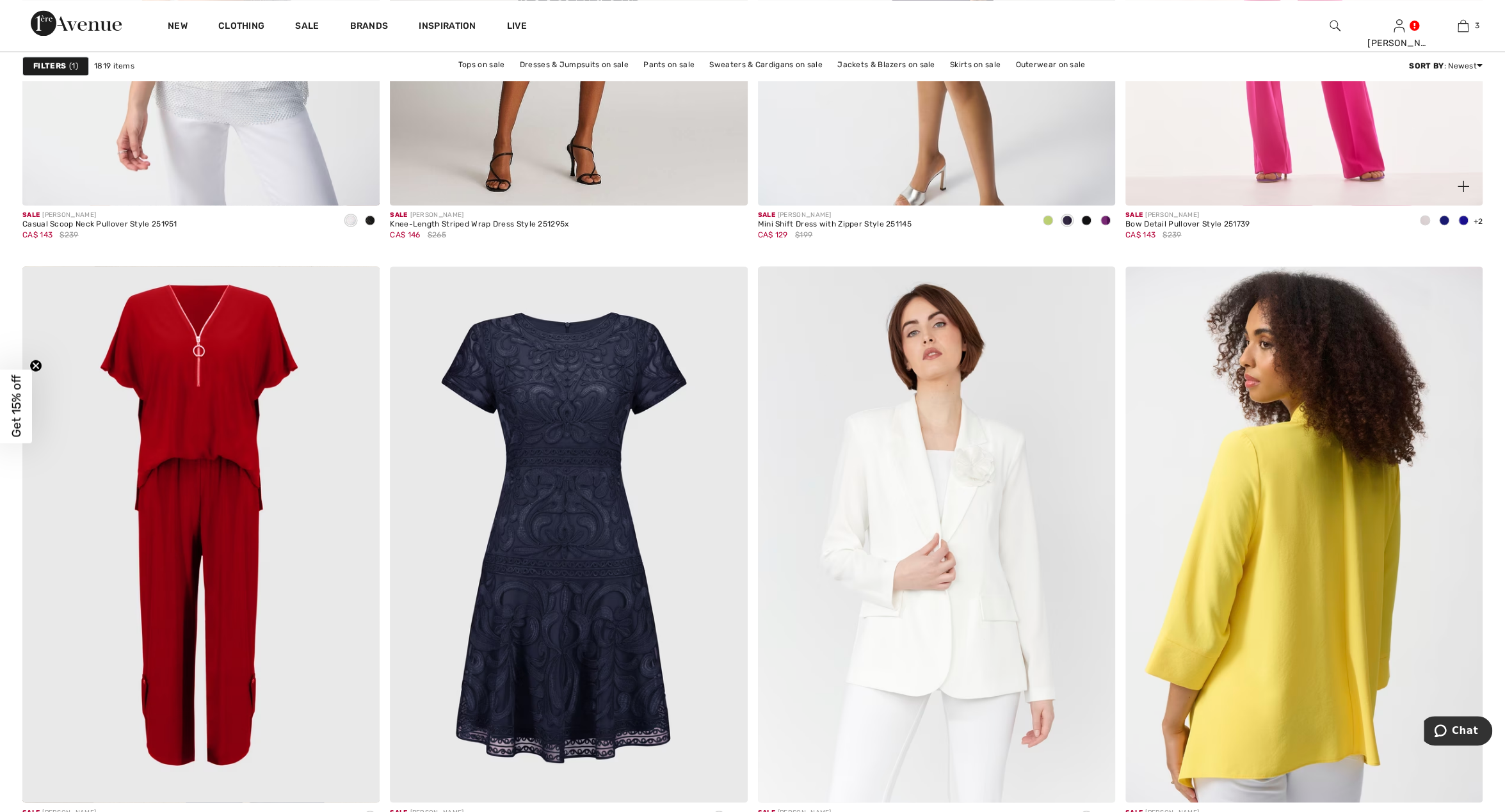
scroll to position [1930, 0]
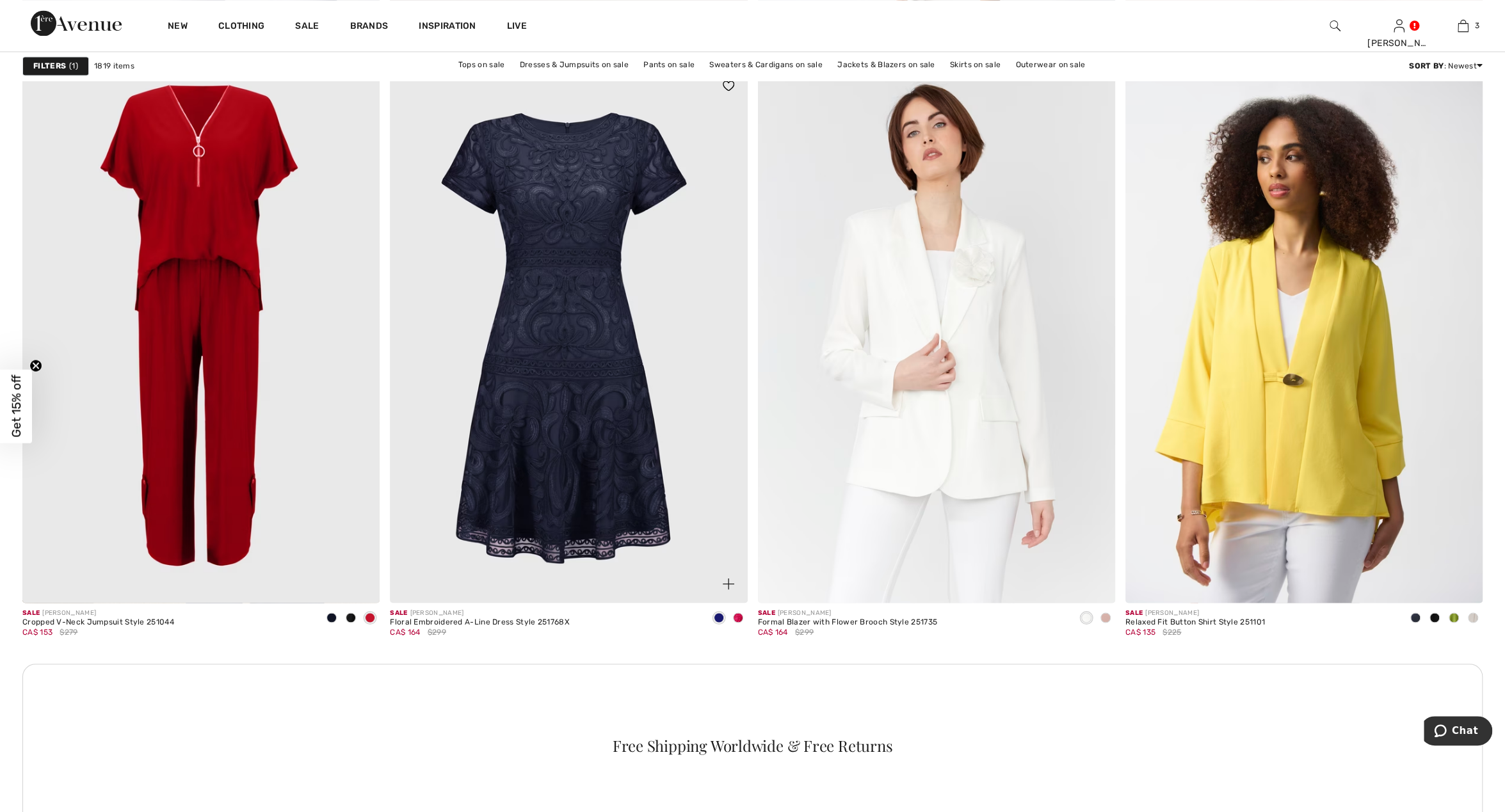
click at [740, 612] on div at bounding box center [738, 618] width 19 height 21
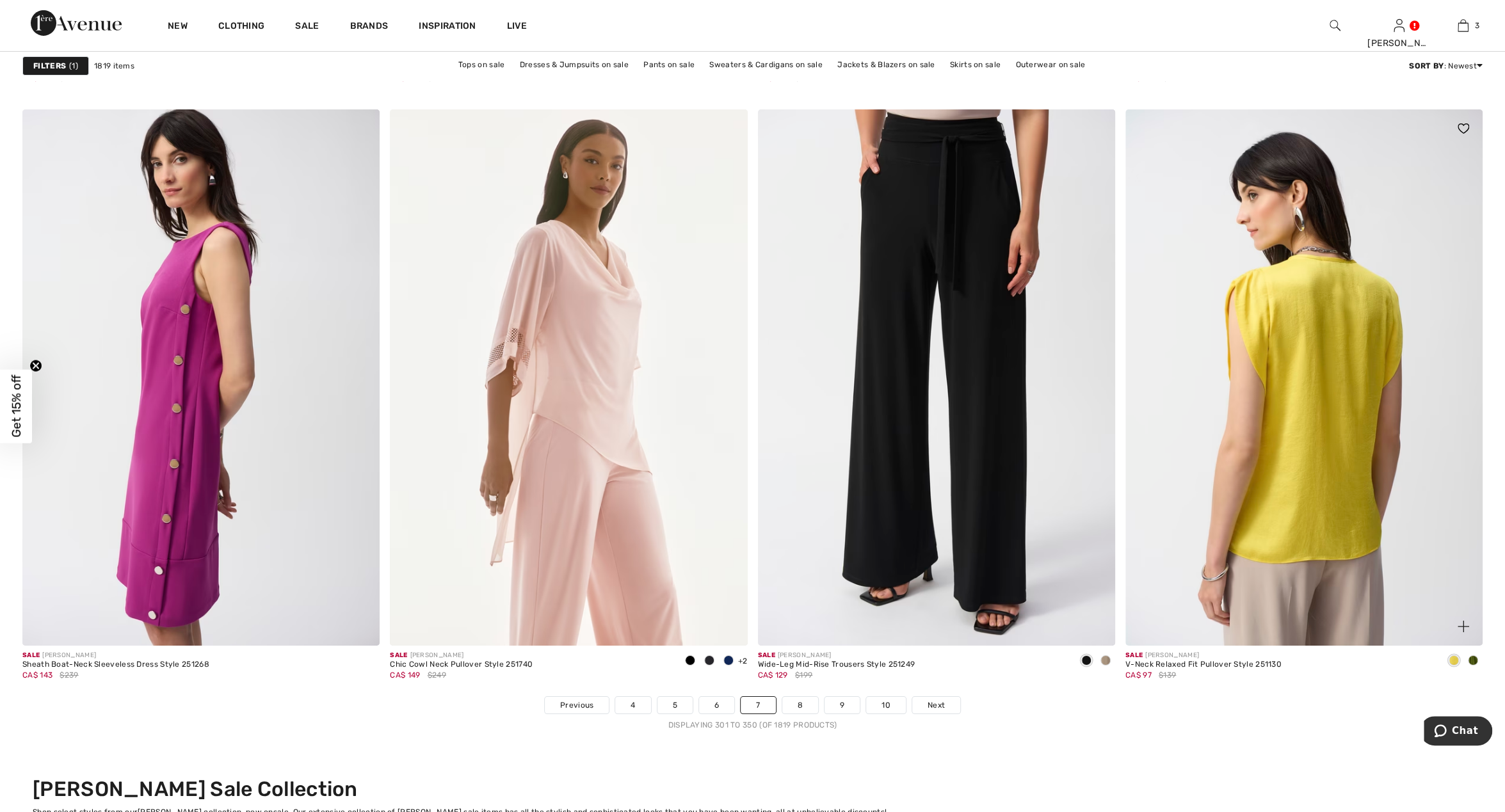
scroll to position [8786, 0]
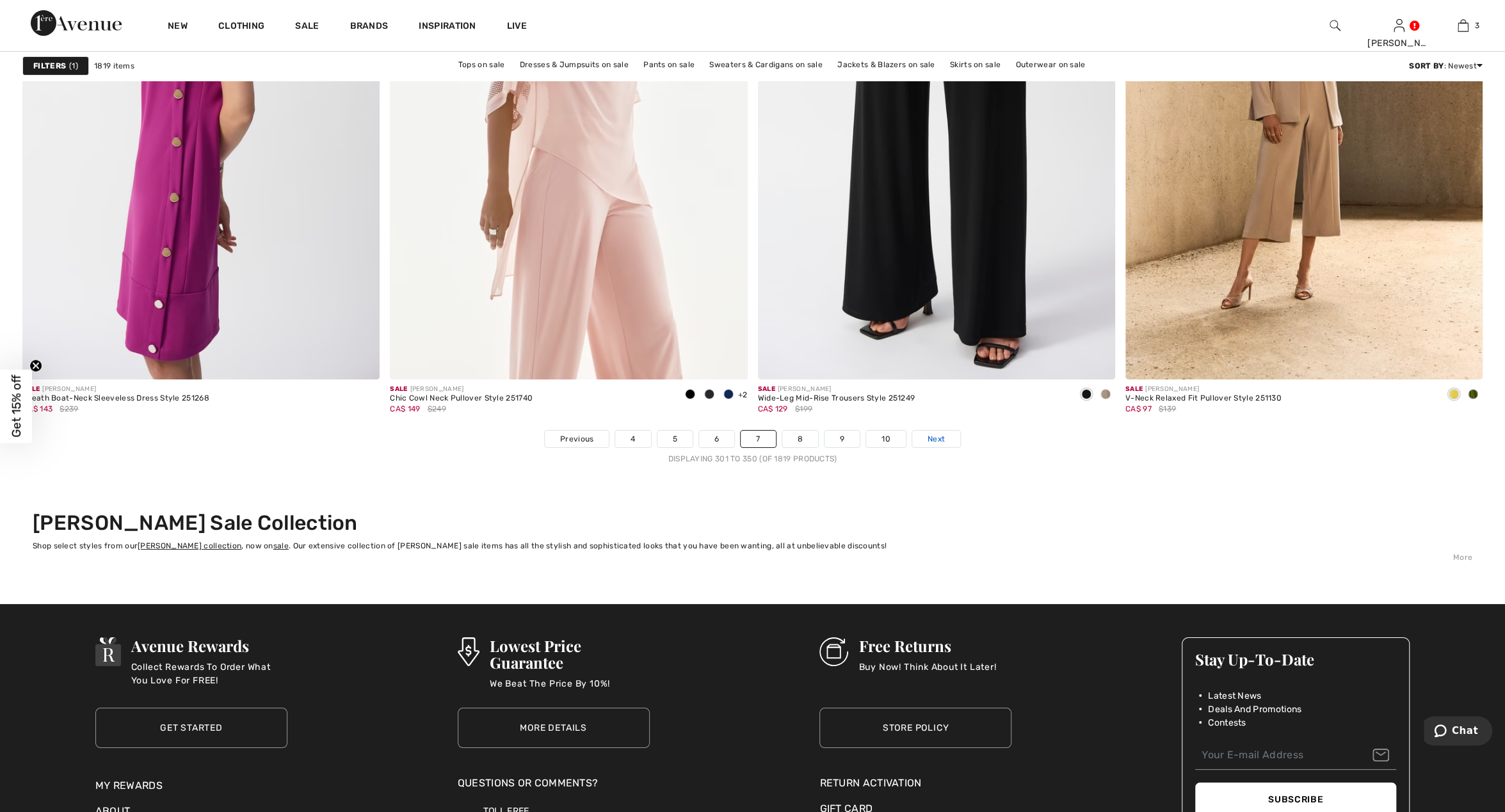
click at [937, 435] on span "Next" at bounding box center [936, 439] width 17 height 11
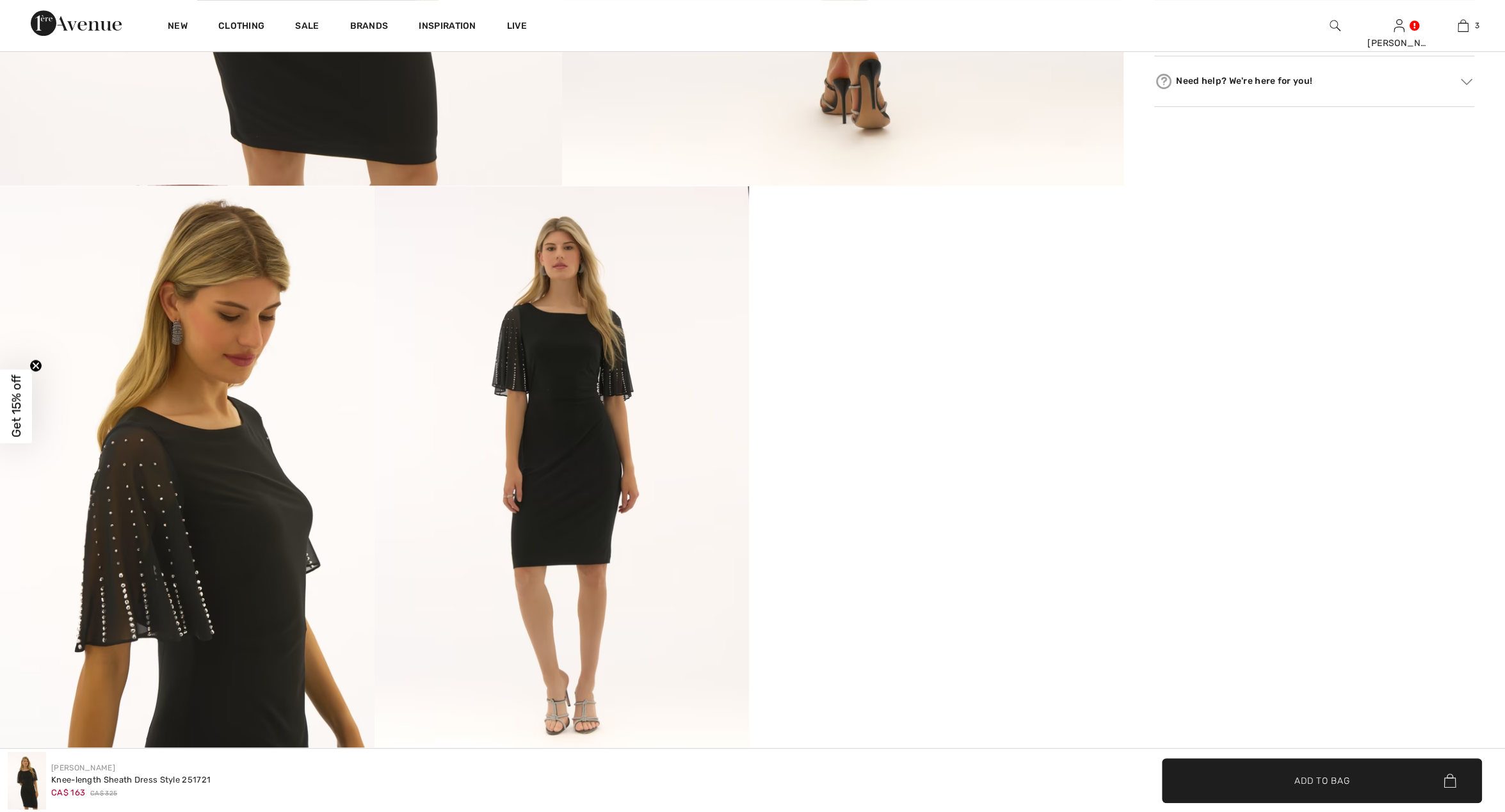
scroll to position [866, 0]
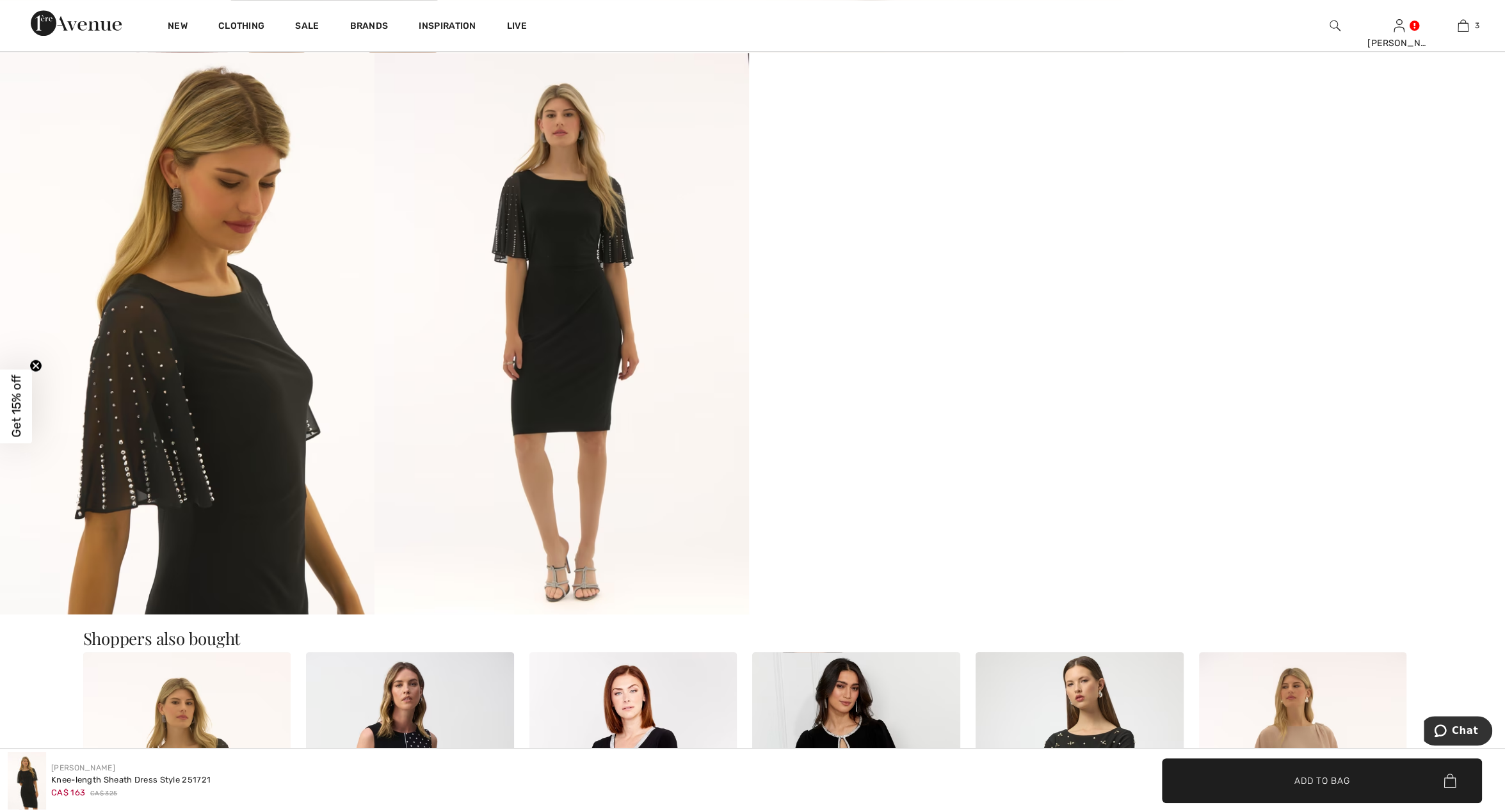
checkbox input "true"
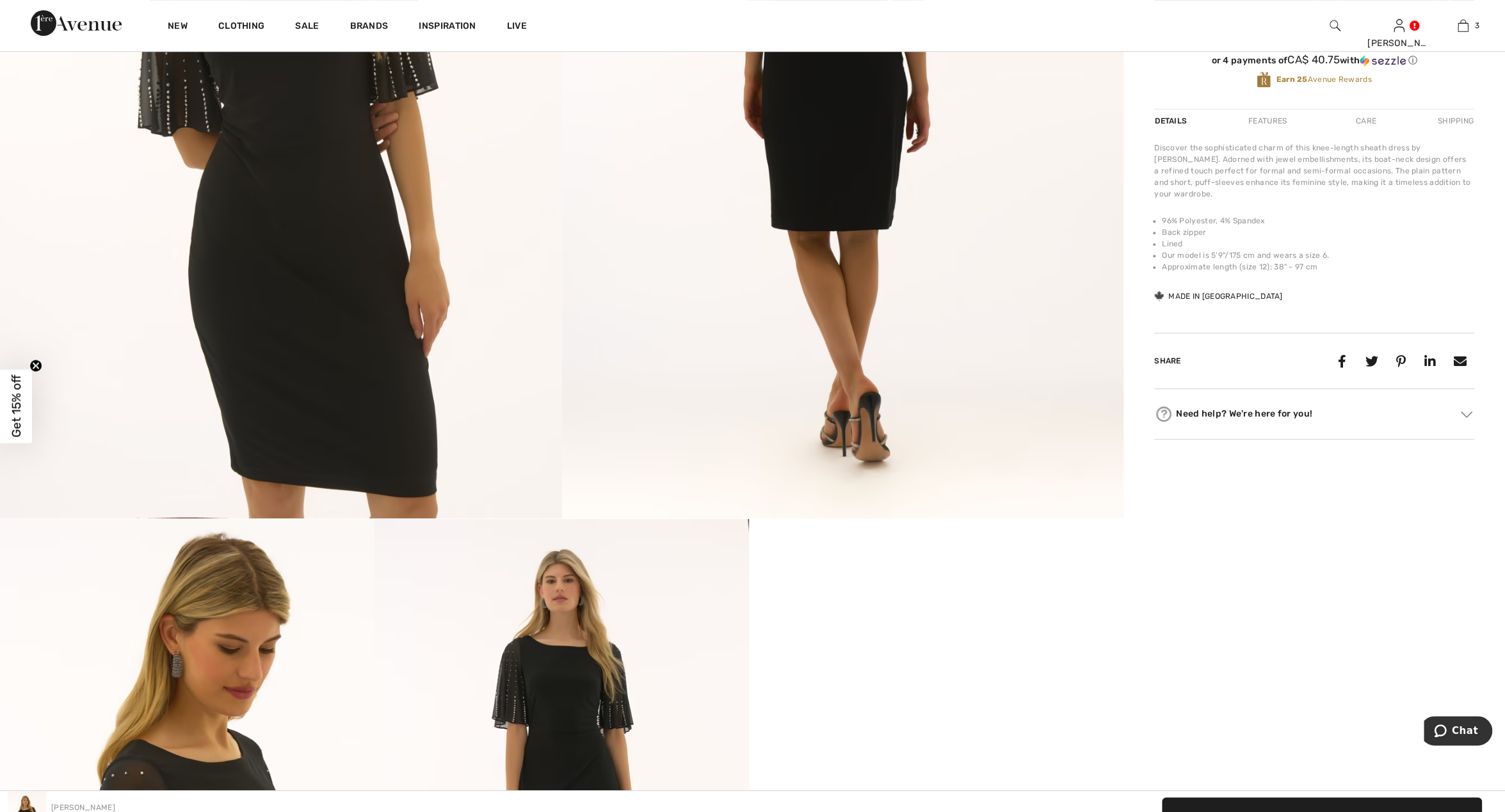
scroll to position [0, 0]
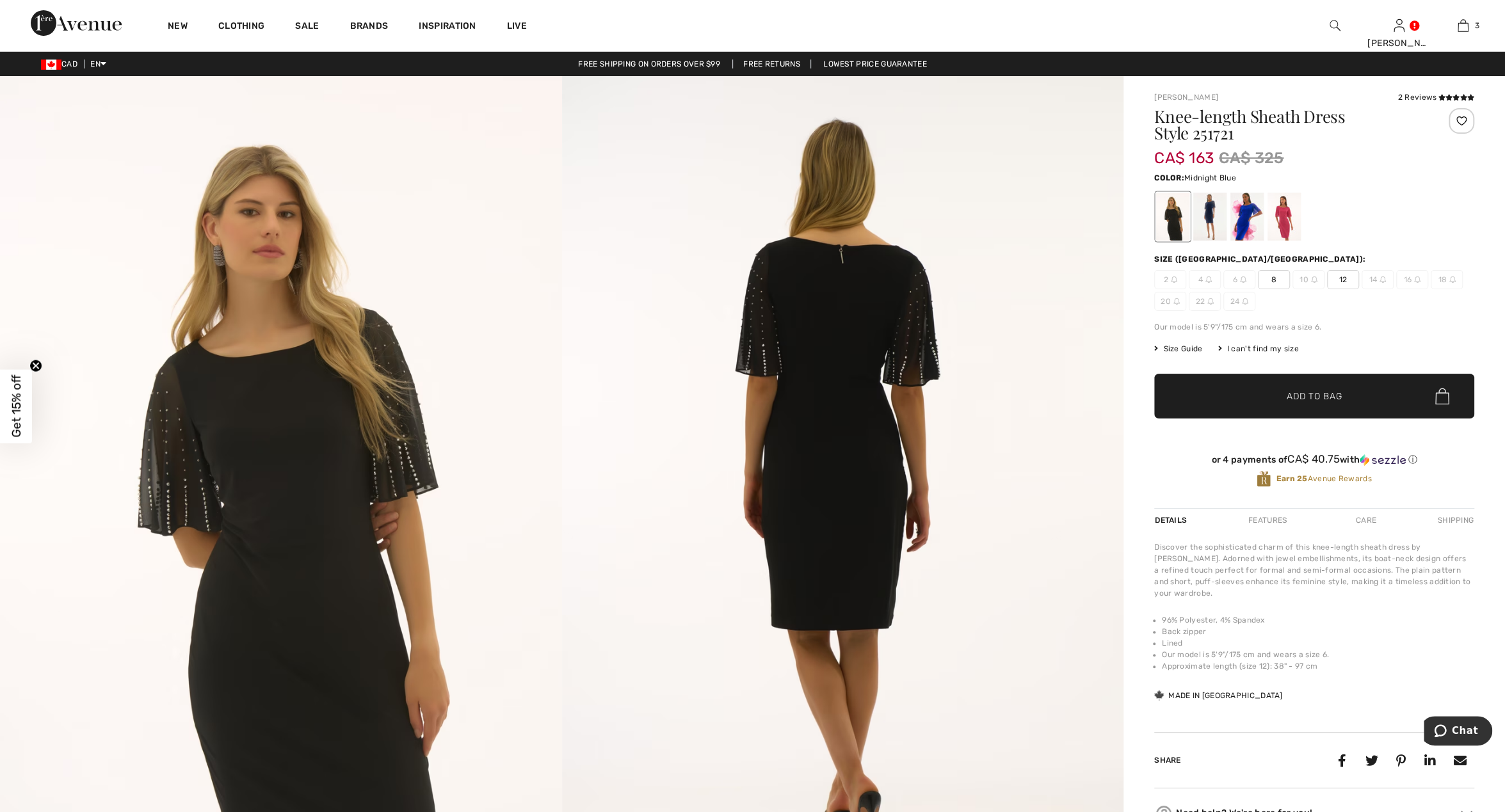
click at [1211, 220] on div at bounding box center [1210, 216] width 33 height 48
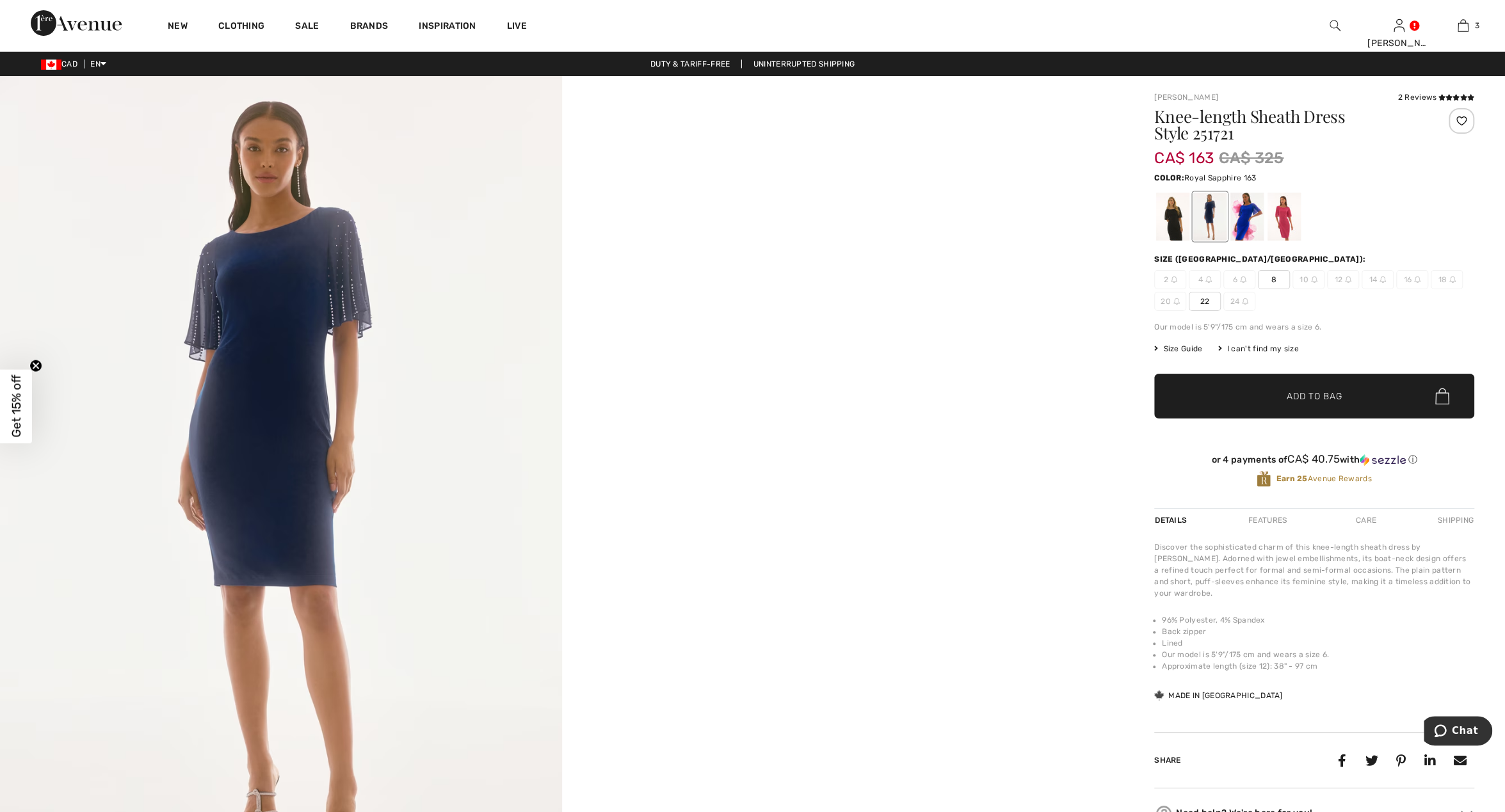
click at [1254, 222] on div at bounding box center [1247, 216] width 33 height 48
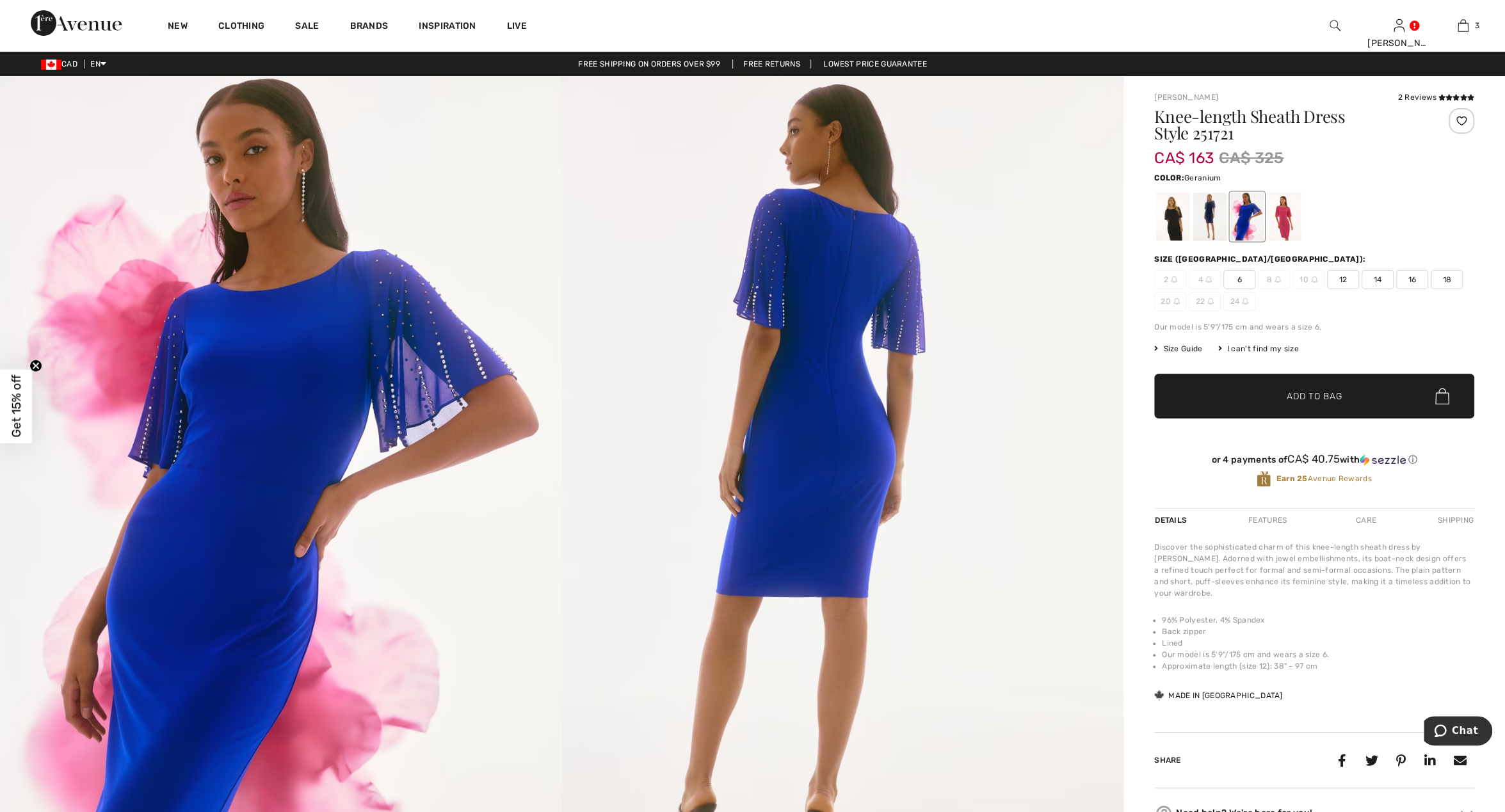
click at [1294, 222] on div at bounding box center [1284, 216] width 33 height 48
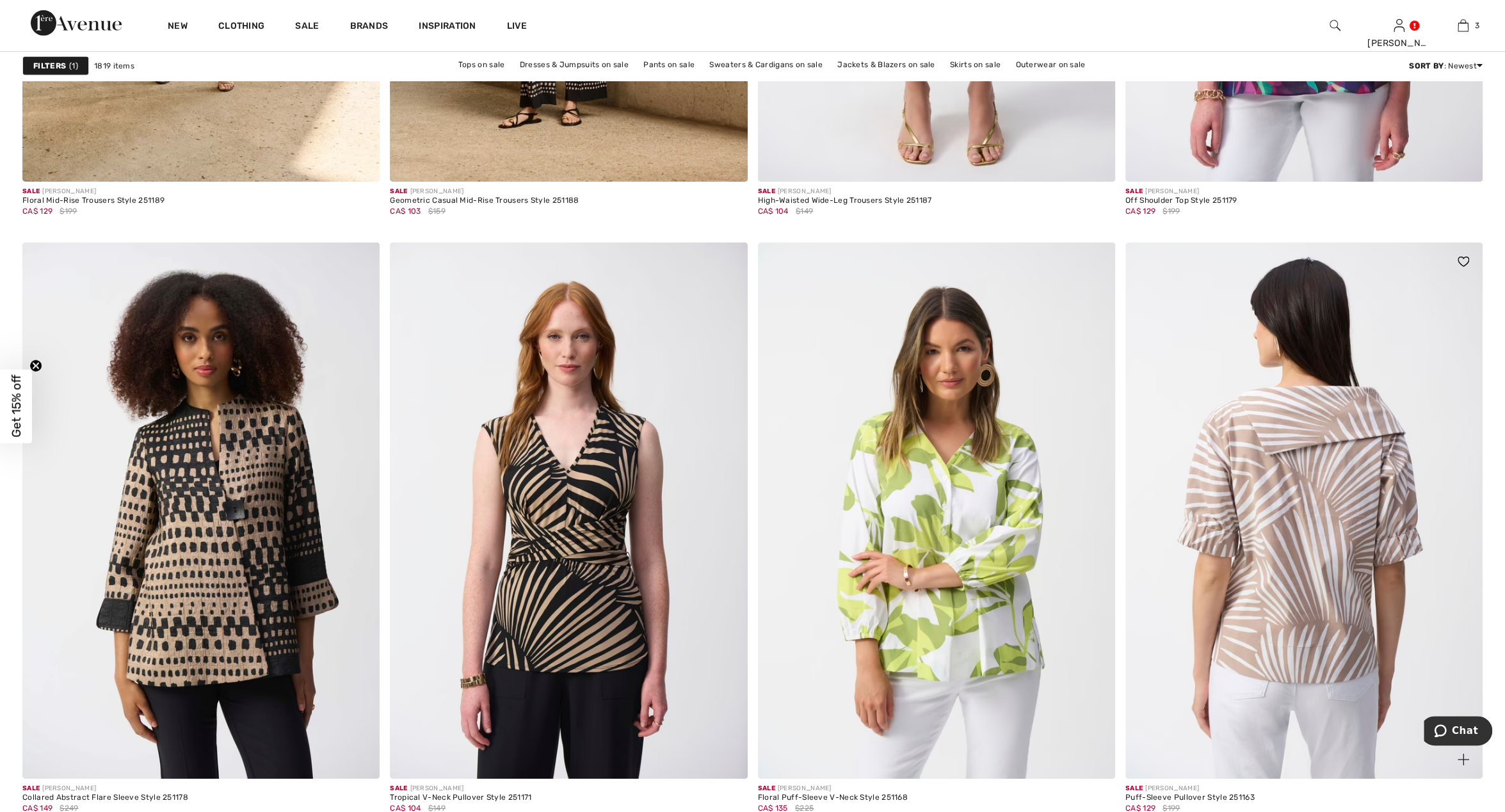
scroll to position [8652, 0]
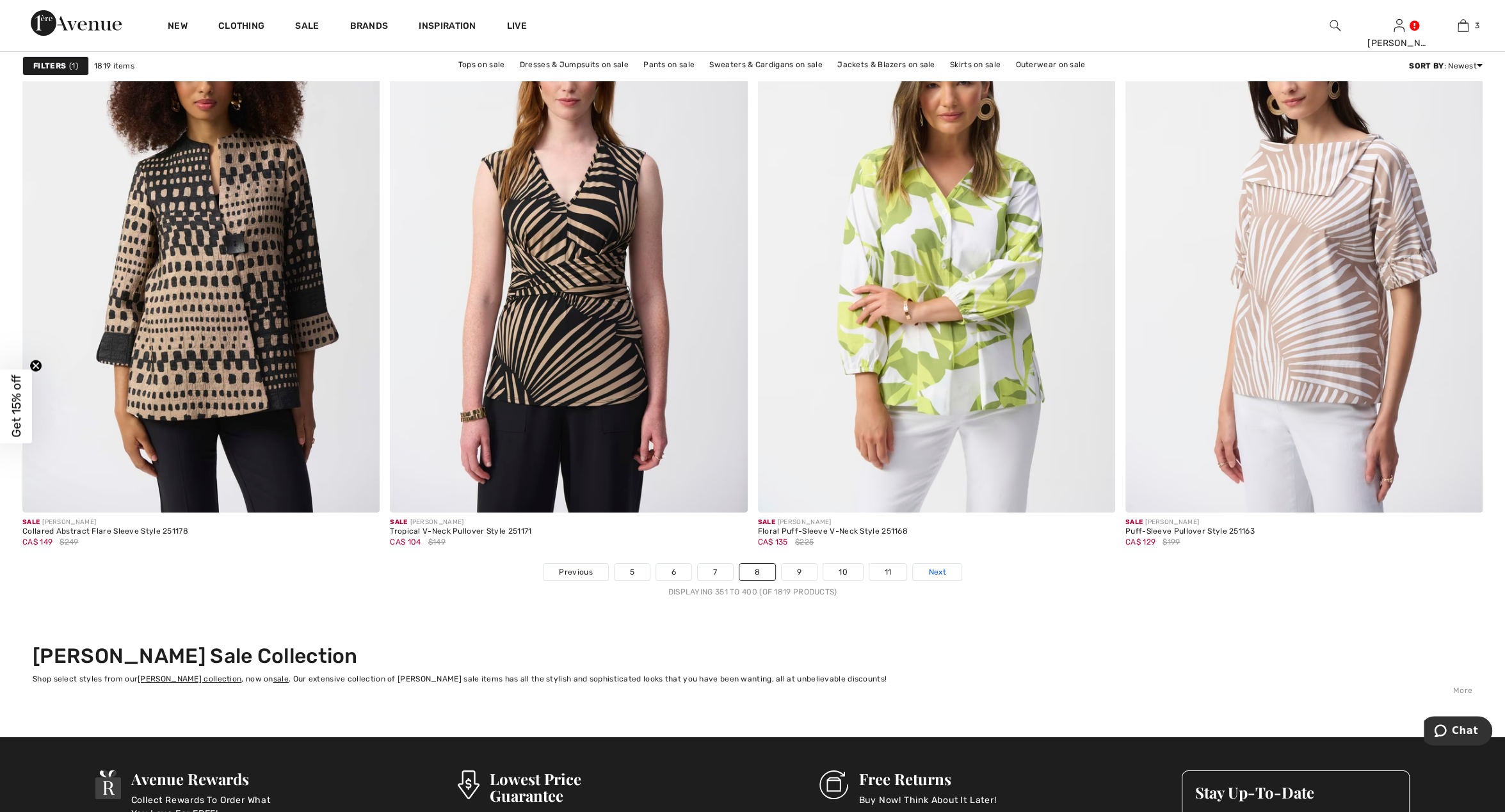
click at [929, 566] on span "Next" at bounding box center [937, 571] width 17 height 11
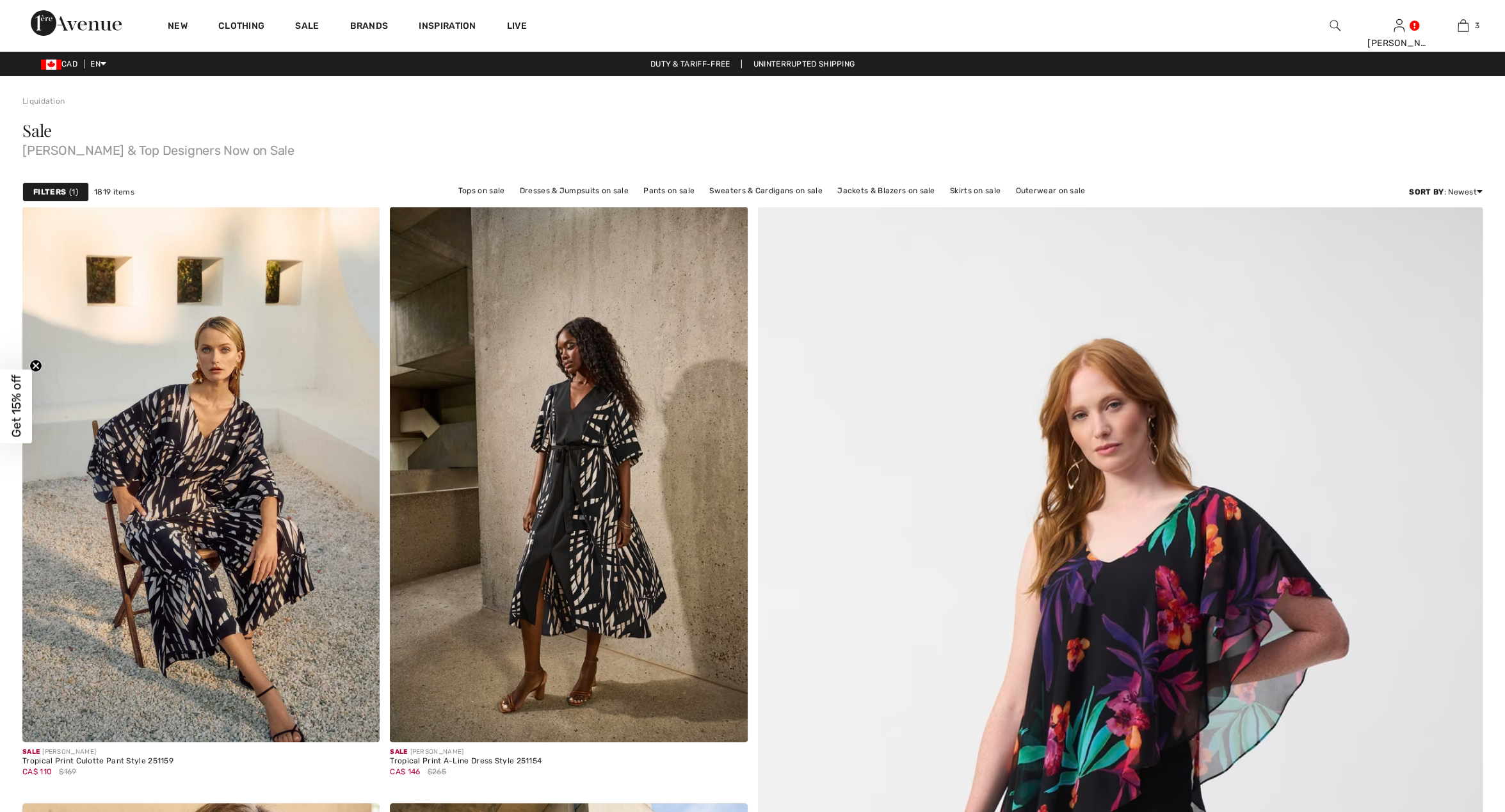
checkbox input "true"
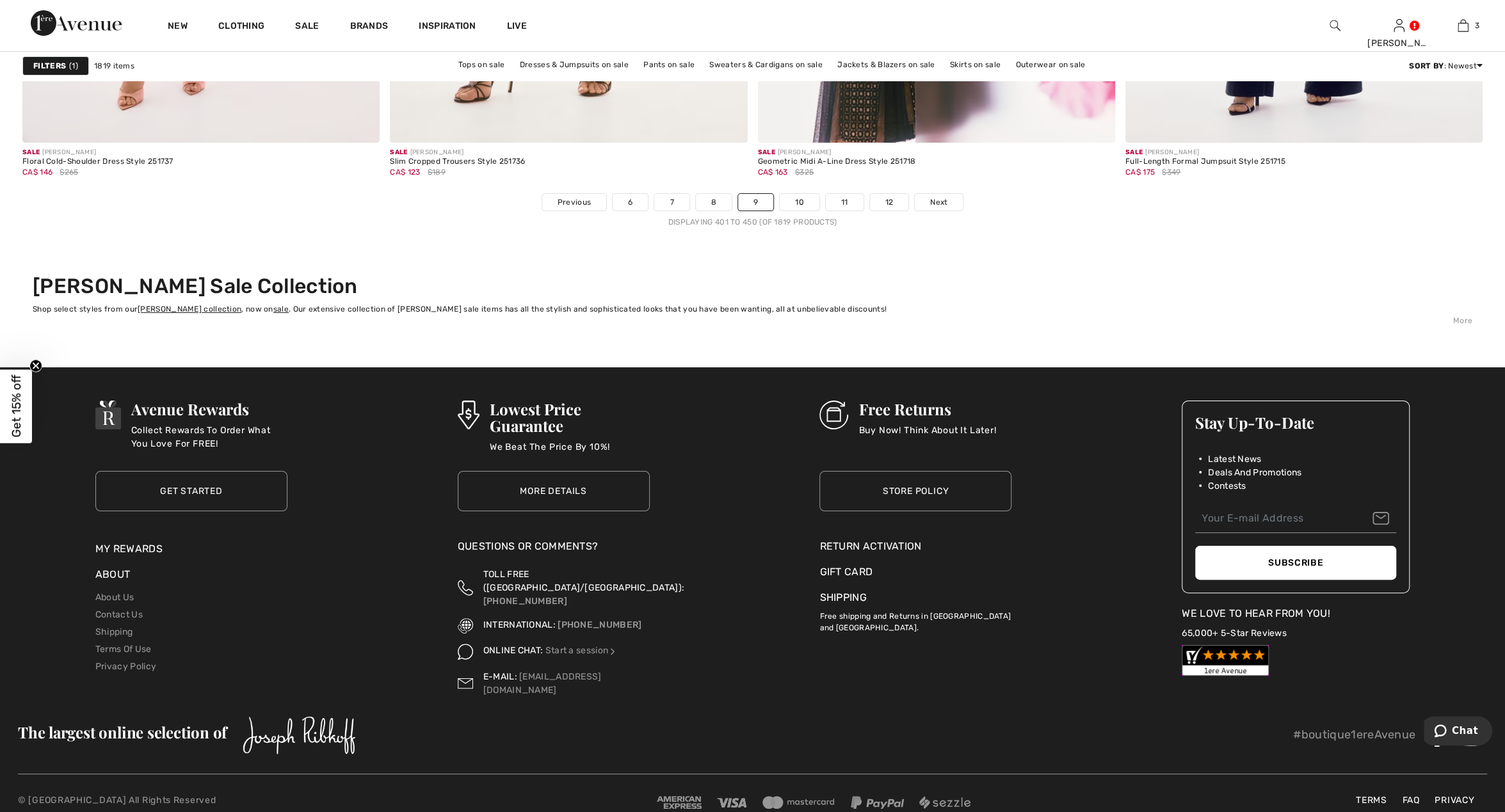
scroll to position [9027, 0]
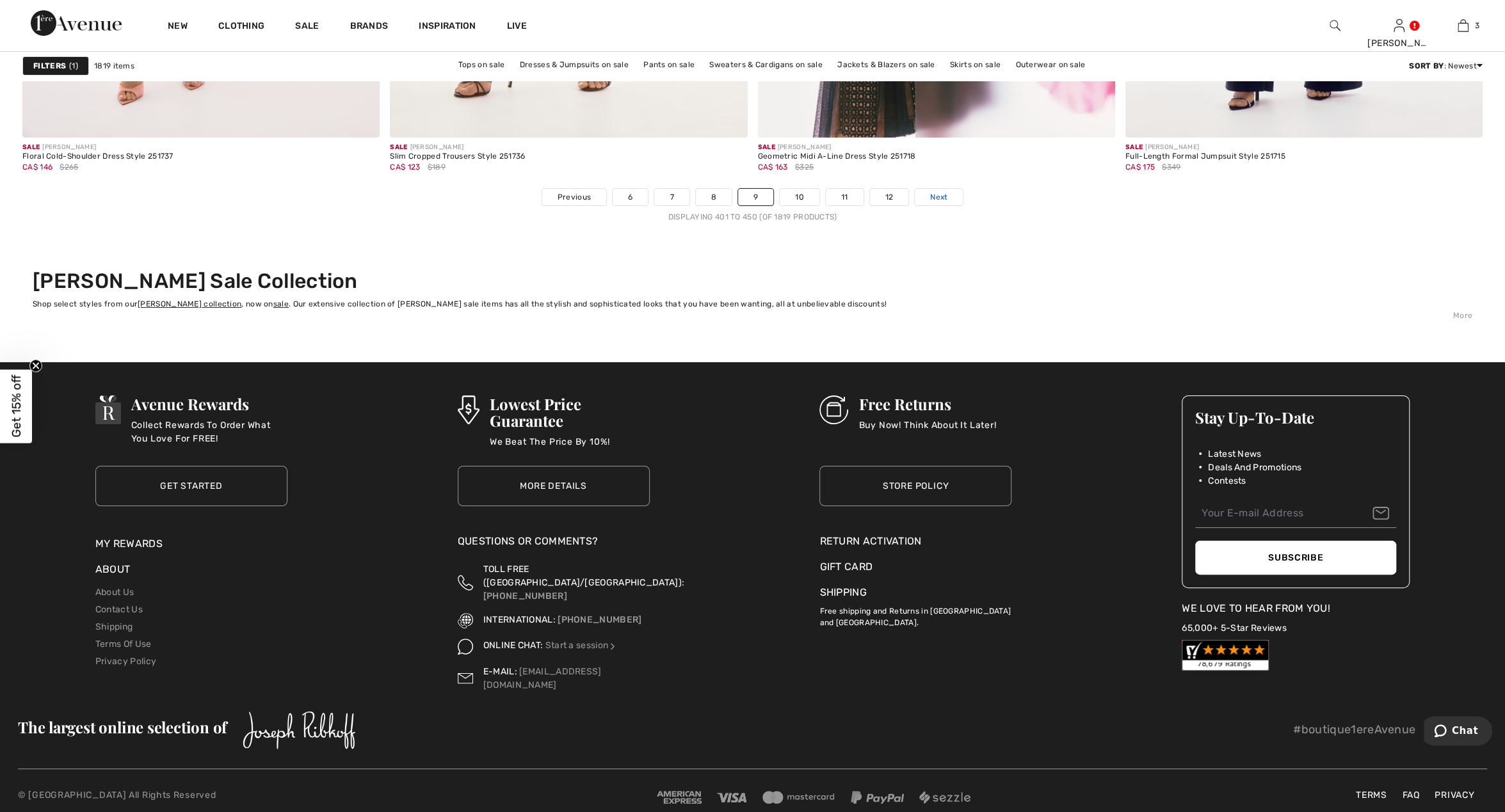
click at [937, 191] on span "Next" at bounding box center [939, 197] width 17 height 11
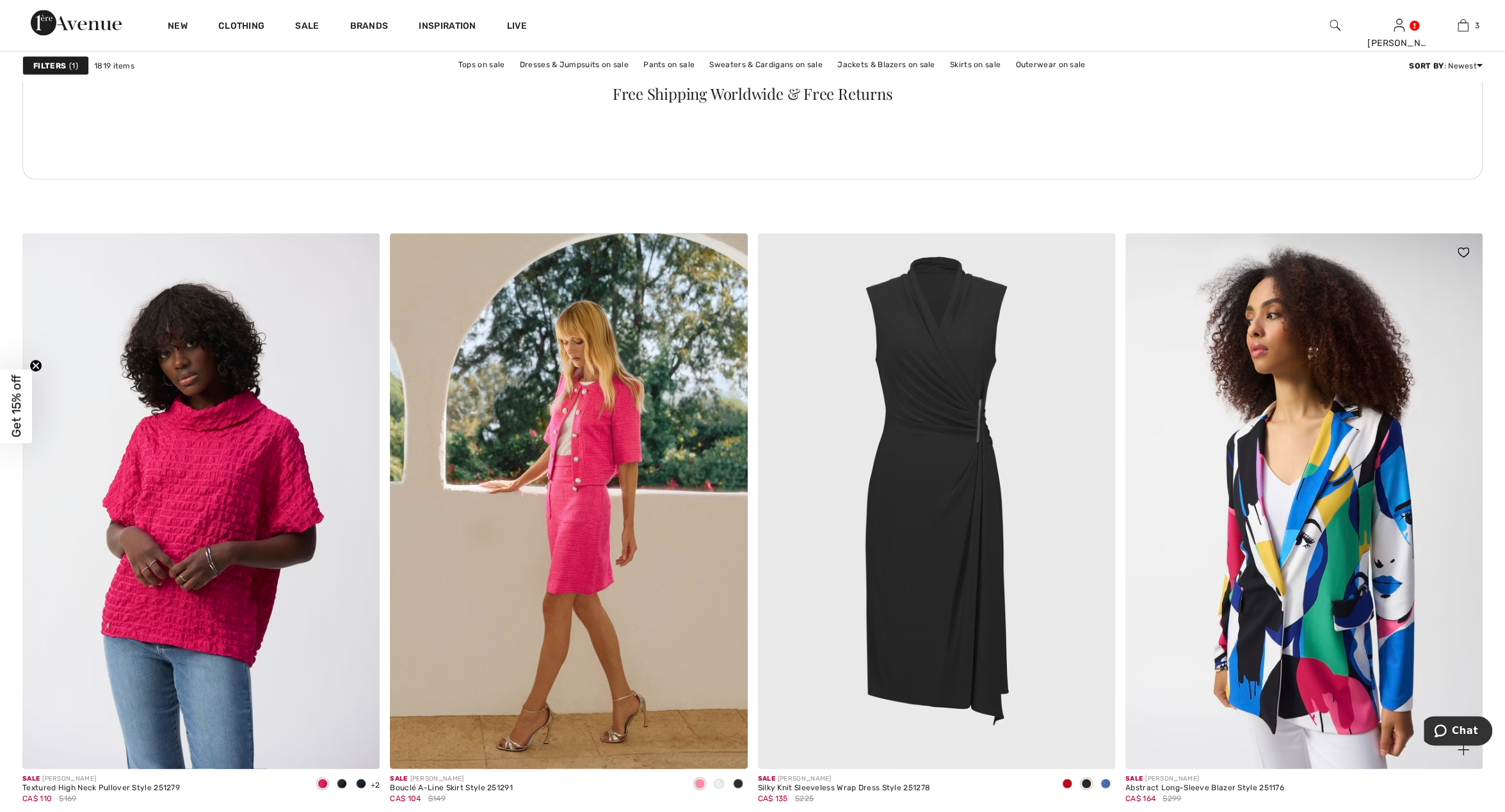
scroll to position [2596, 0]
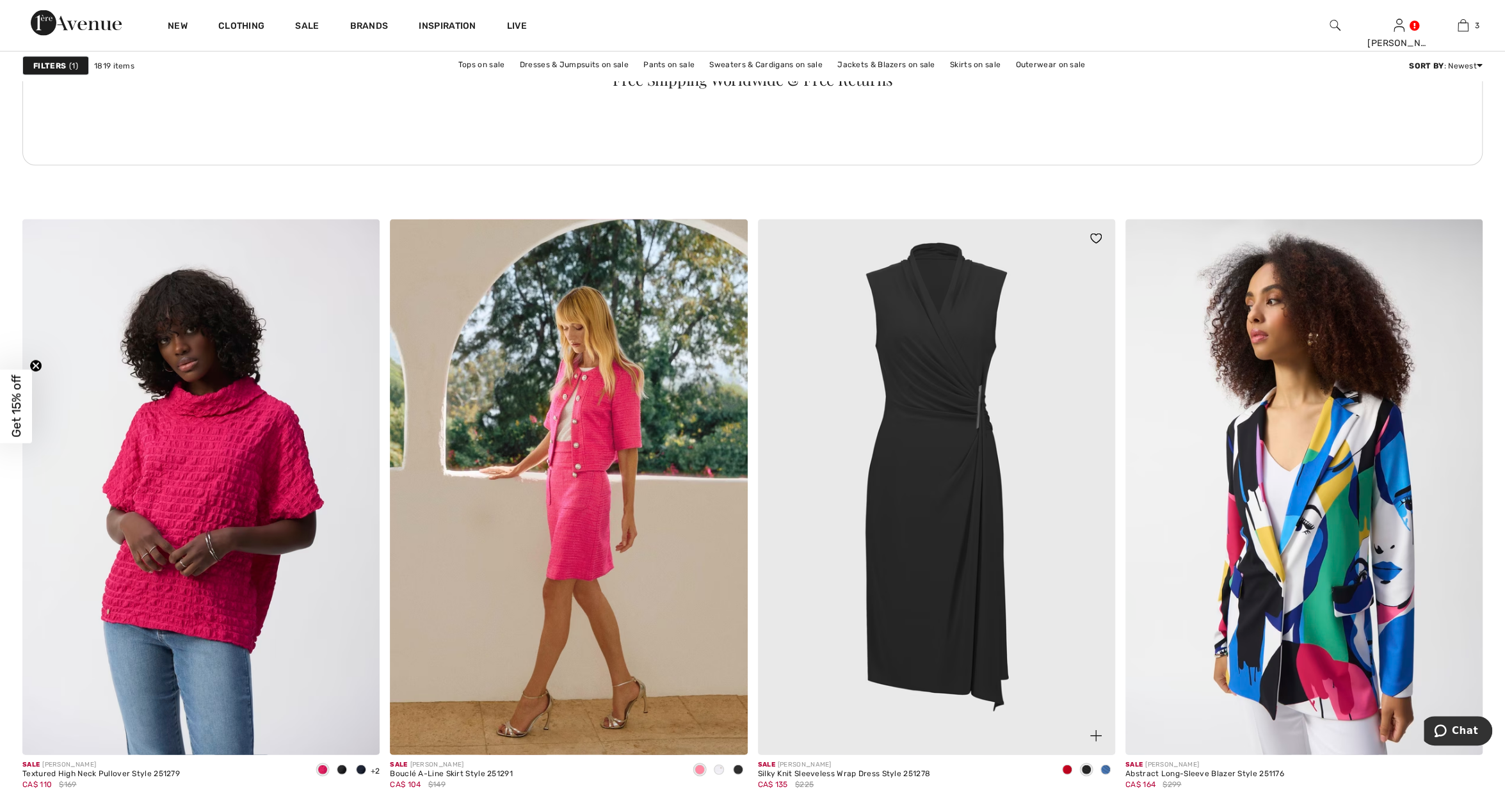
click at [1106, 767] on span at bounding box center [1106, 770] width 10 height 10
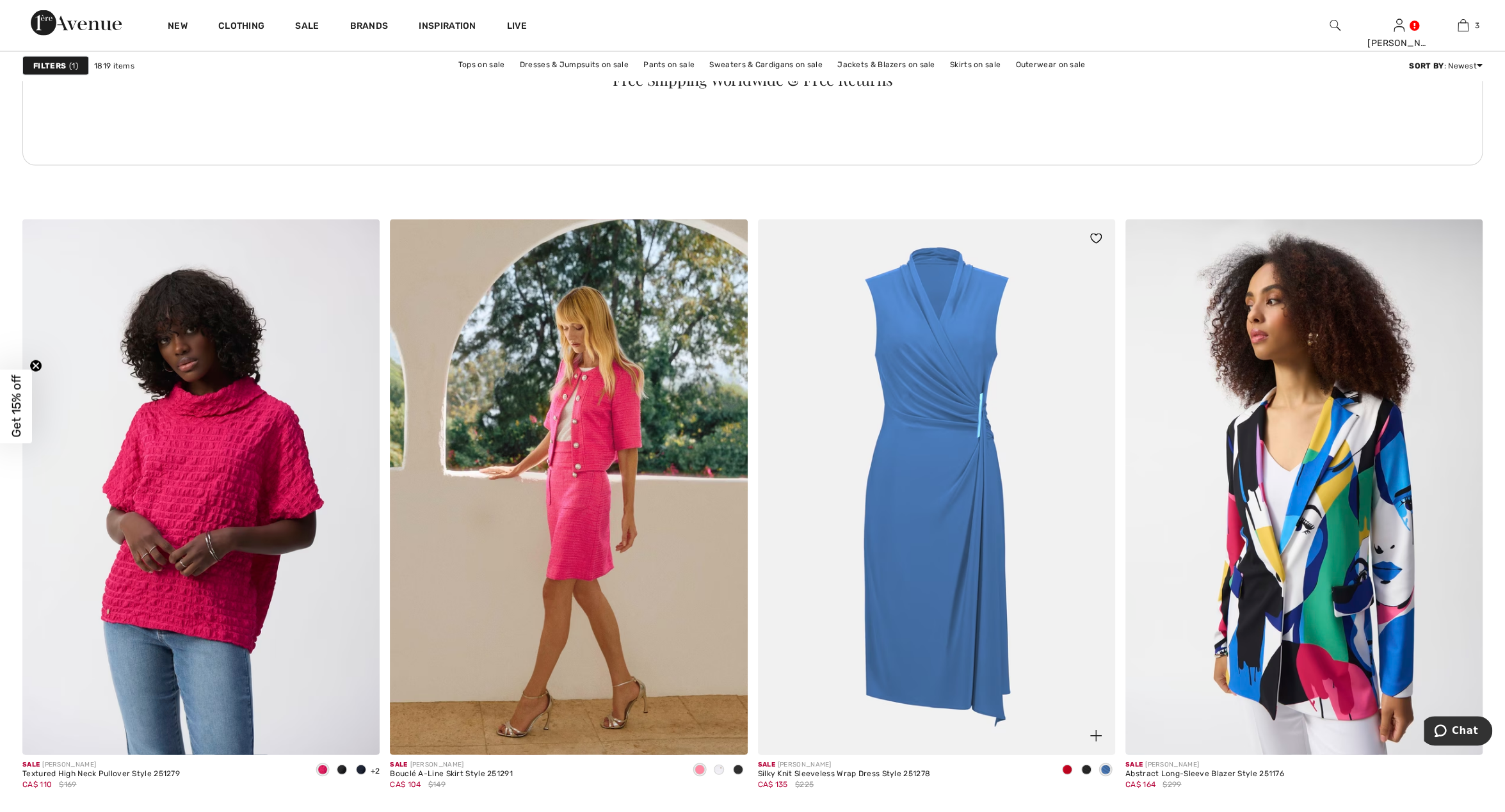
click at [1067, 772] on span at bounding box center [1067, 770] width 10 height 10
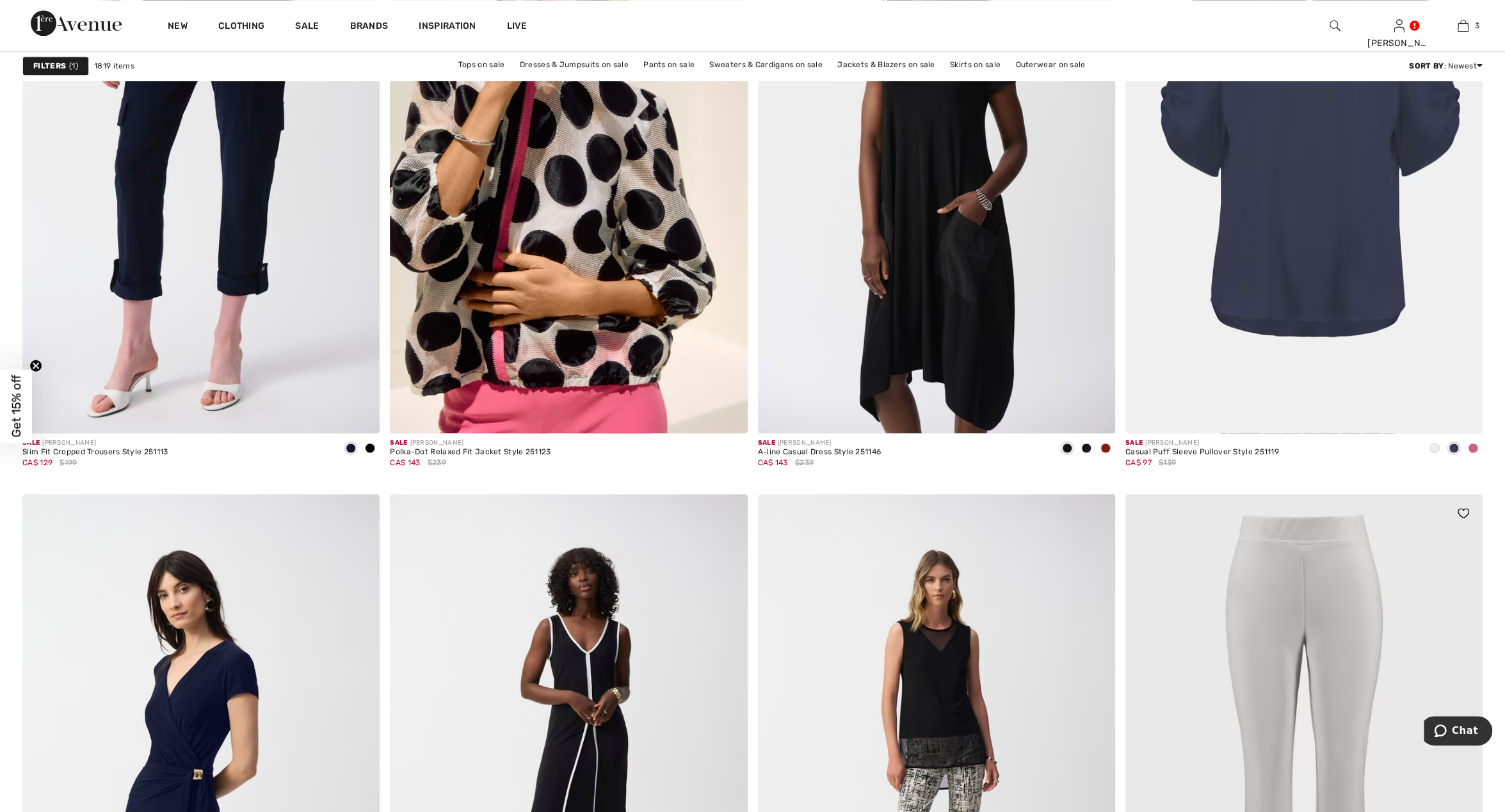
scroll to position [6456, 0]
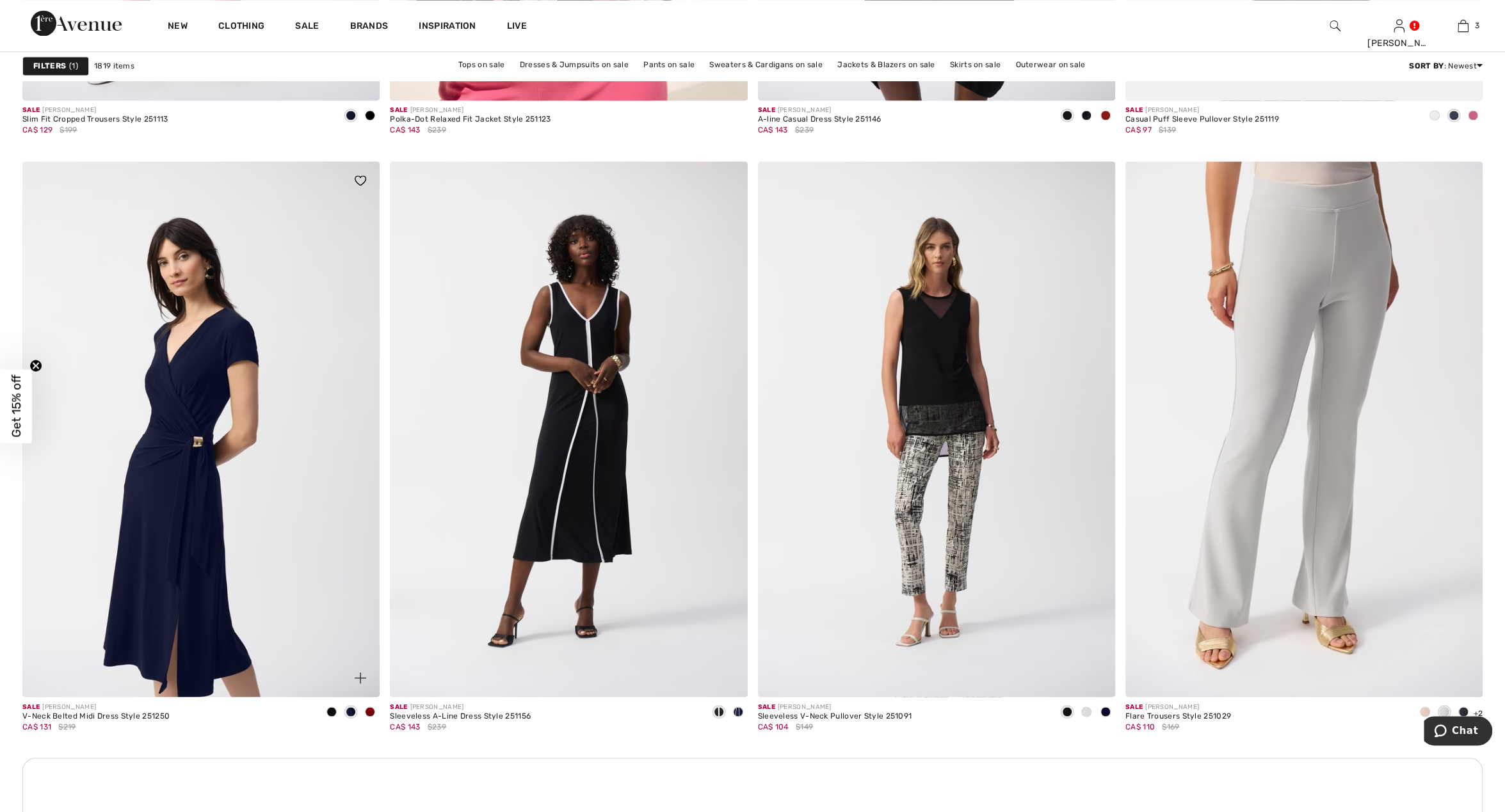
click at [374, 710] on span at bounding box center [370, 712] width 10 height 10
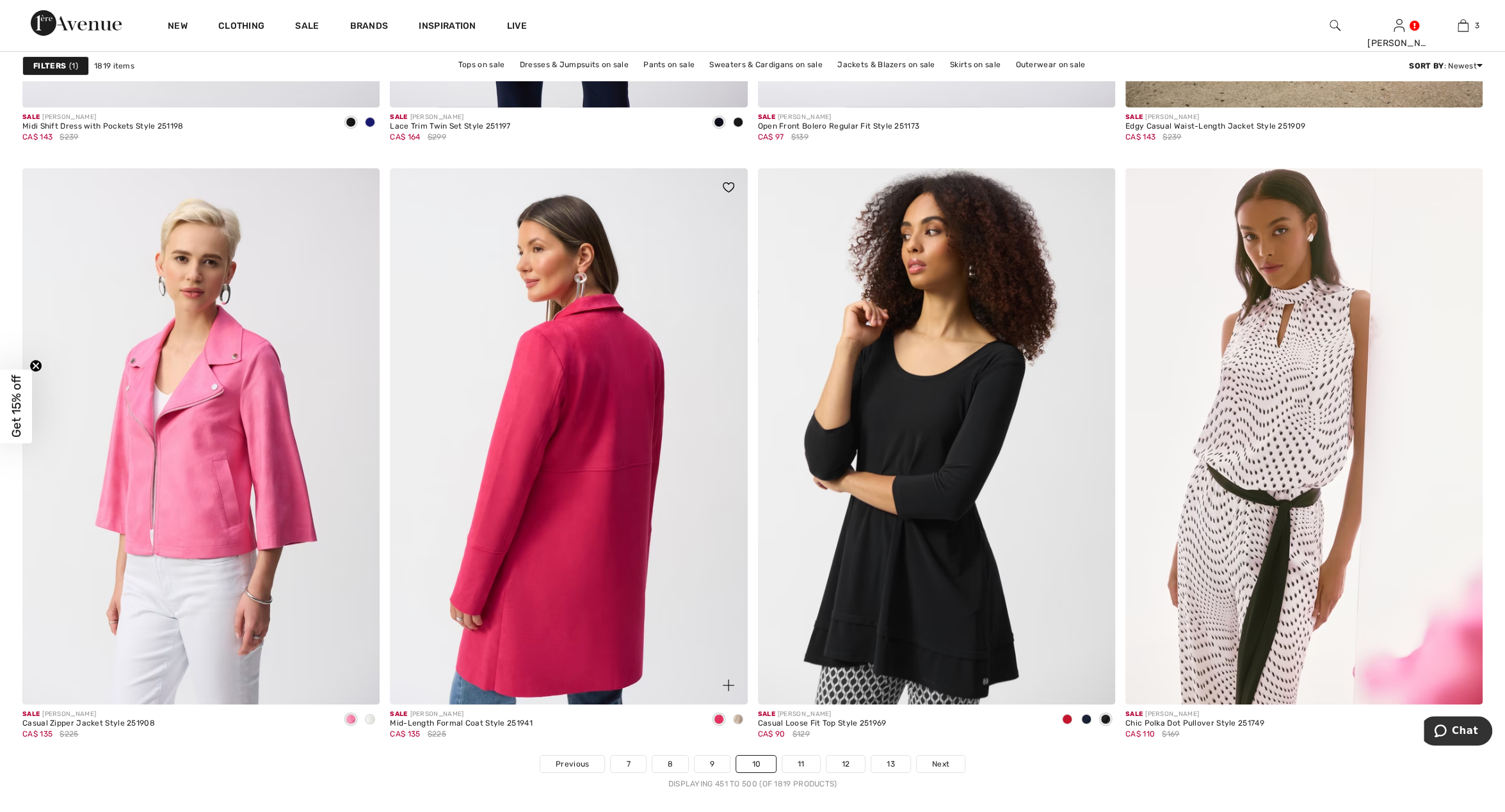
scroll to position [8586, 0]
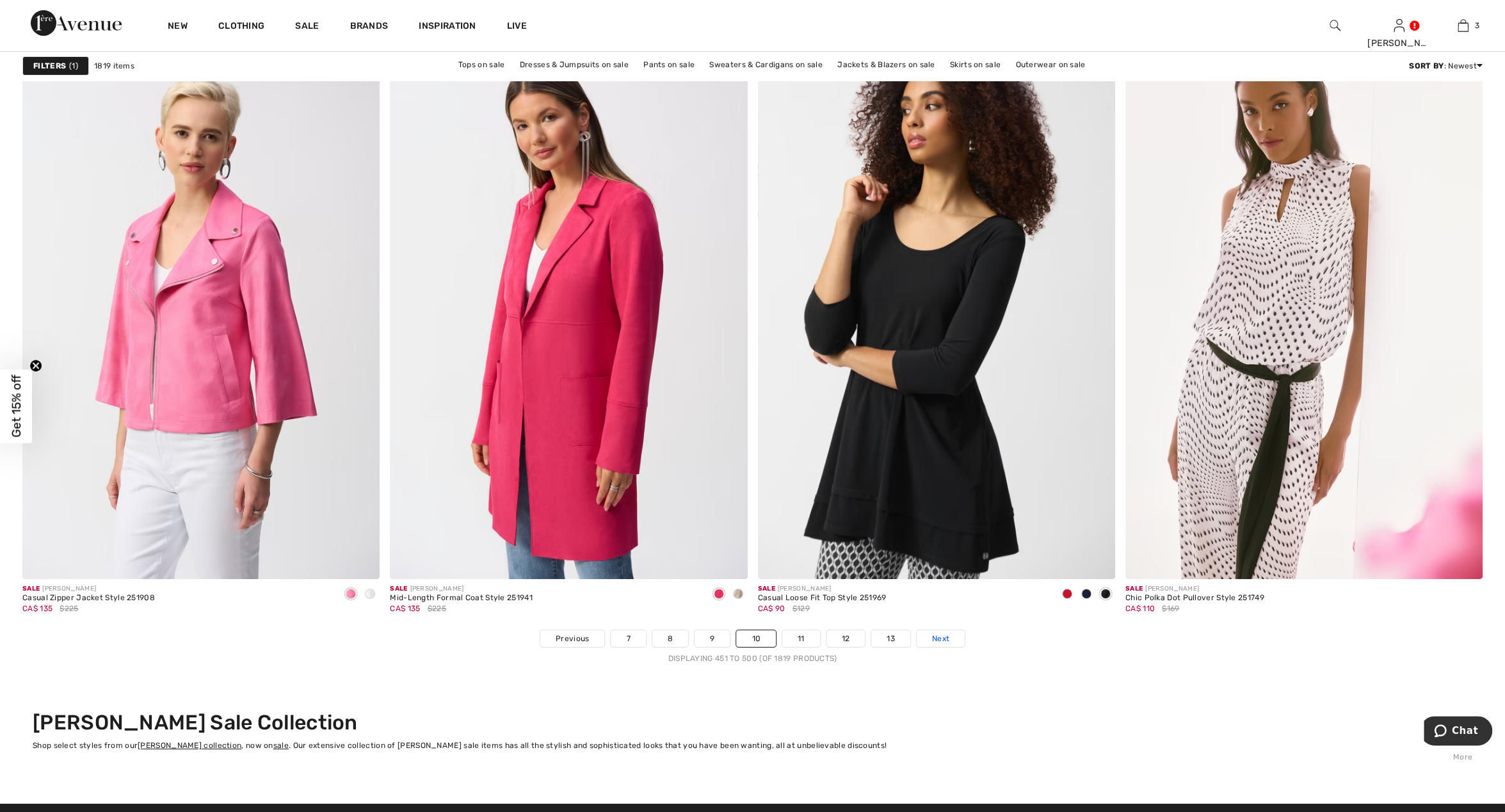
click at [940, 635] on span "Next" at bounding box center [940, 638] width 17 height 11
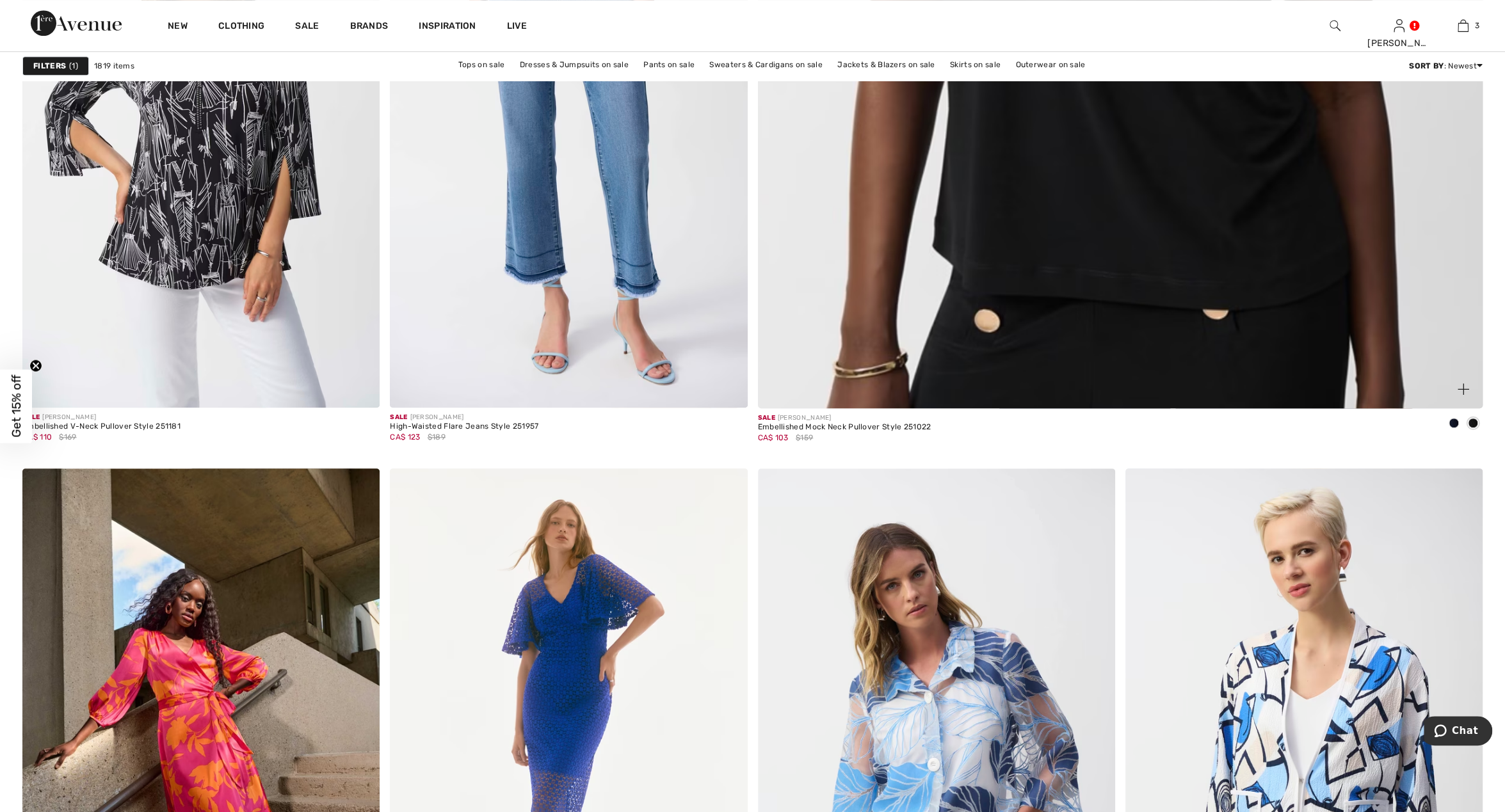
scroll to position [1198, 0]
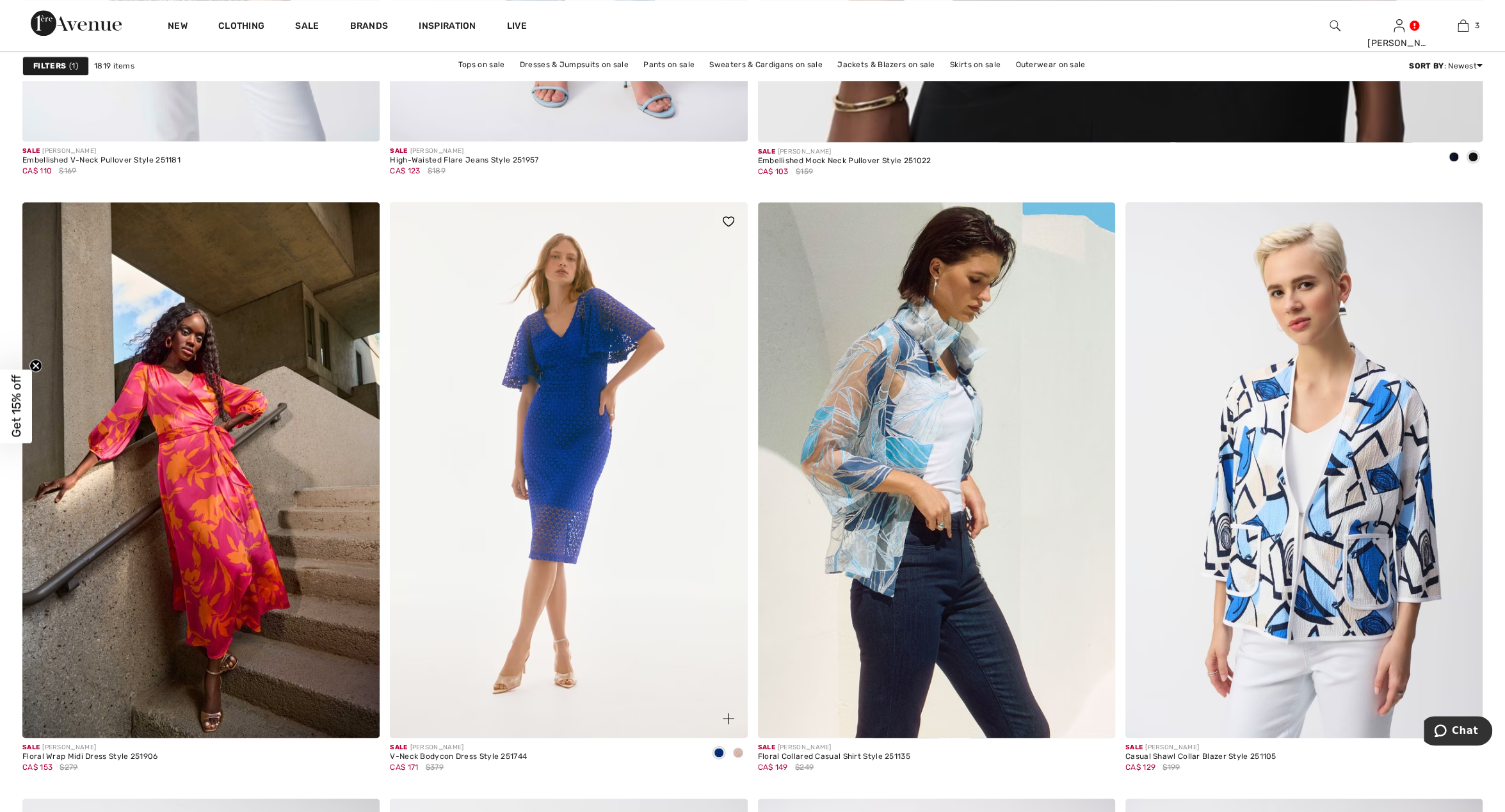
click at [735, 751] on span at bounding box center [738, 752] width 10 height 10
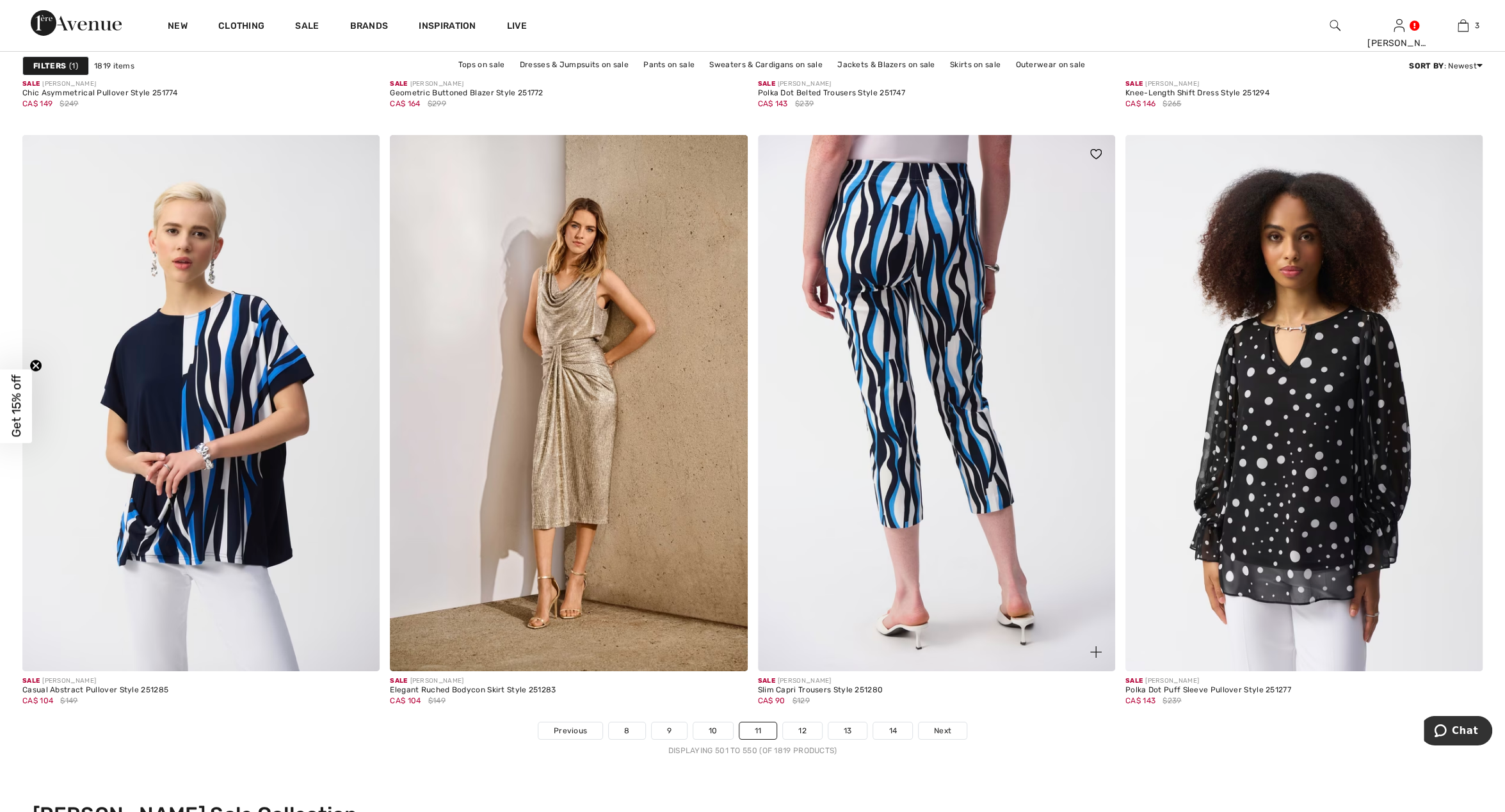
scroll to position [8519, 0]
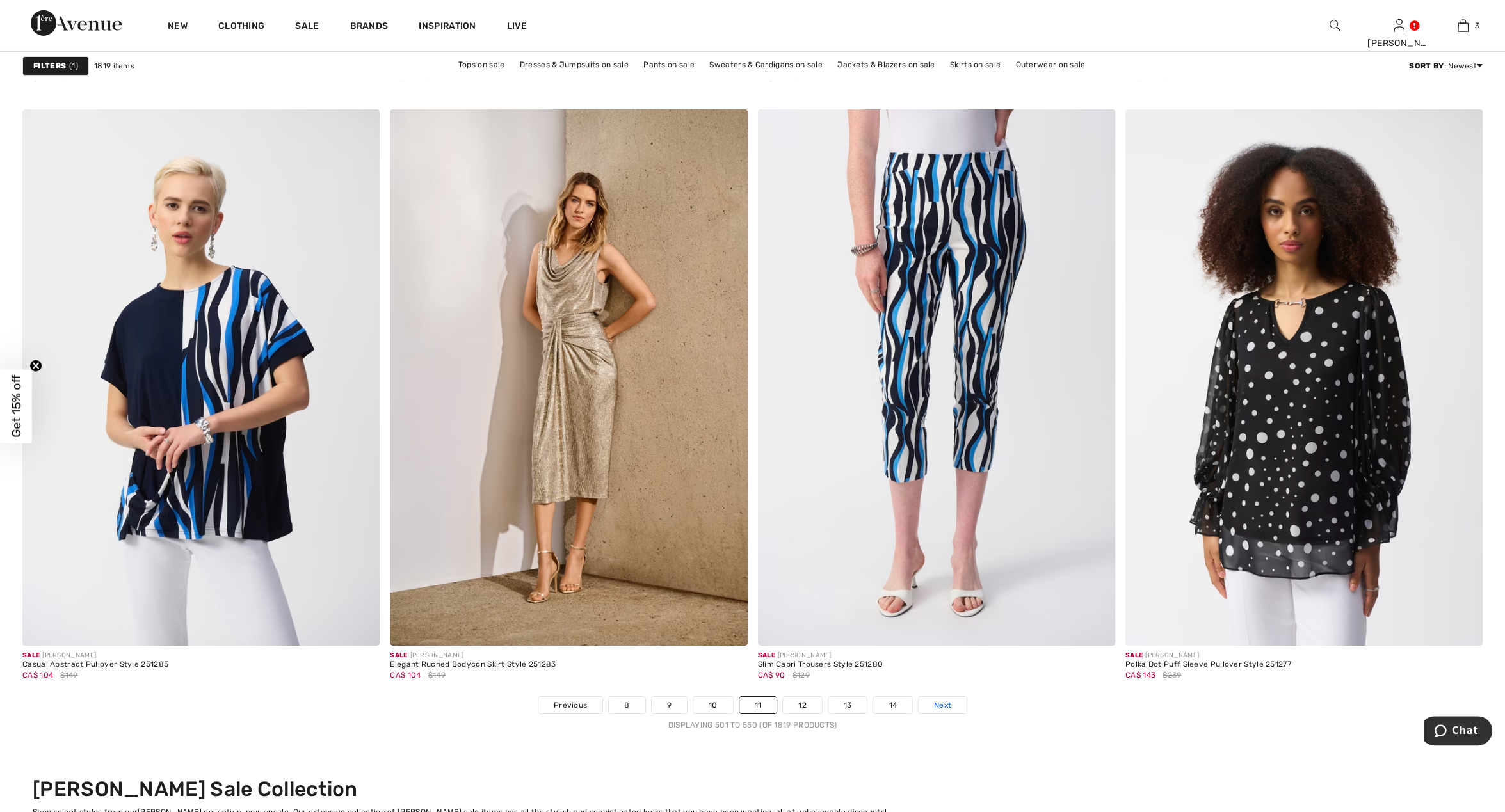
click at [953, 701] on link "Next" at bounding box center [942, 705] width 48 height 16
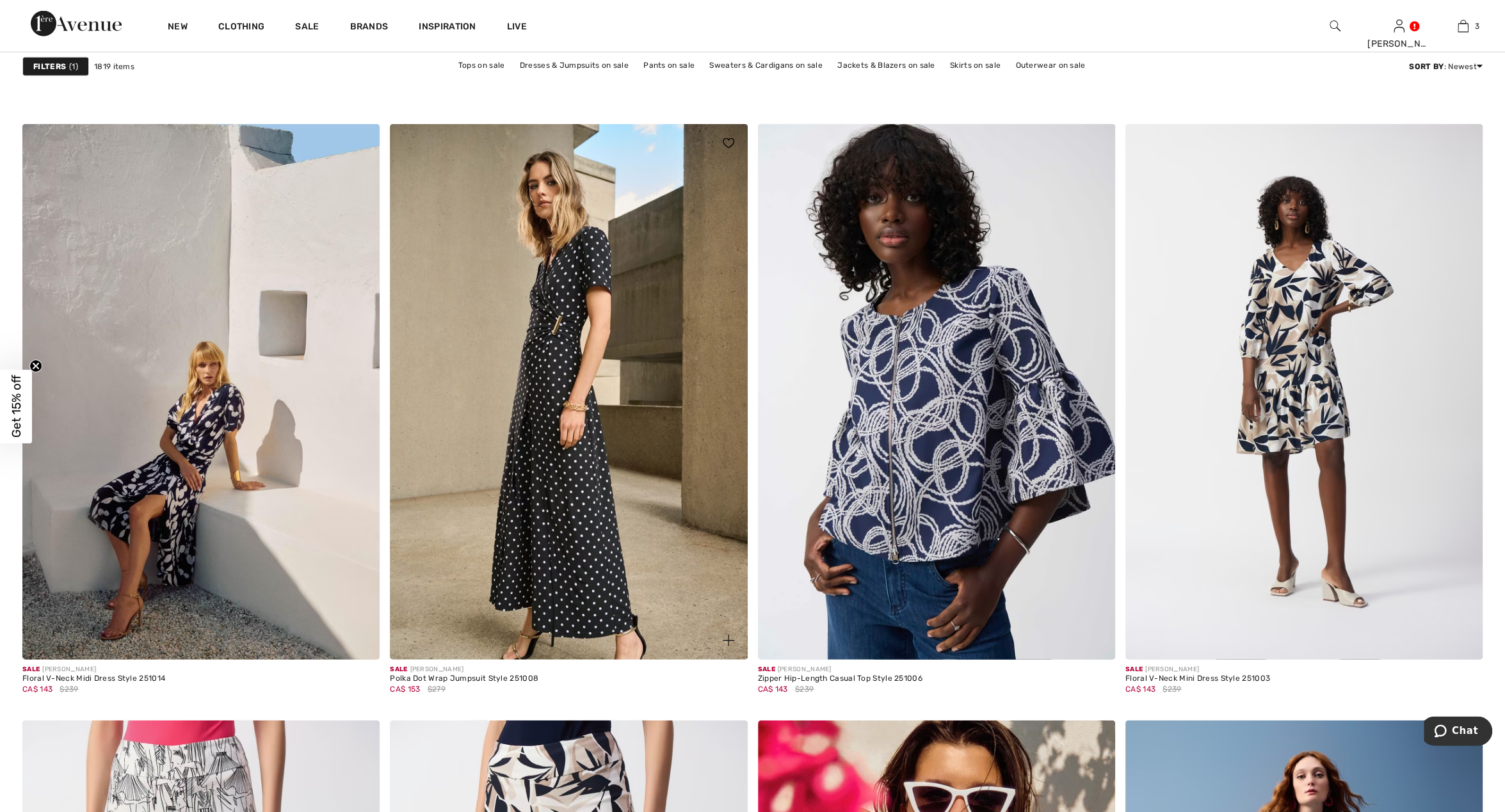
scroll to position [7388, 0]
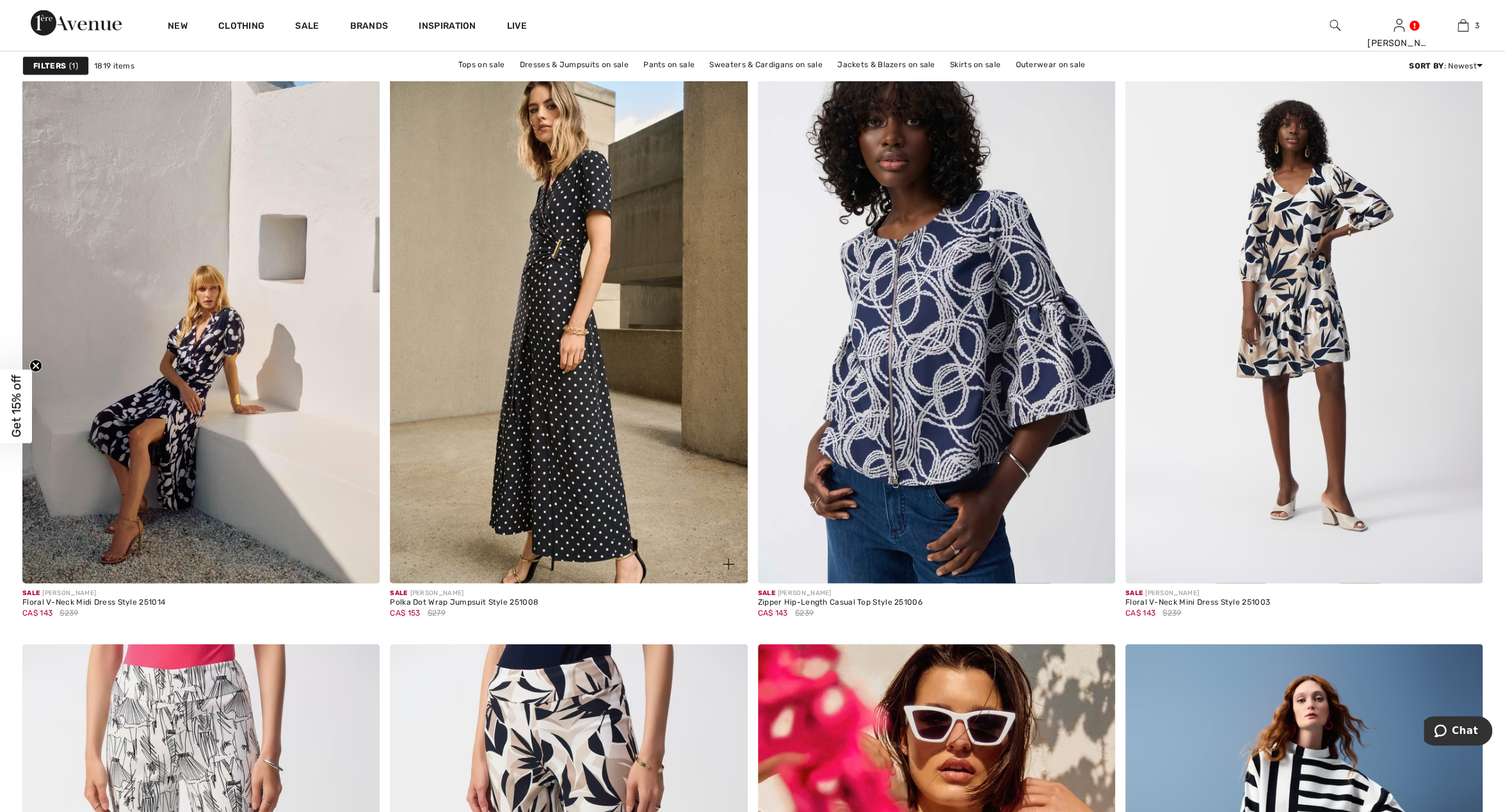
click at [578, 402] on img at bounding box center [568, 315] width 358 height 536
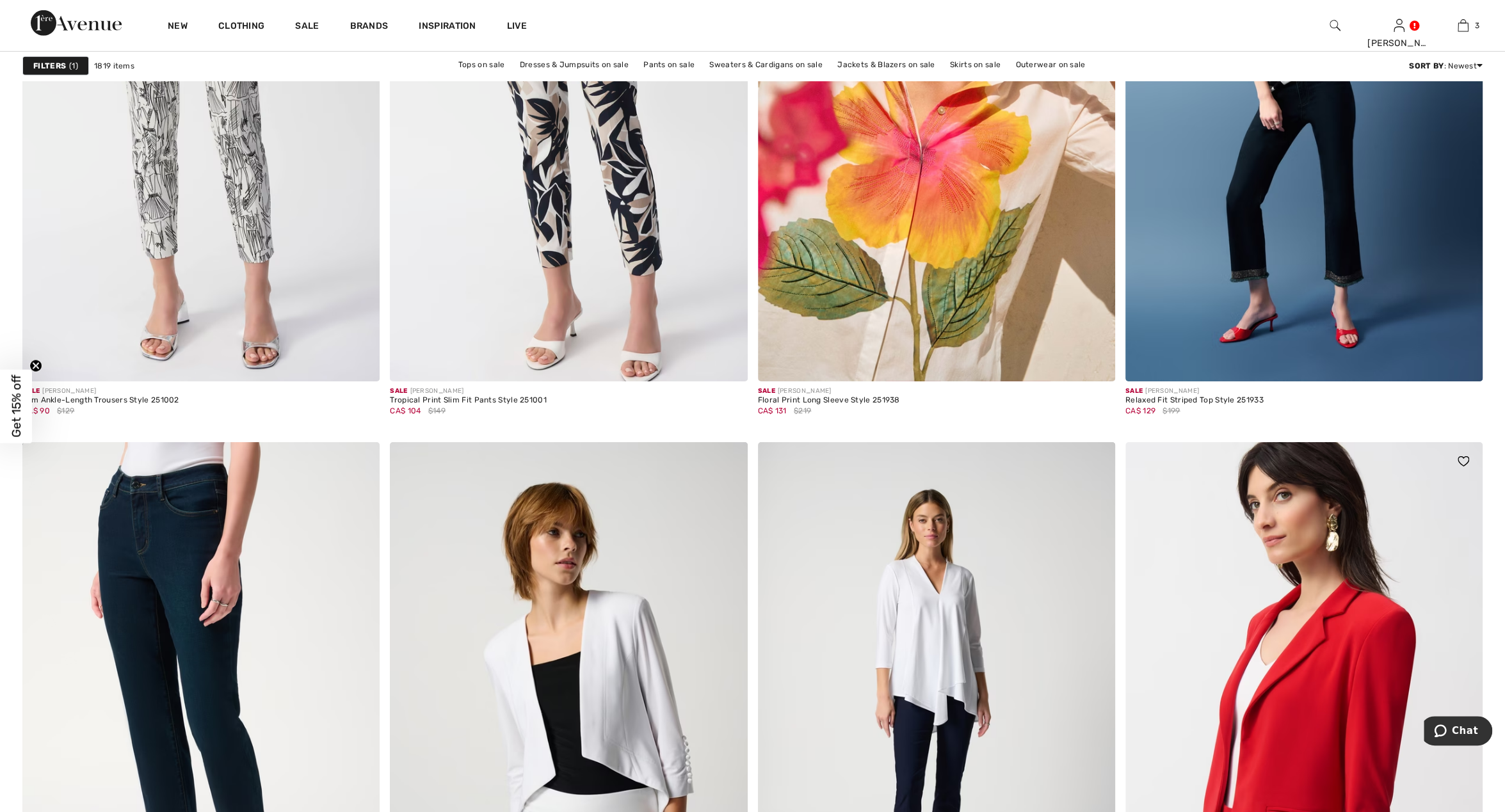
scroll to position [8519, 0]
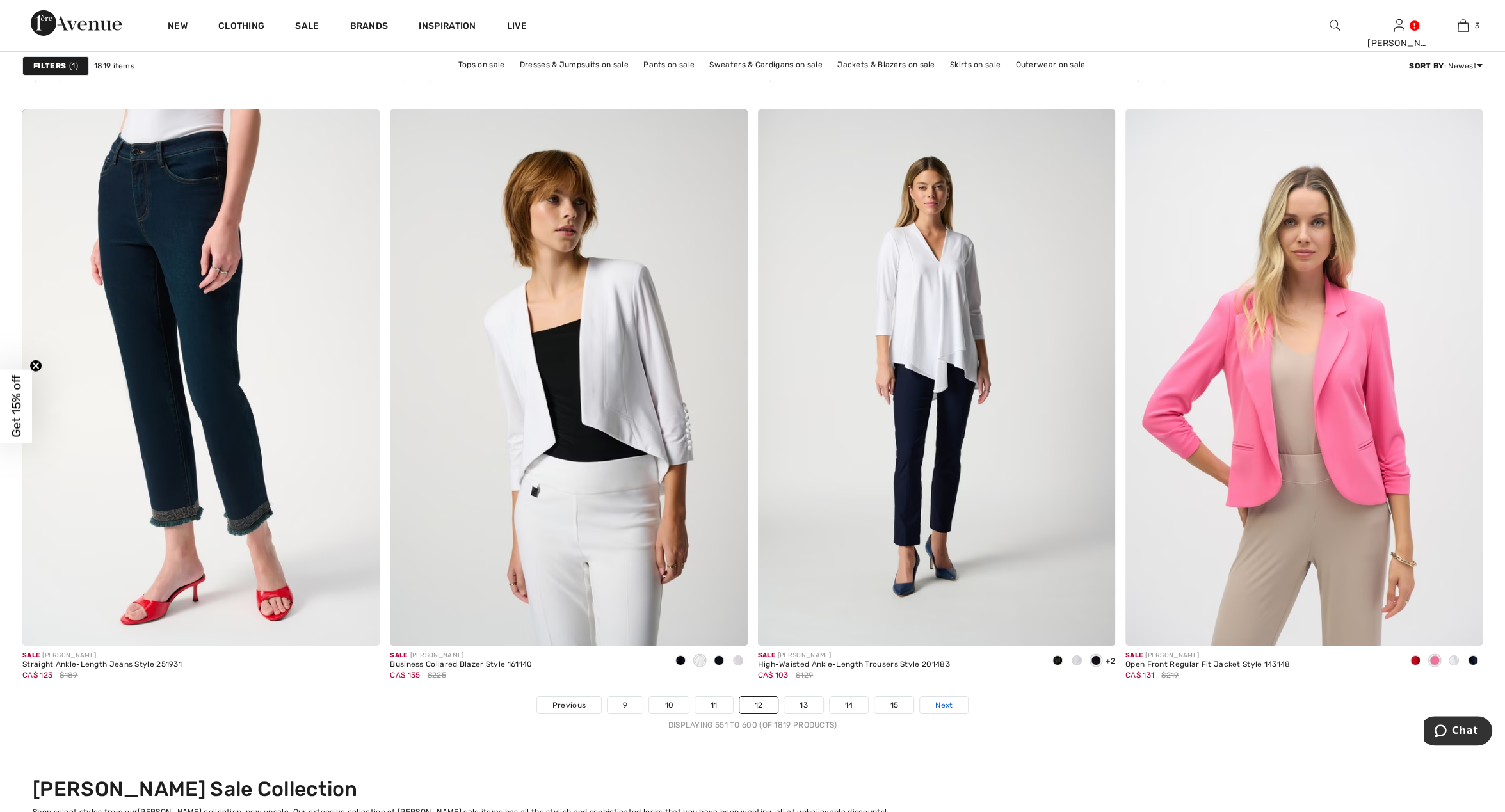
click at [940, 699] on span "Next" at bounding box center [944, 705] width 17 height 11
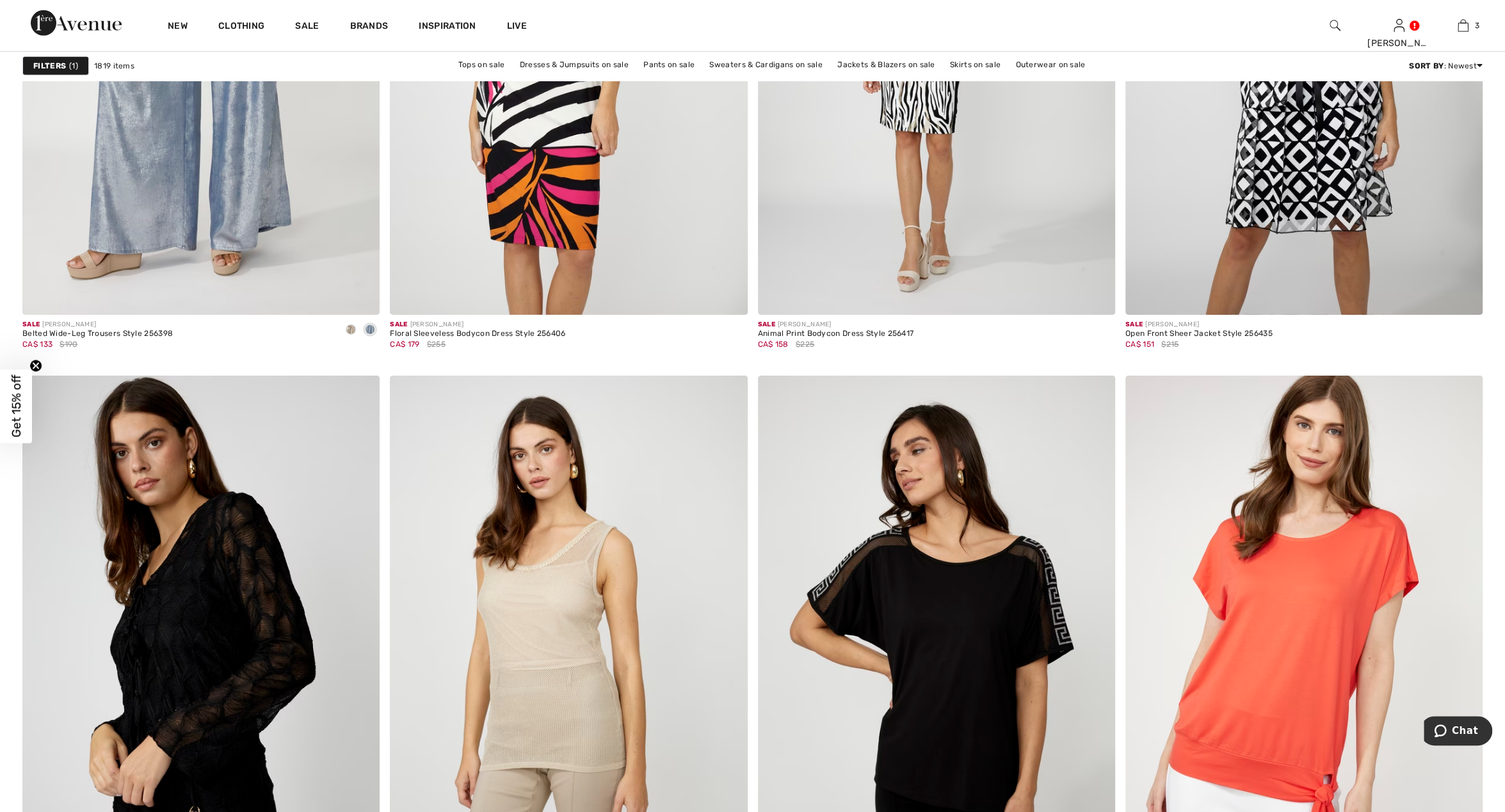
scroll to position [8586, 0]
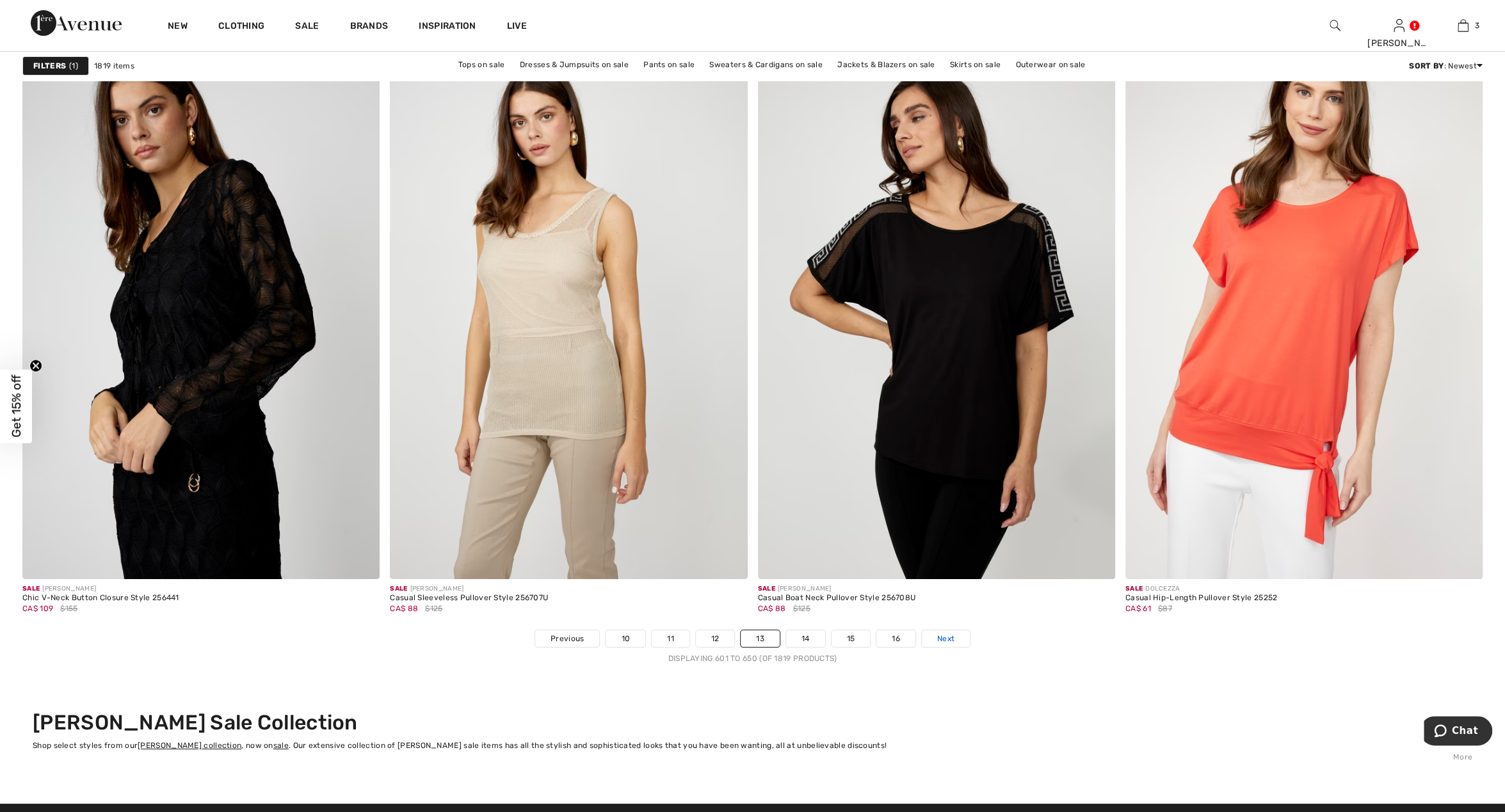
click at [952, 633] on span "Next" at bounding box center [946, 638] width 17 height 11
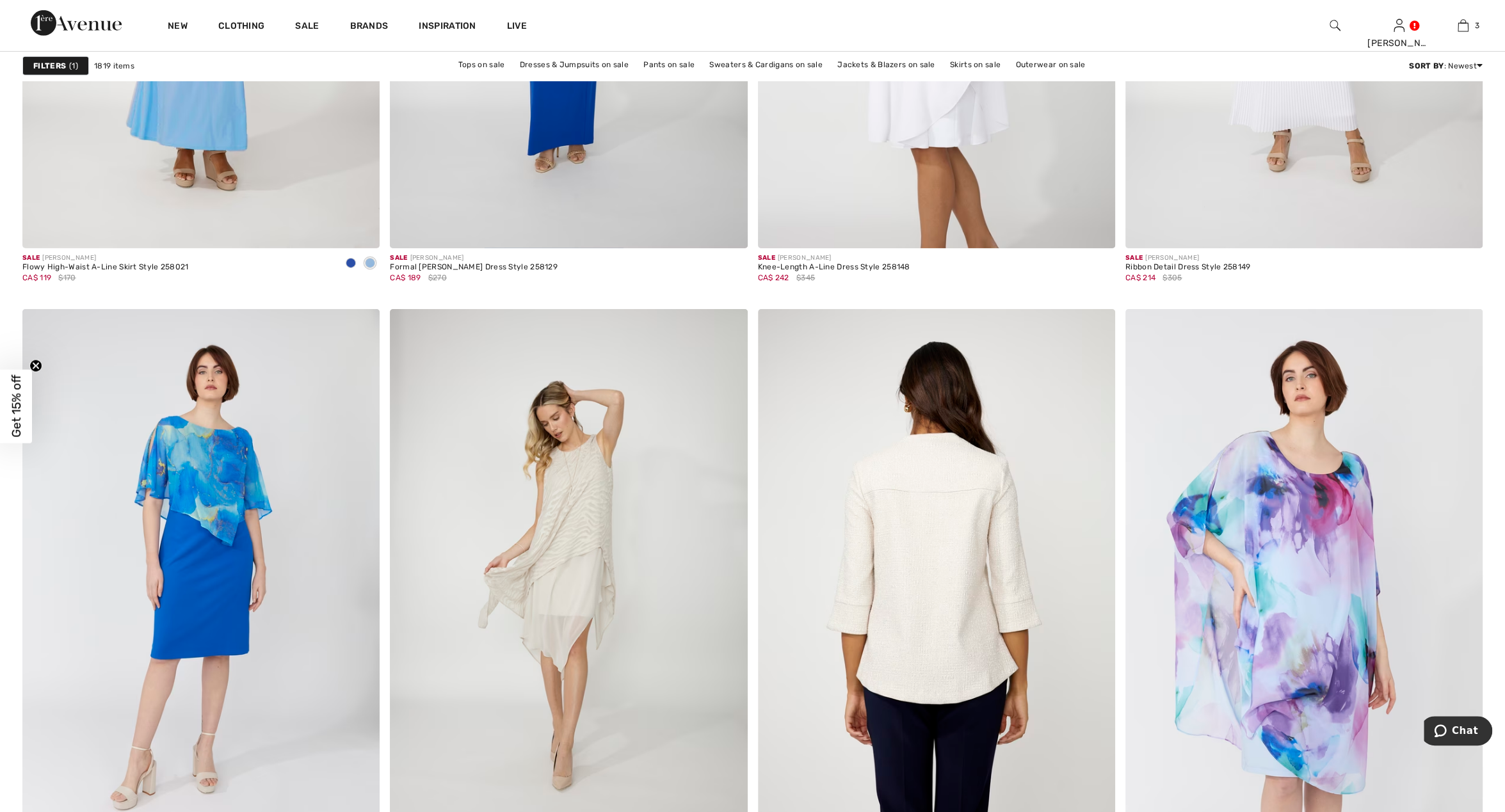
scroll to position [8586, 0]
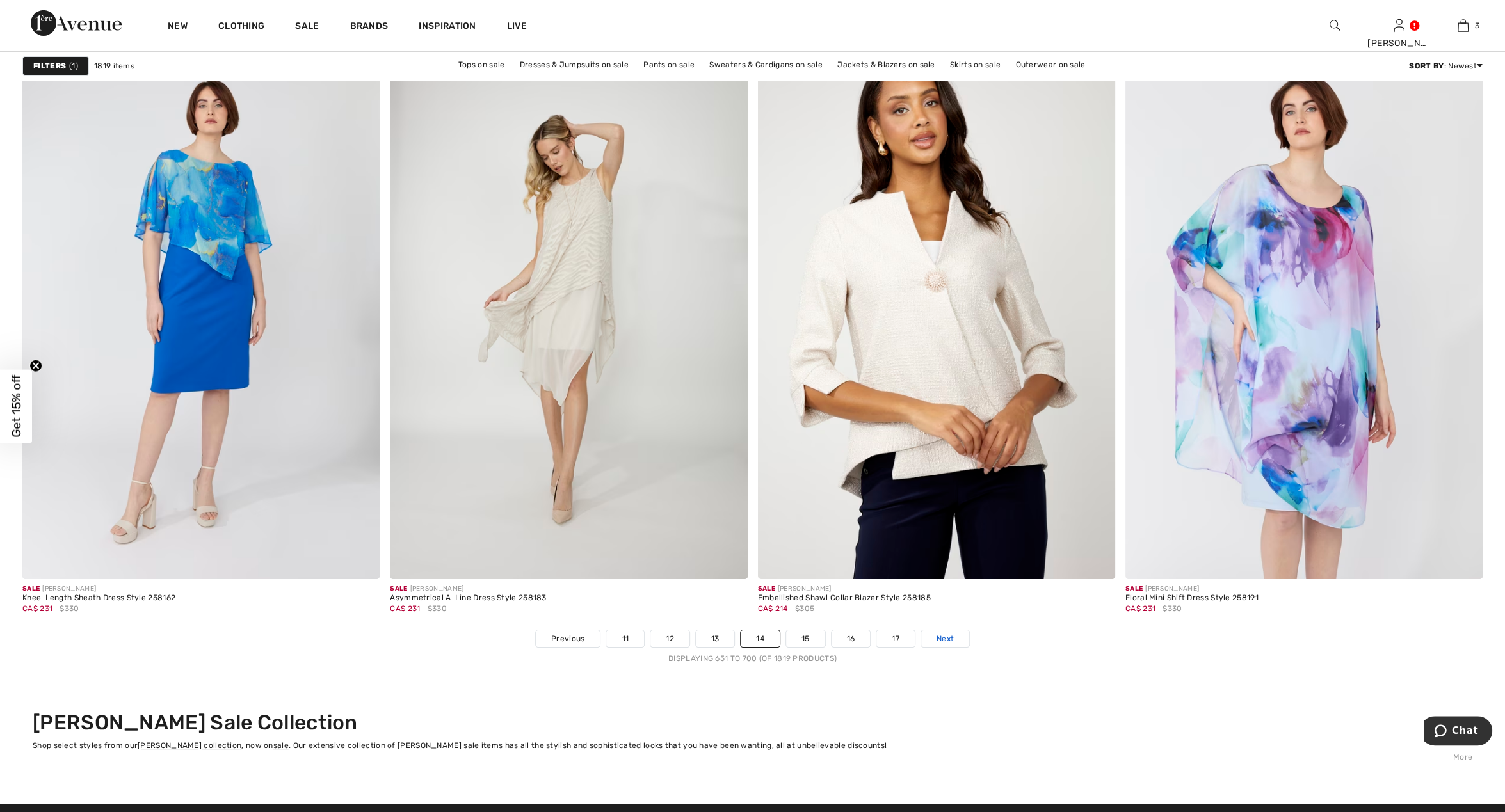
click at [943, 633] on span "Next" at bounding box center [946, 638] width 17 height 11
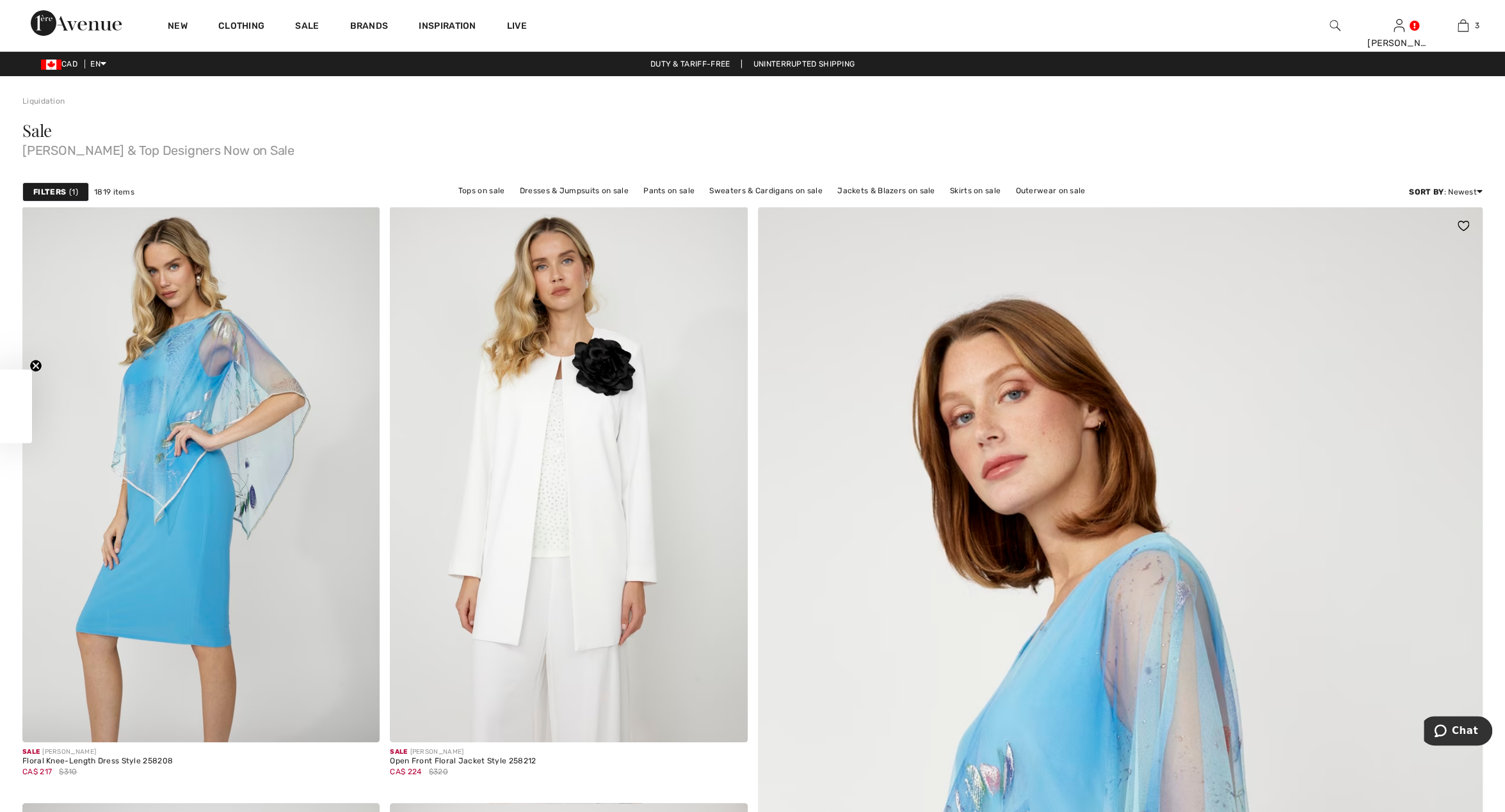
checkbox input "true"
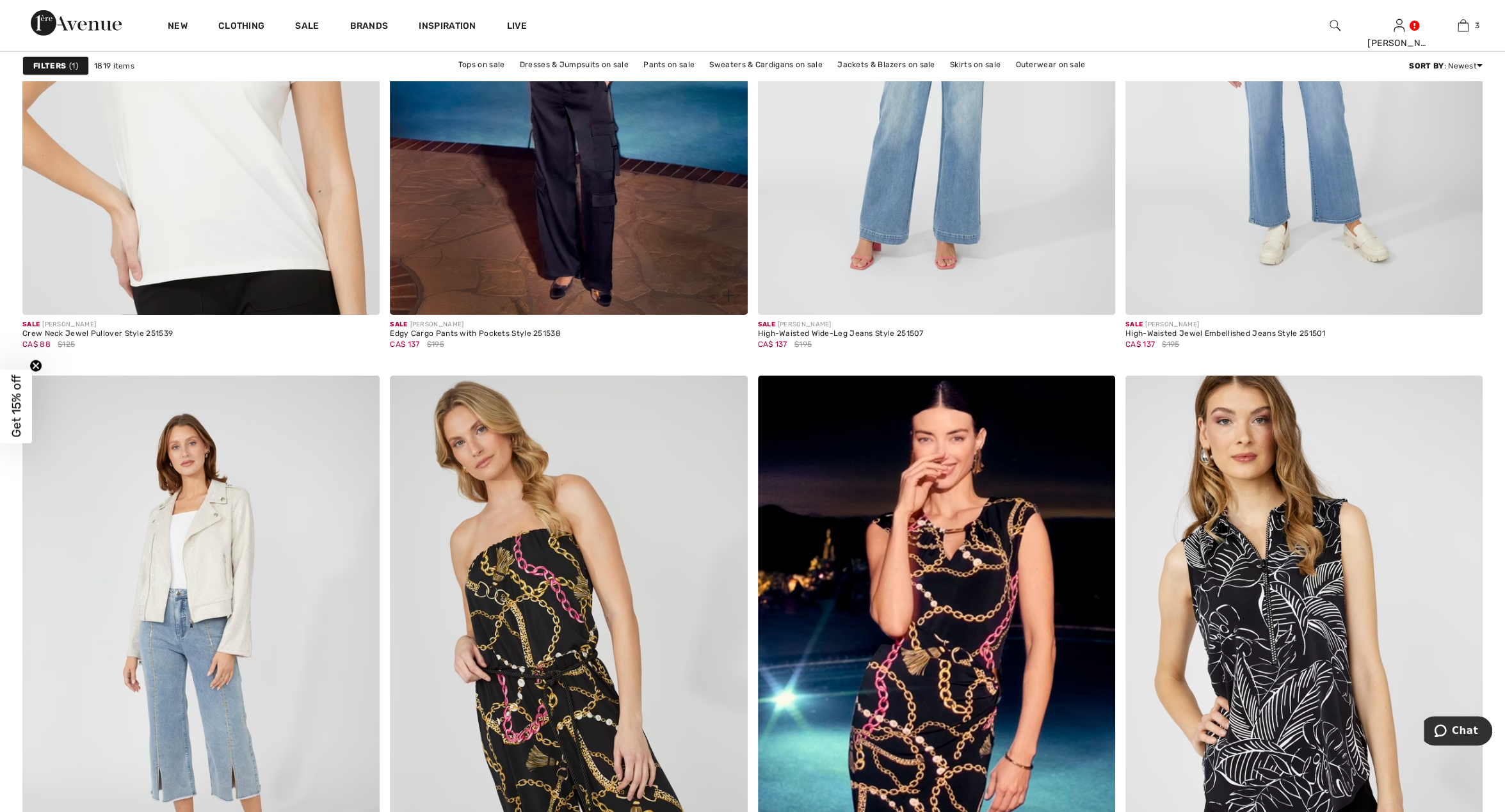
scroll to position [8519, 0]
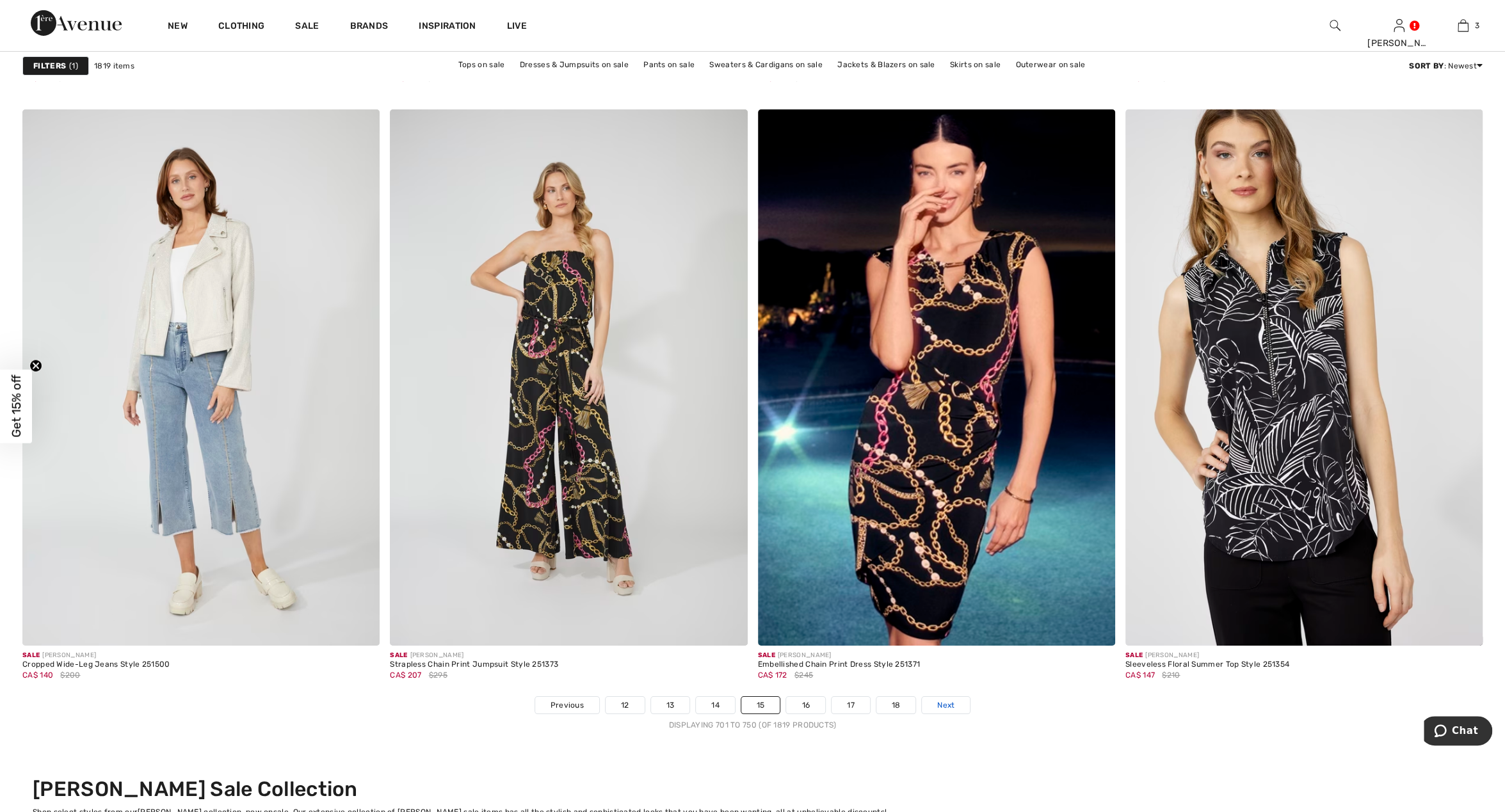
click at [941, 702] on span "Next" at bounding box center [946, 705] width 17 height 11
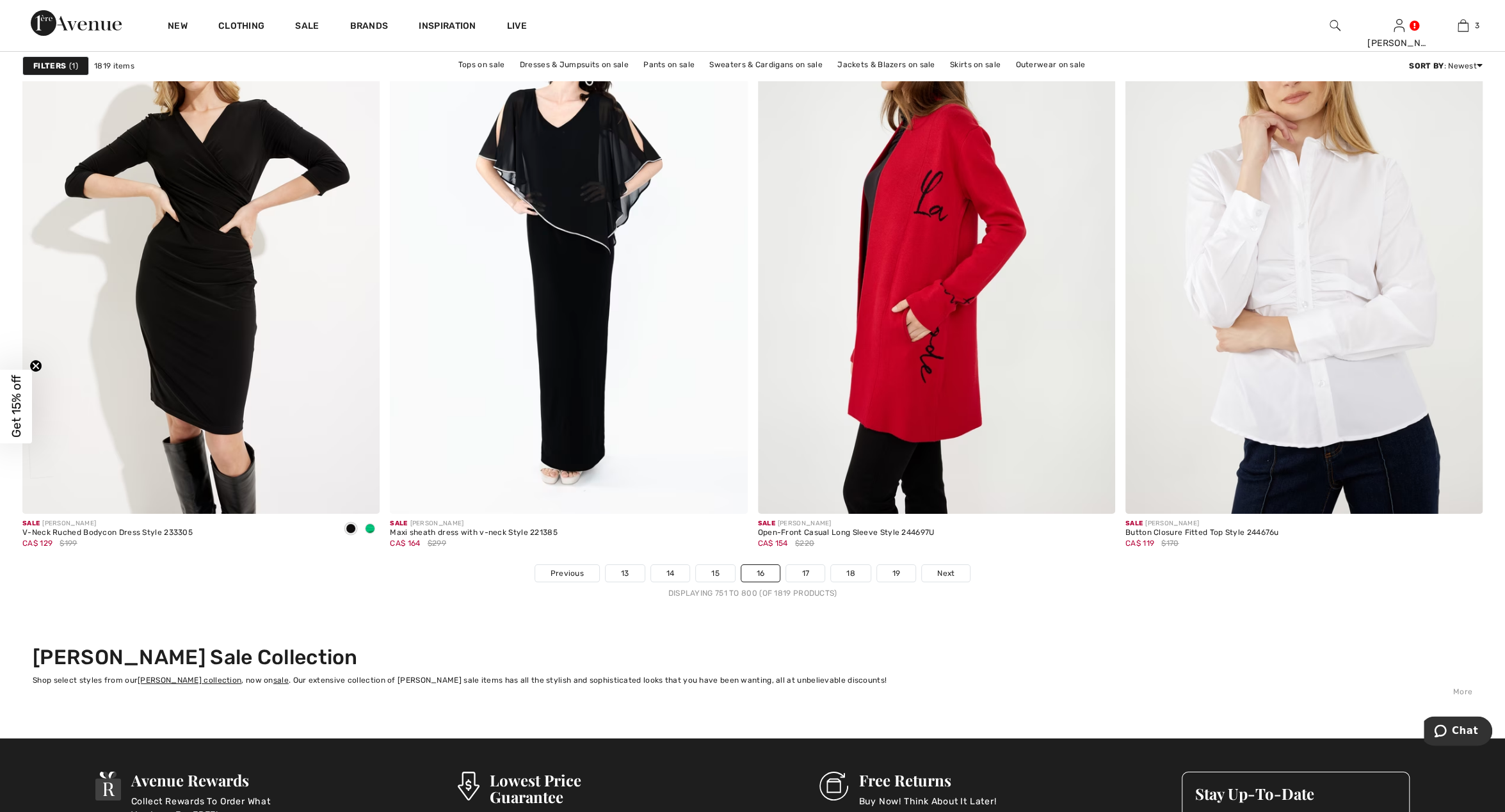
scroll to position [8652, 0]
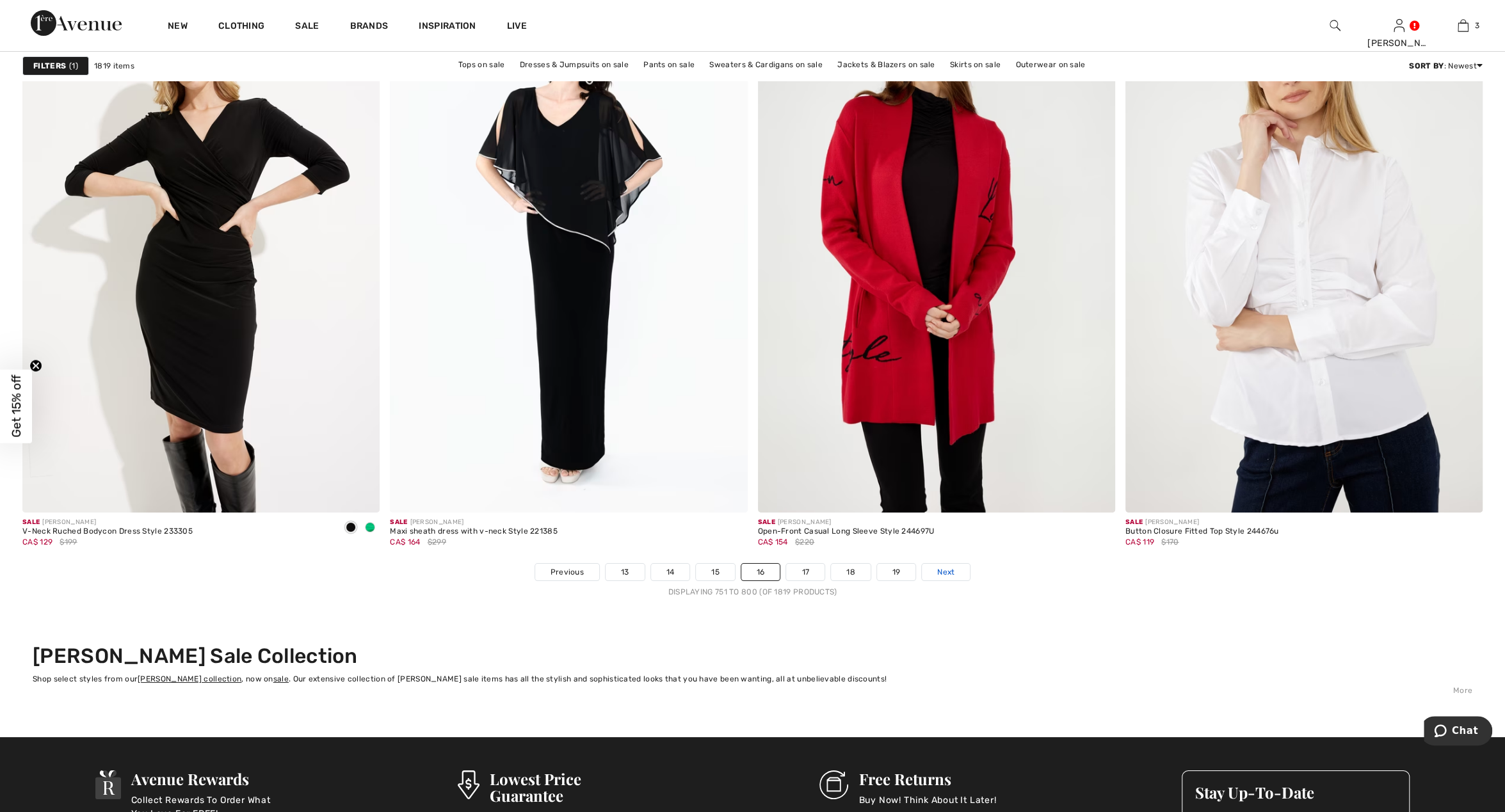
click at [946, 568] on span "Next" at bounding box center [946, 571] width 17 height 11
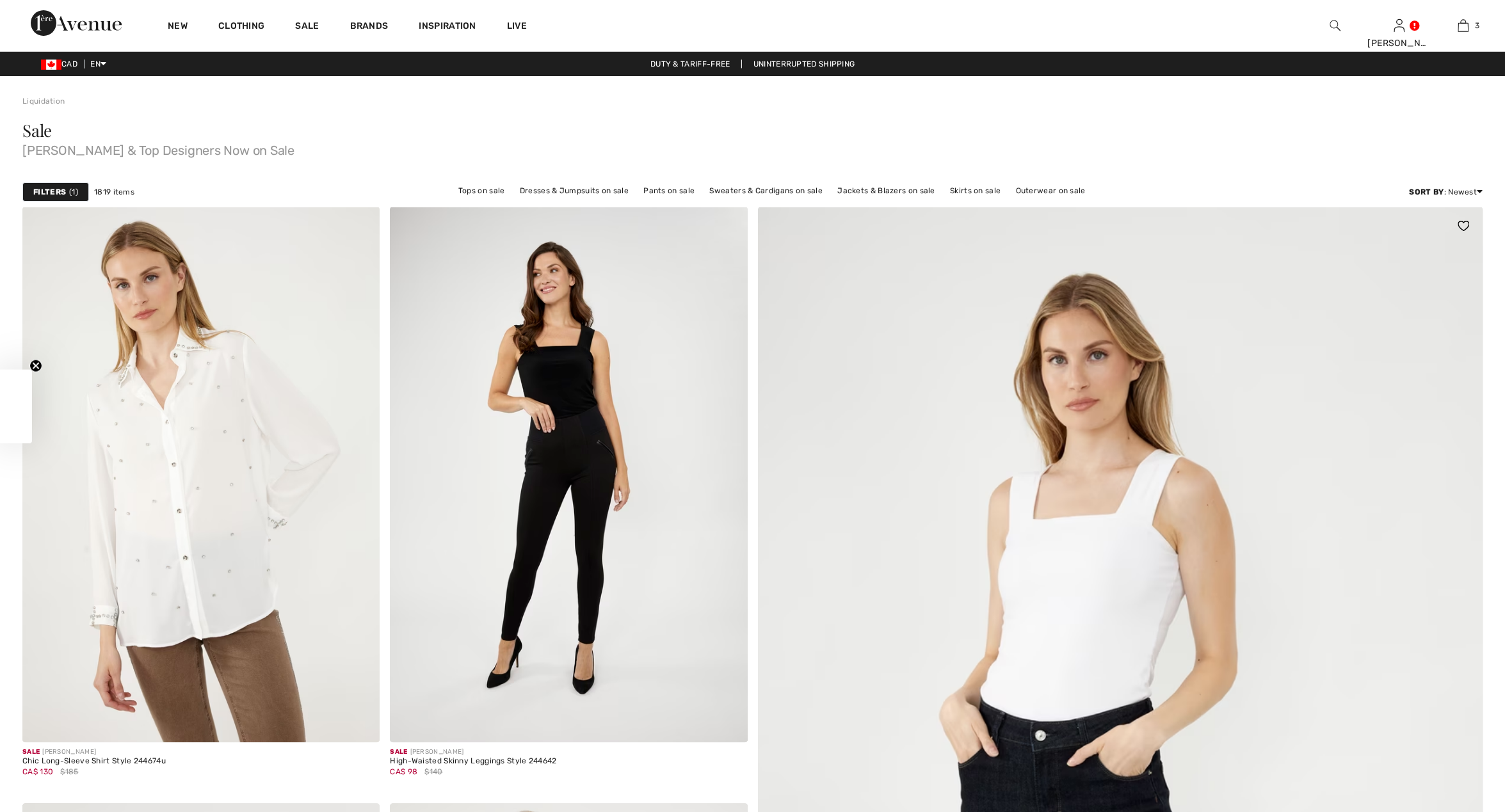
scroll to position [666, 0]
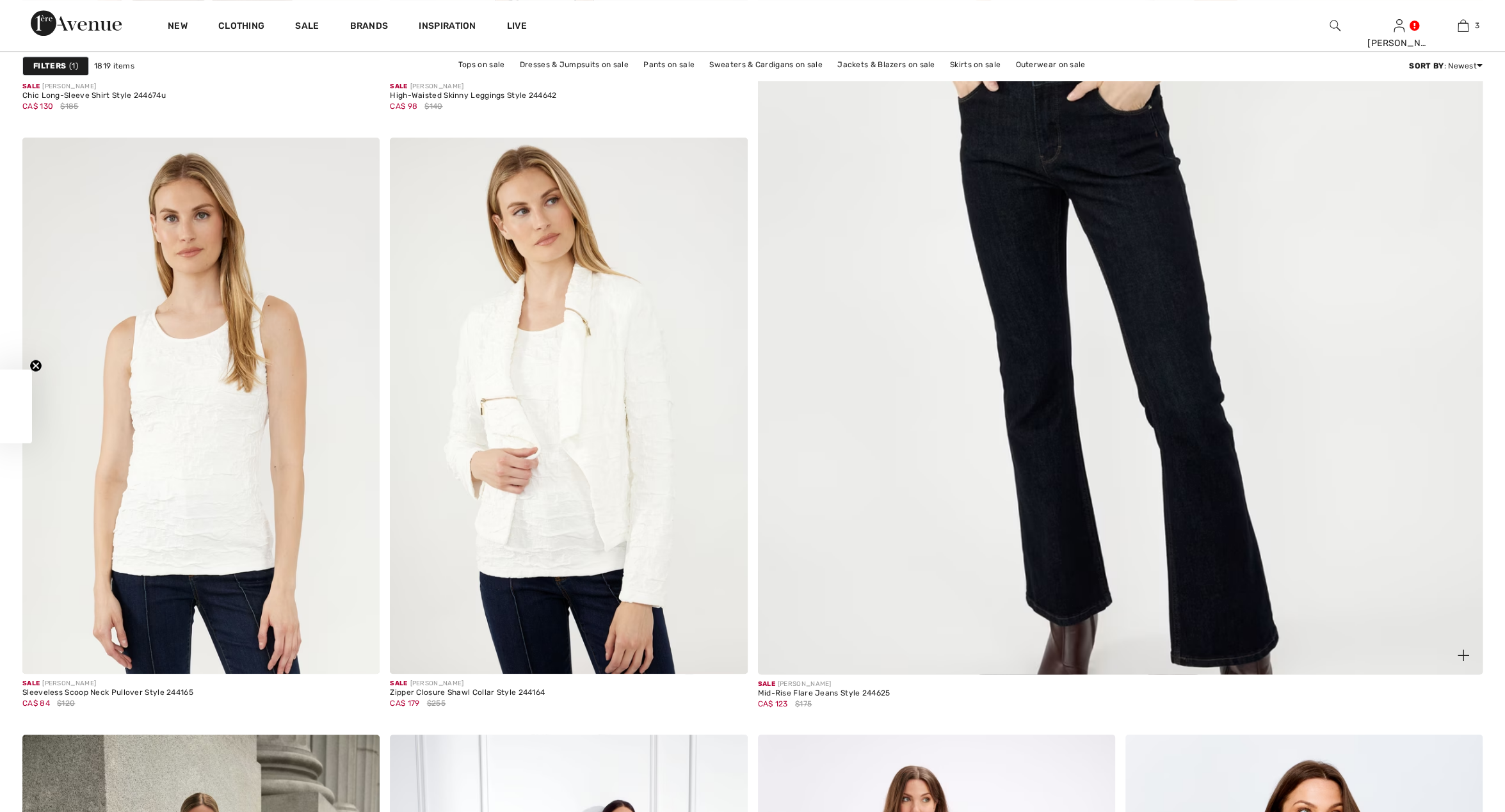
checkbox input "true"
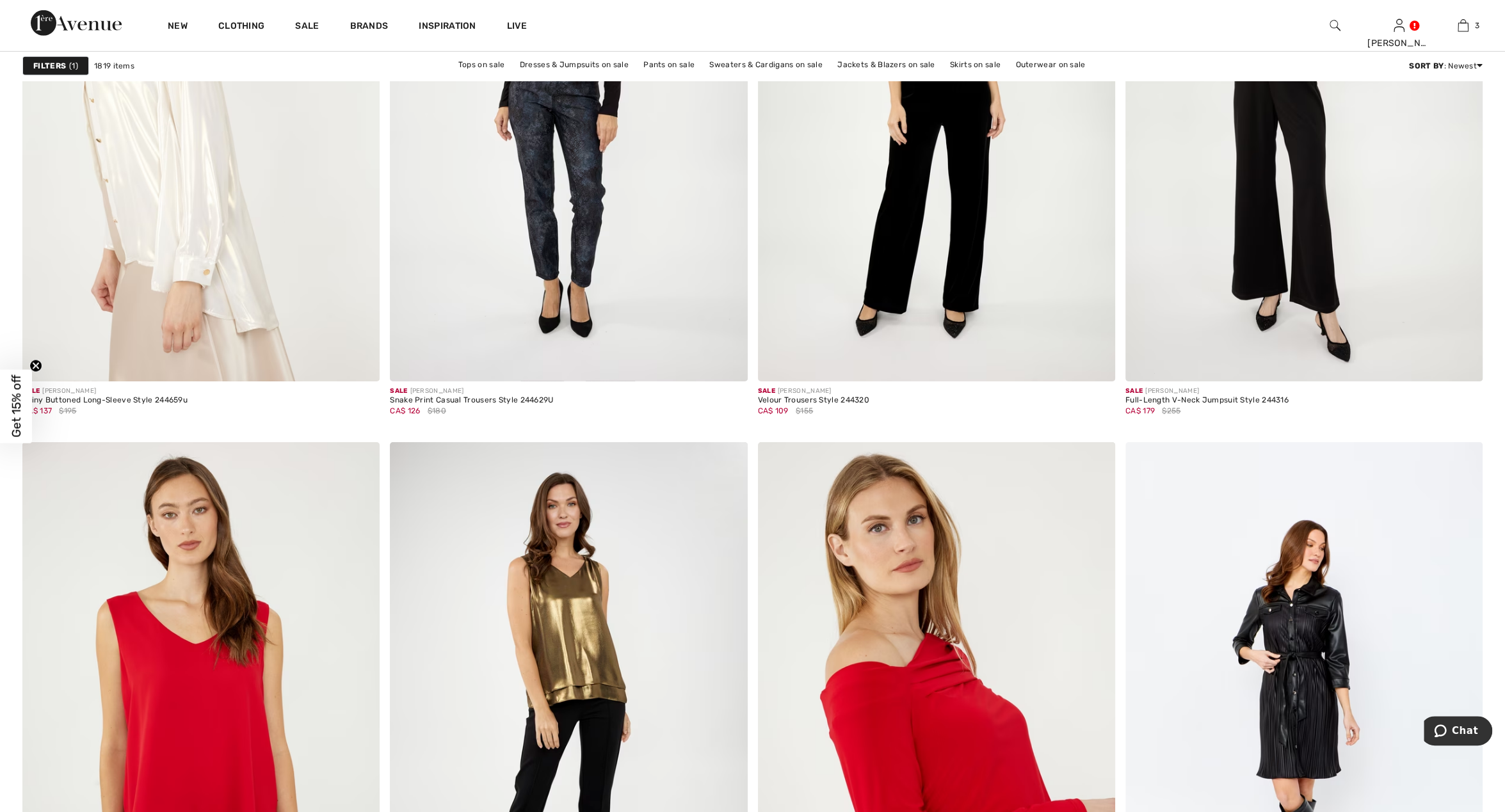
scroll to position [8519, 0]
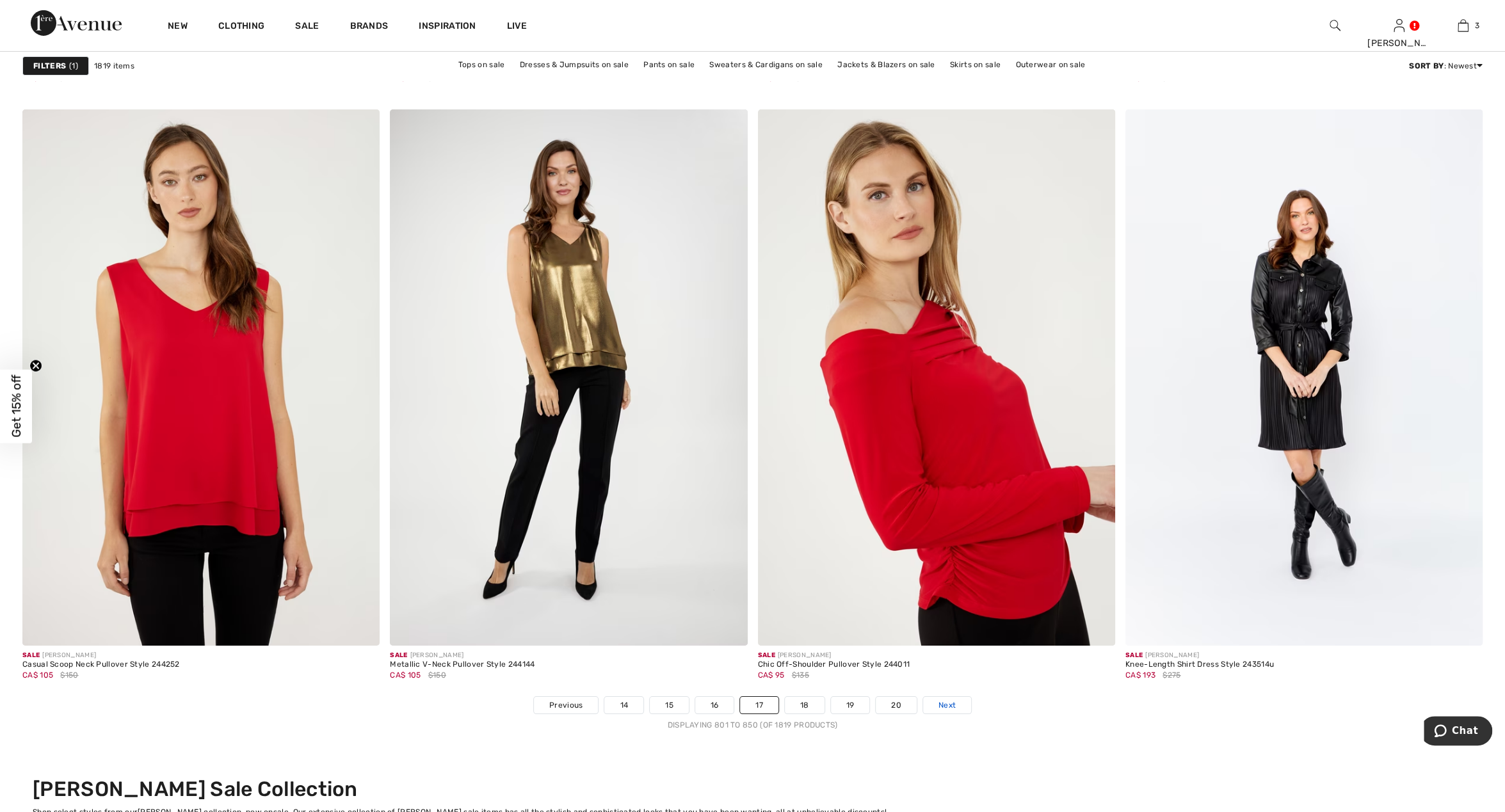
click at [943, 703] on span "Next" at bounding box center [947, 705] width 17 height 11
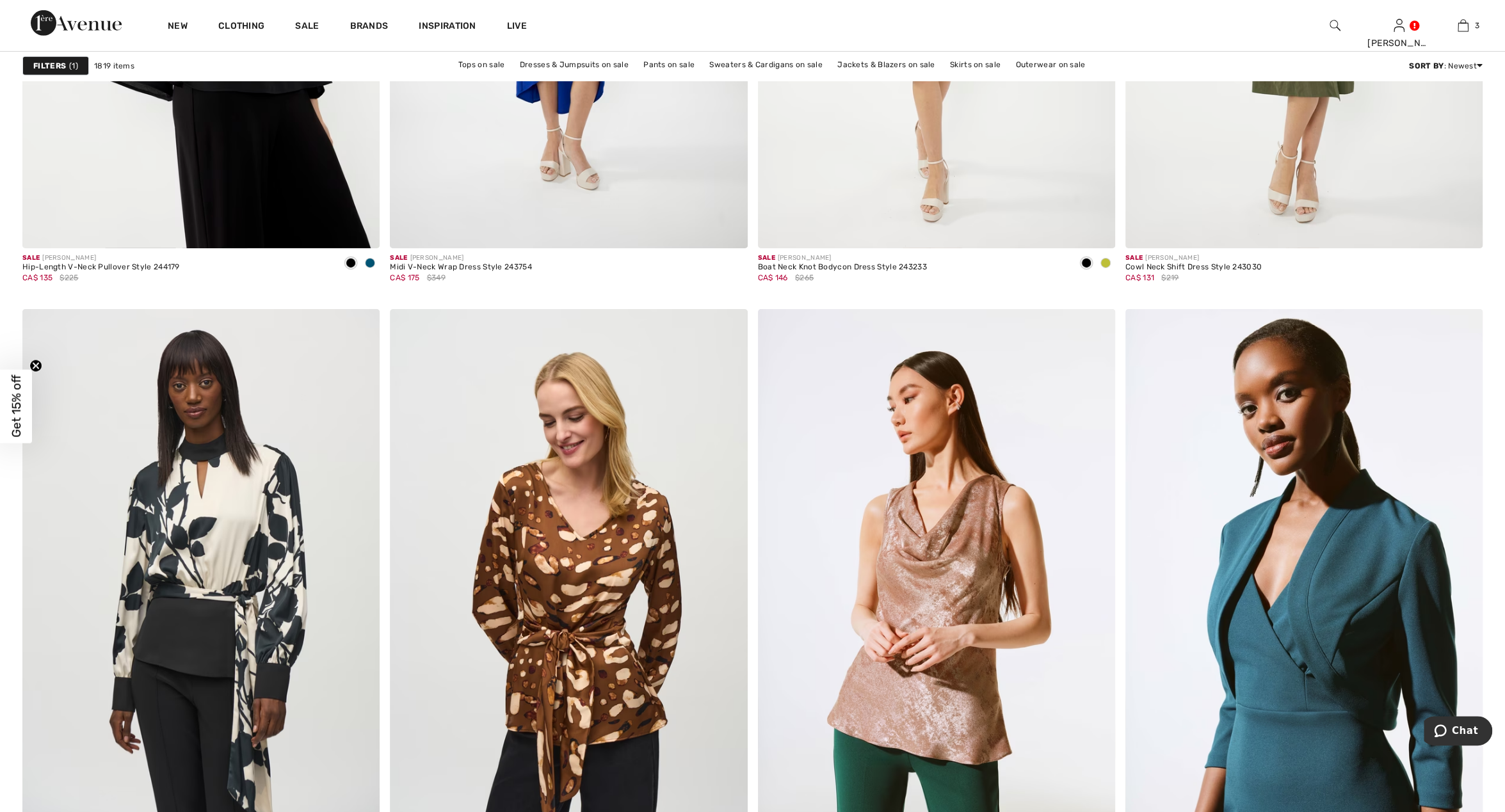
scroll to position [8652, 0]
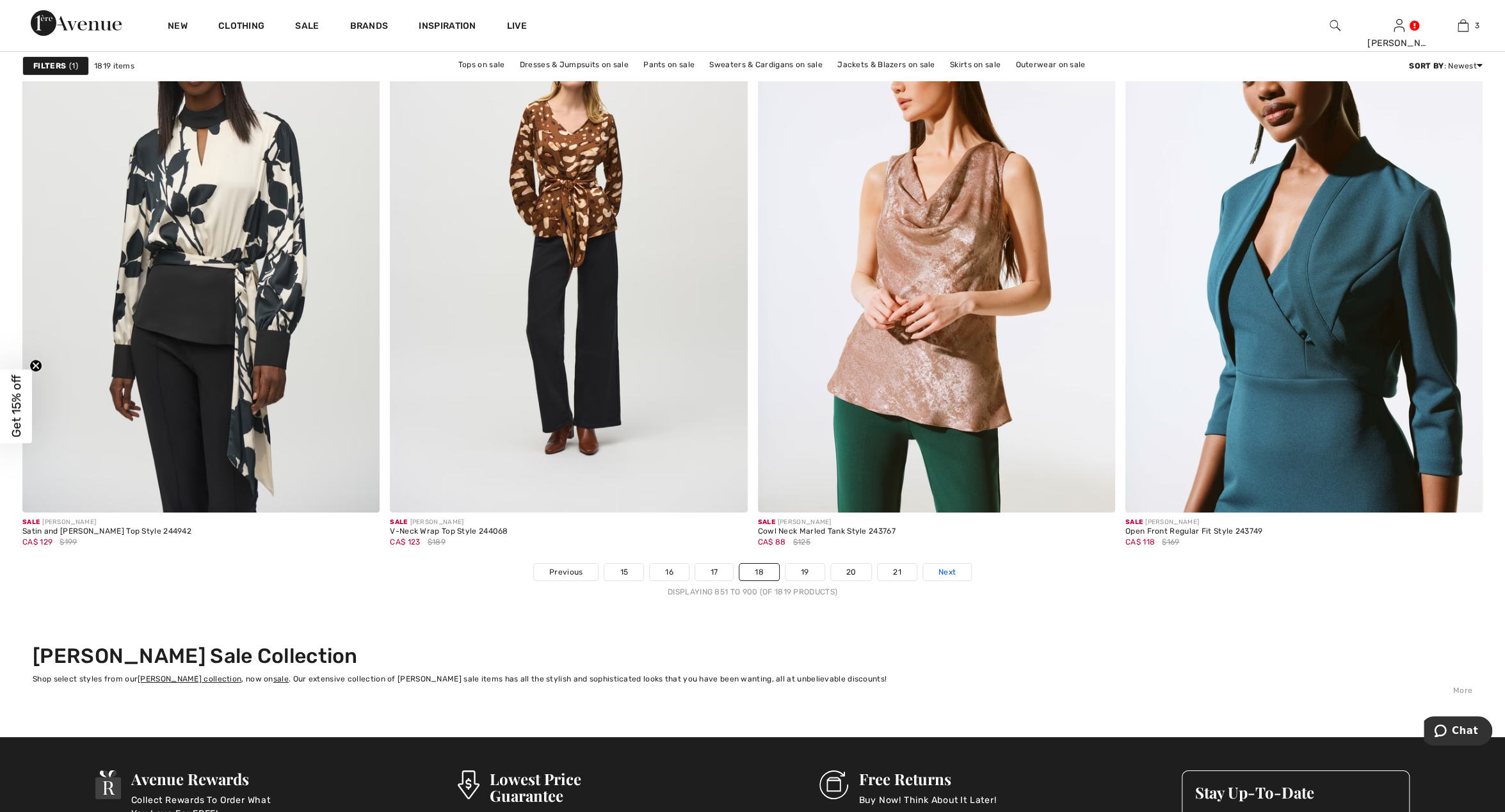
click at [946, 570] on span "Next" at bounding box center [947, 571] width 17 height 11
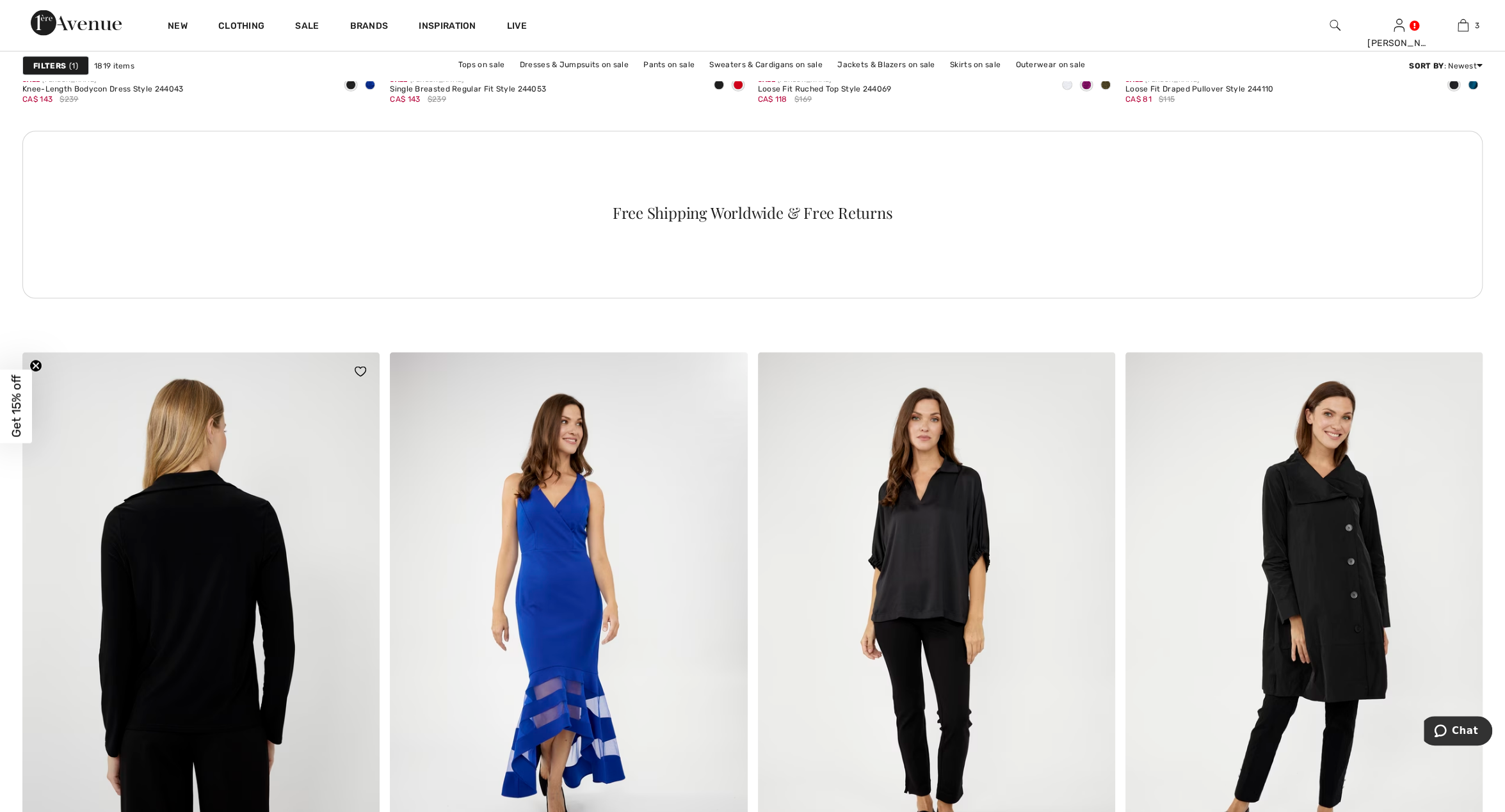
scroll to position [2662, 0]
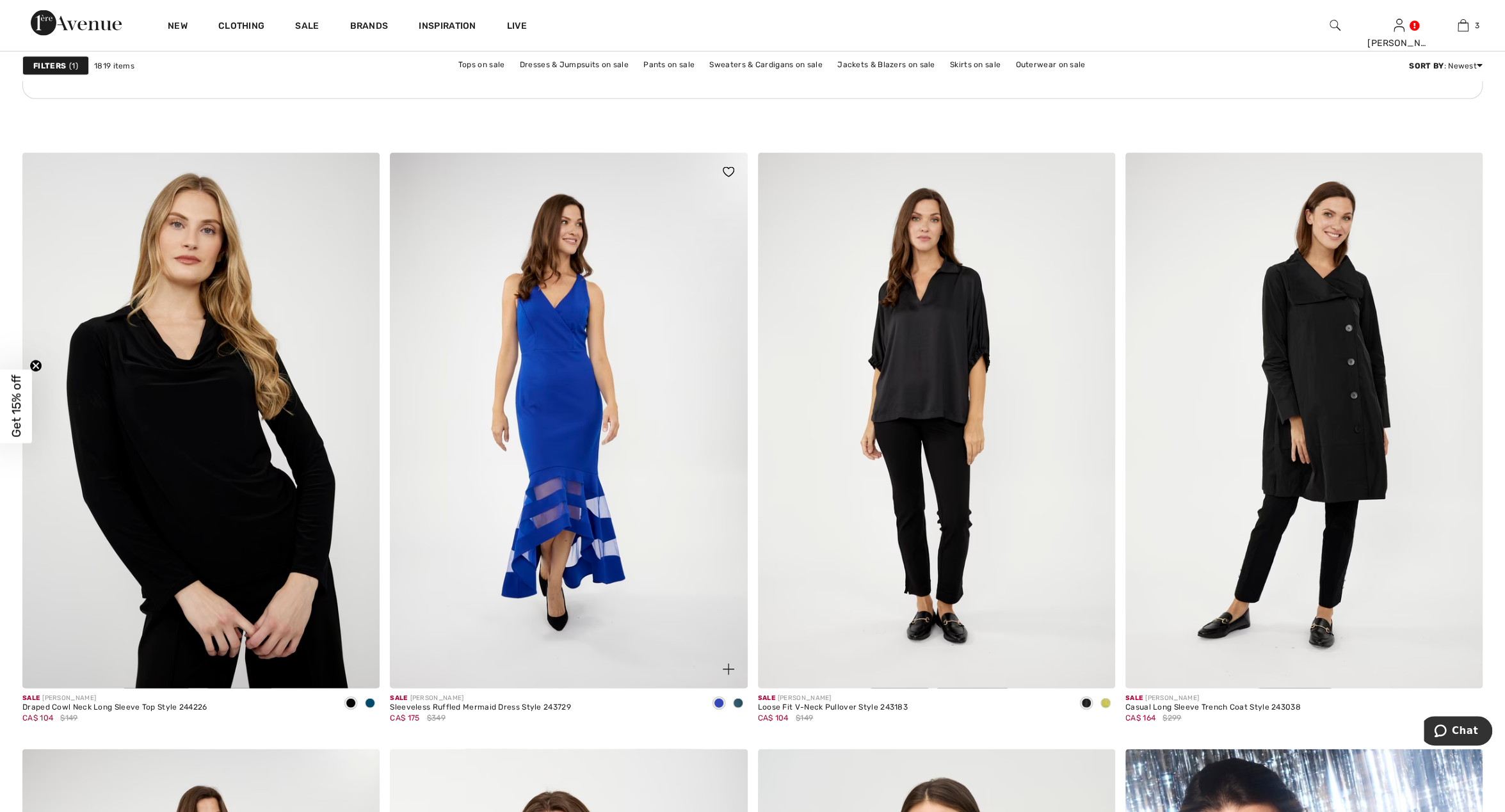
click at [736, 699] on span at bounding box center [738, 704] width 10 height 10
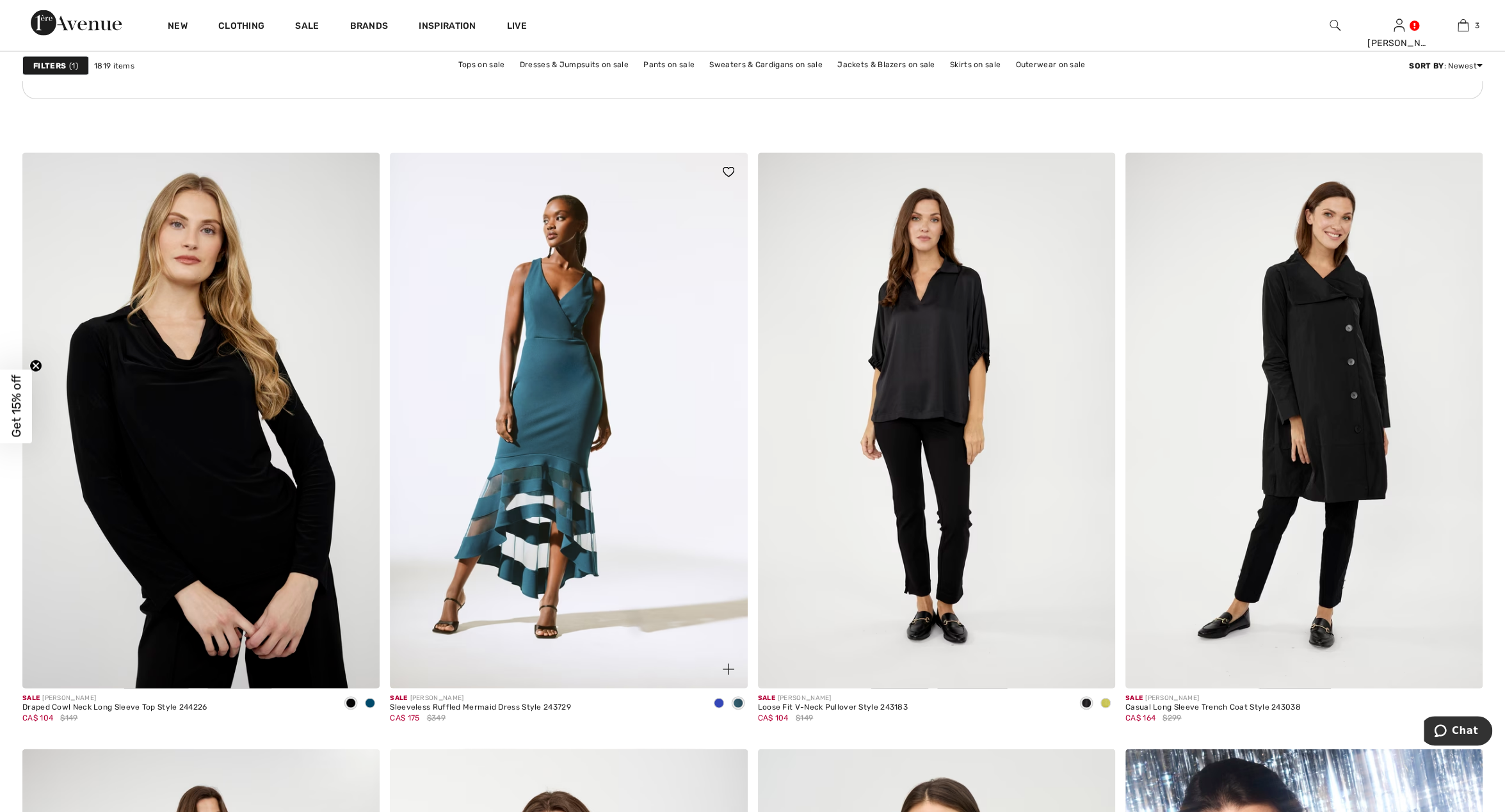
click at [608, 462] on img at bounding box center [568, 421] width 358 height 536
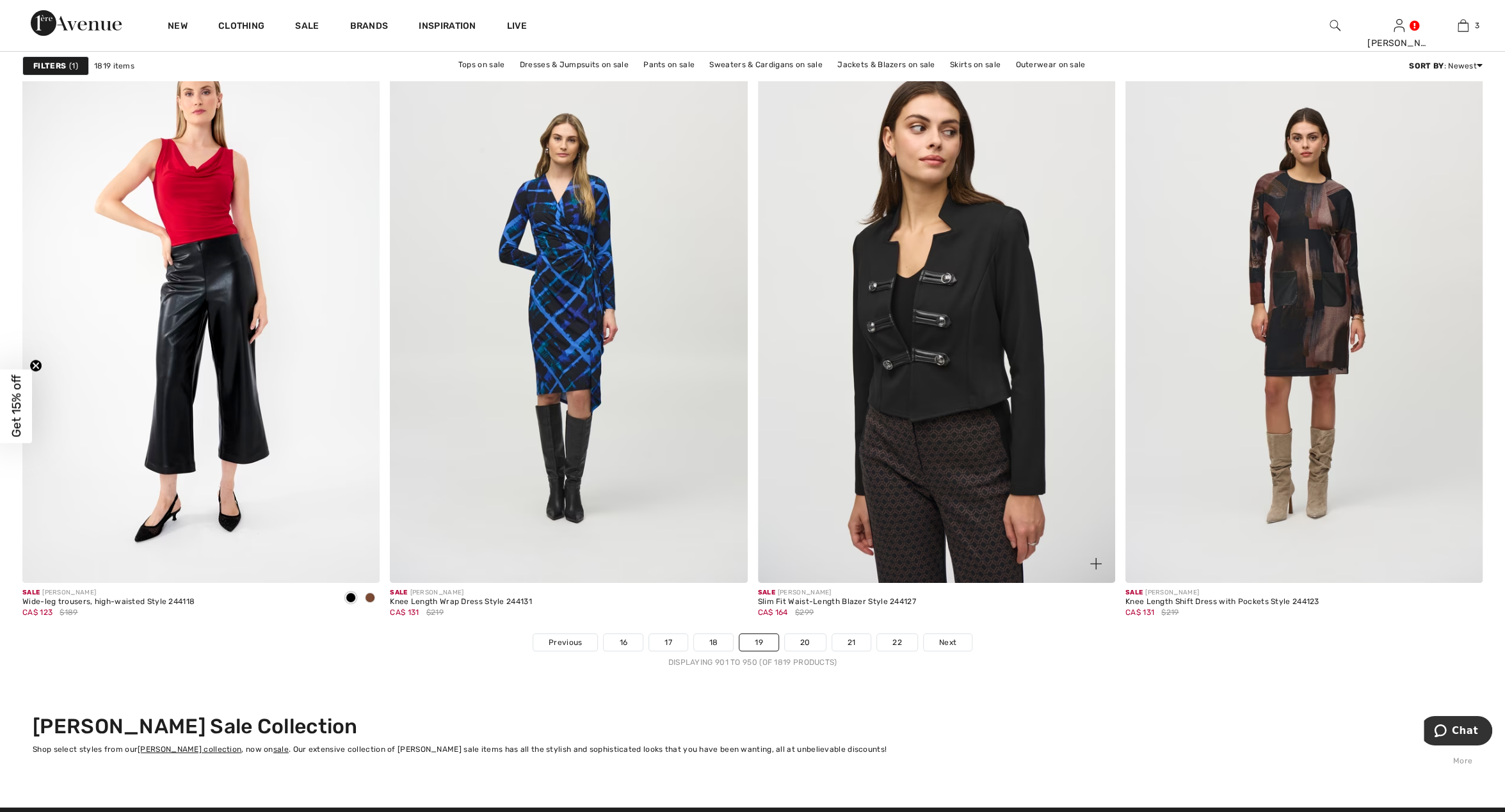
scroll to position [8586, 0]
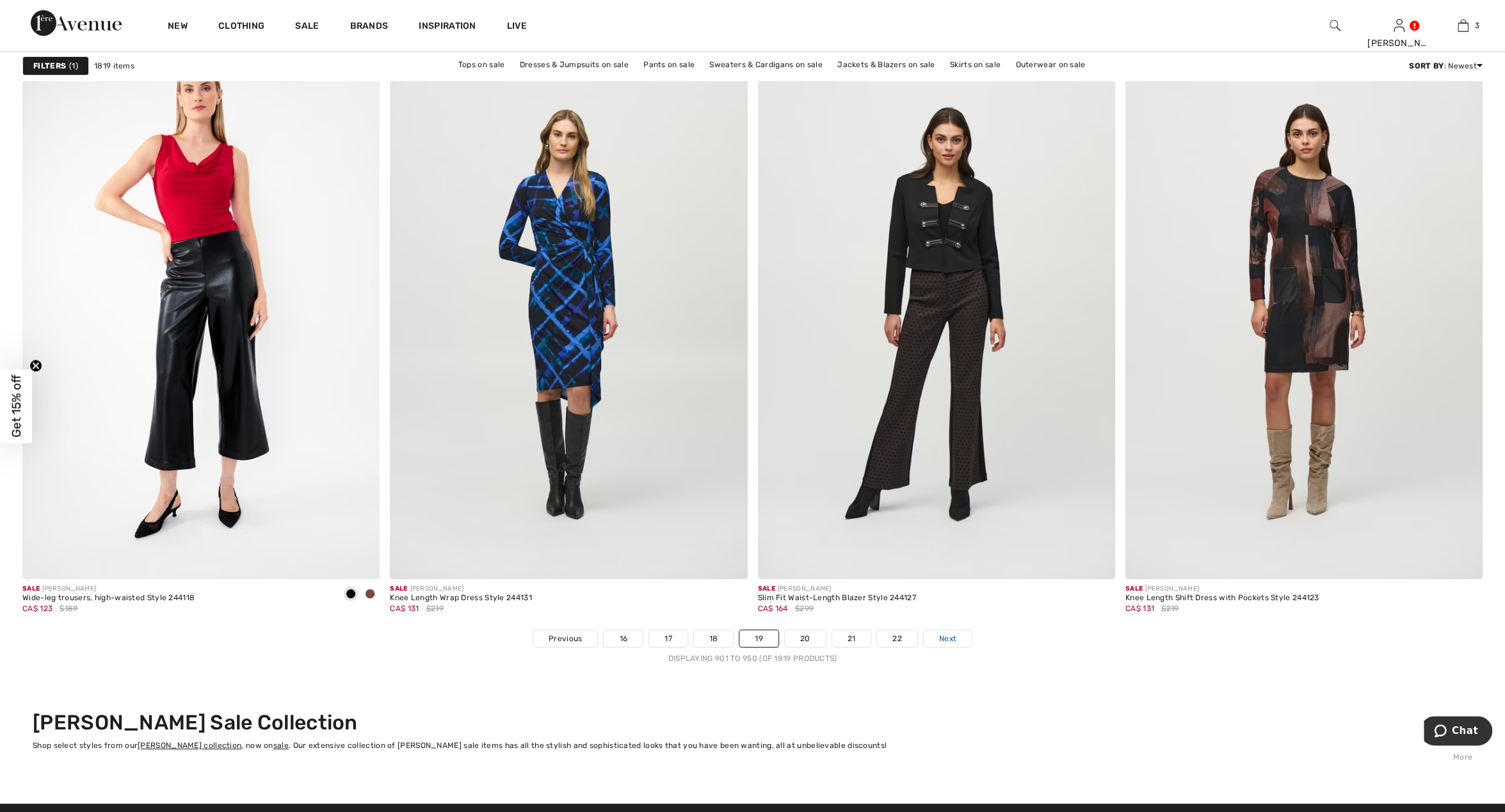
click at [957, 633] on link "Next" at bounding box center [947, 638] width 48 height 16
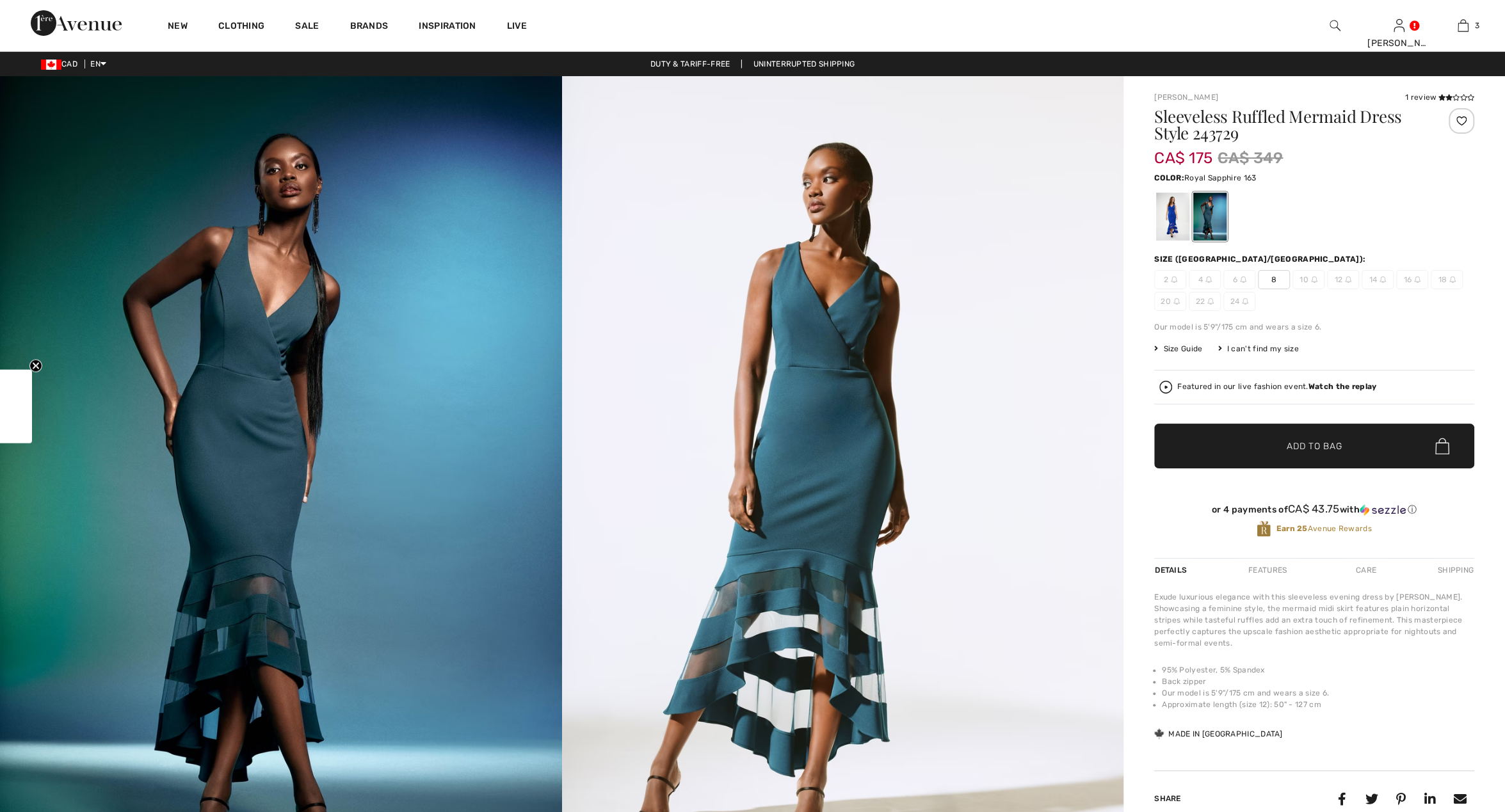
click at [1178, 224] on div at bounding box center [1172, 216] width 33 height 48
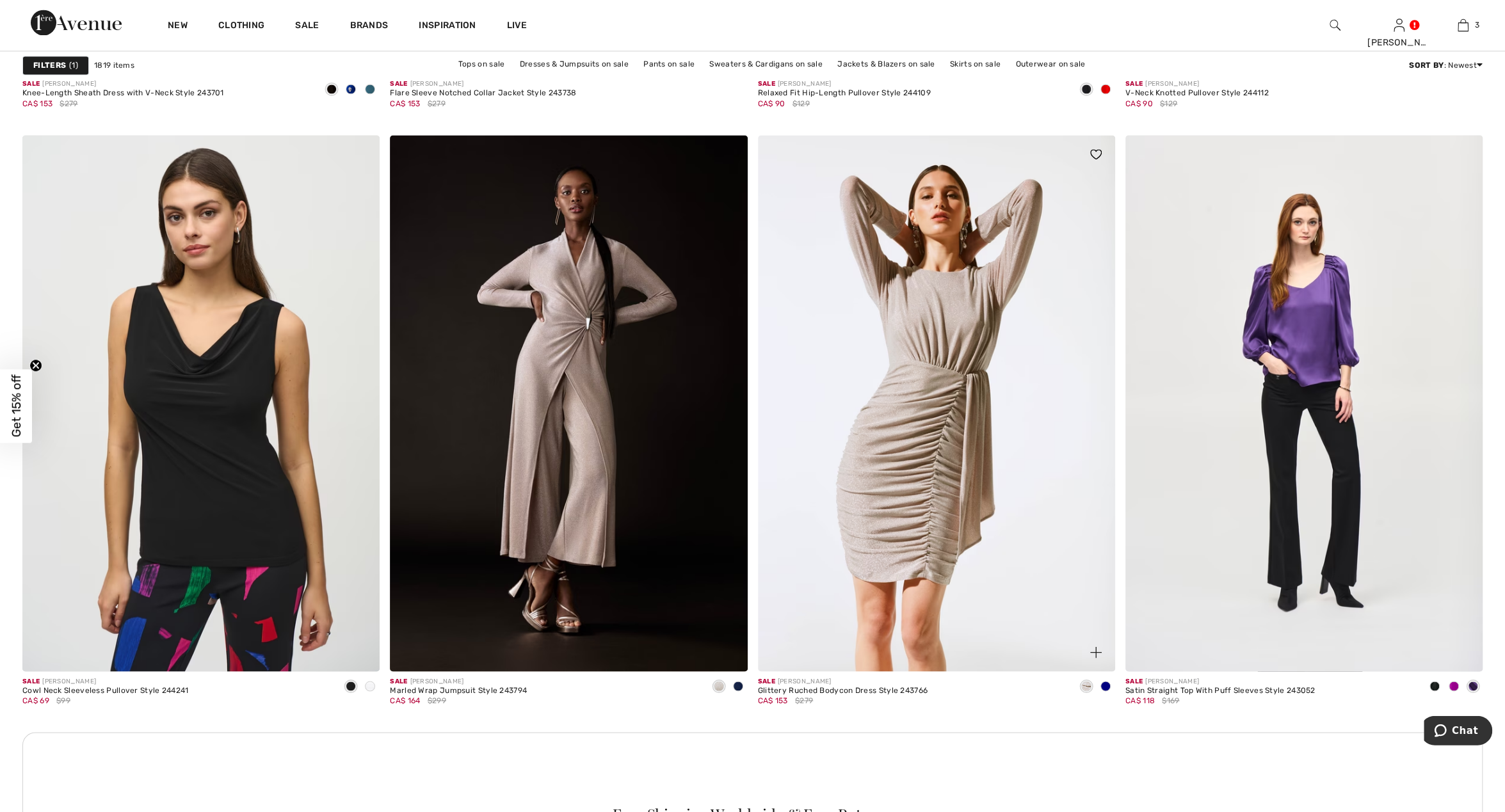
scroll to position [1864, 0]
